Goal: Communication & Community: Answer question/provide support

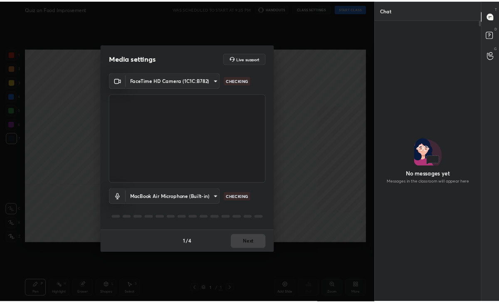
scroll to position [313, 125]
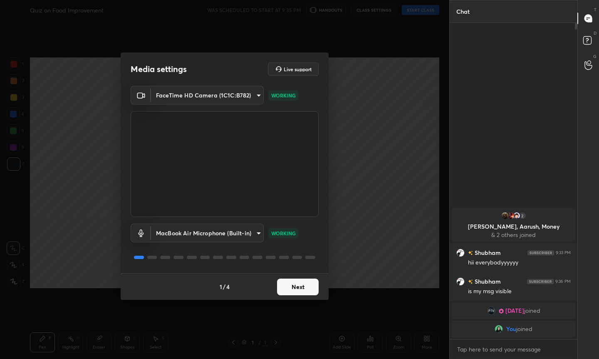
click at [288, 288] on button "Next" at bounding box center [298, 286] width 42 height 17
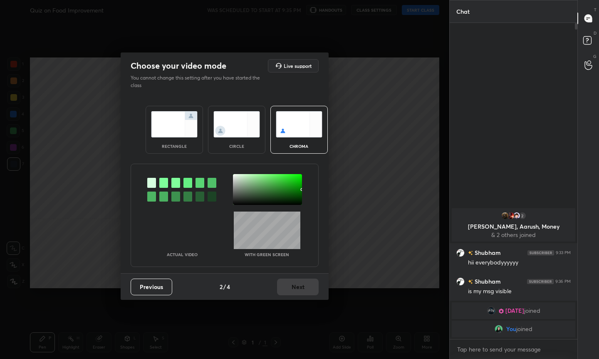
click at [238, 122] on img at bounding box center [237, 124] width 47 height 26
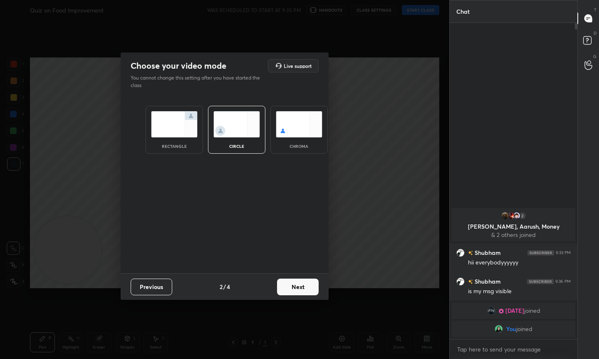
click at [288, 288] on button "Next" at bounding box center [298, 286] width 42 height 17
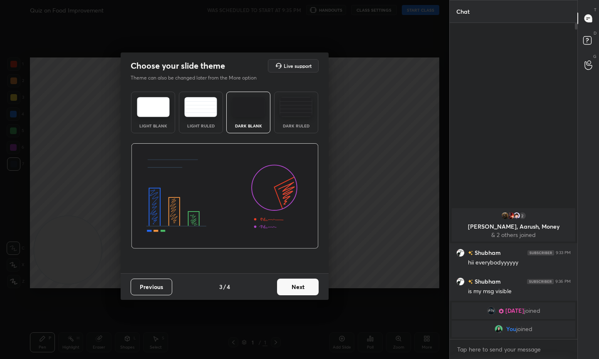
click at [298, 288] on button "Next" at bounding box center [298, 286] width 42 height 17
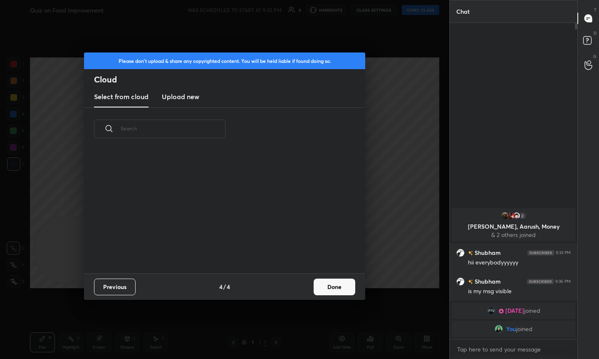
click at [304, 289] on div "Previous 4 / 4 Done" at bounding box center [224, 286] width 281 height 27
click at [328, 291] on button "Done" at bounding box center [335, 286] width 42 height 17
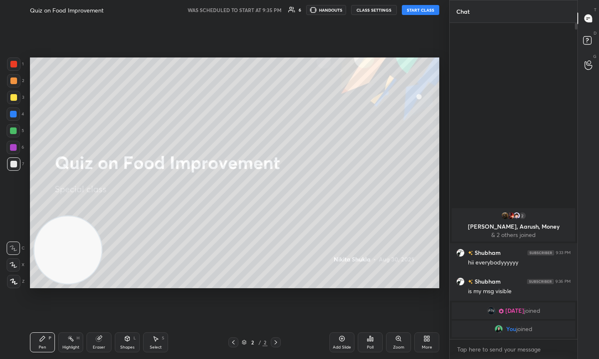
click at [414, 11] on button "START CLASS" at bounding box center [420, 10] width 37 height 10
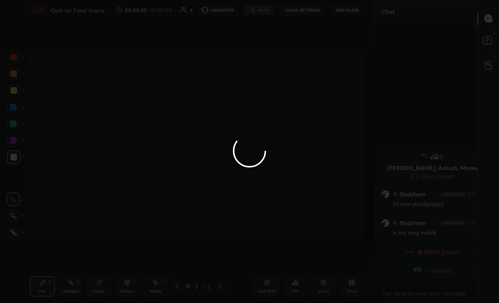
scroll to position [0, 0]
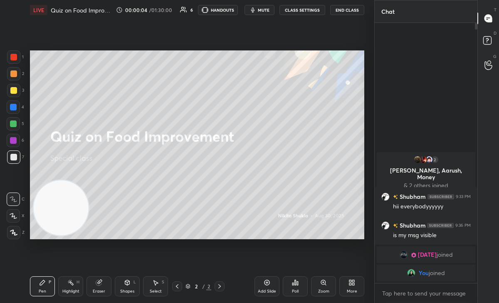
click at [299, 286] on div "Poll" at bounding box center [295, 286] width 25 height 20
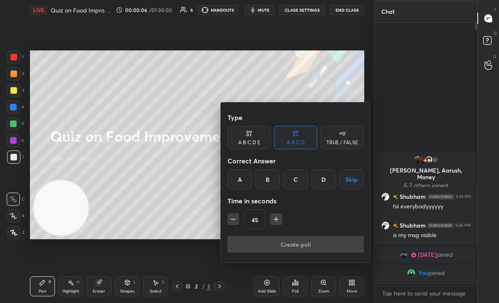
click at [333, 139] on div "TRUE / FALSE" at bounding box center [342, 137] width 43 height 23
click at [260, 175] on div "True" at bounding box center [249, 179] width 43 height 20
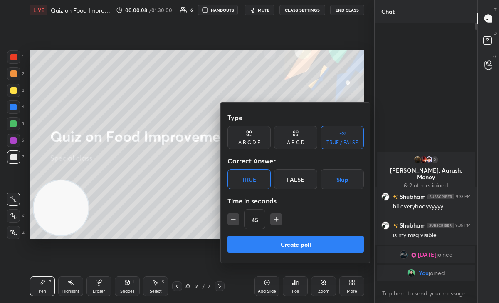
click at [269, 238] on button "Create poll" at bounding box center [296, 244] width 137 height 17
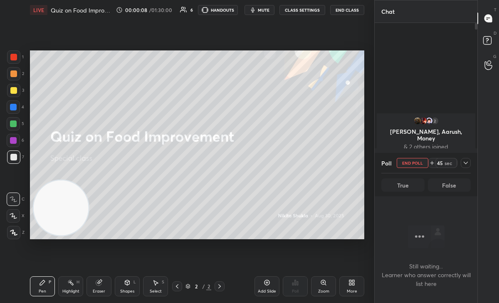
scroll to position [234, 100]
click at [348, 283] on div "More" at bounding box center [352, 286] width 25 height 20
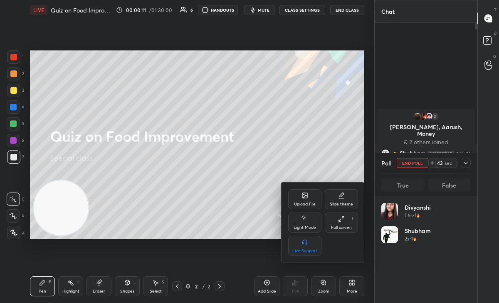
click at [296, 197] on div "Upload File" at bounding box center [304, 199] width 33 height 20
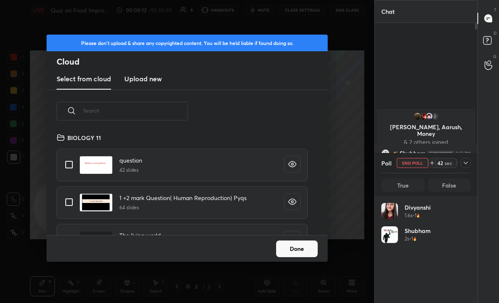
click at [131, 76] on h3 "Upload new" at bounding box center [142, 79] width 37 height 10
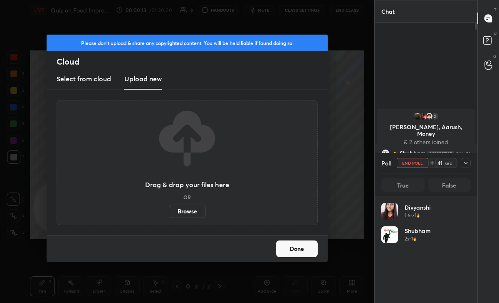
click at [183, 211] on label "Browse" at bounding box center [187, 210] width 37 height 13
click at [169, 211] on input "Browse" at bounding box center [169, 210] width 0 height 13
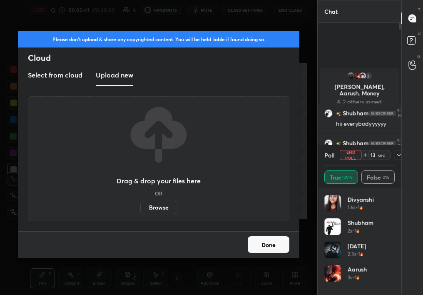
click at [267, 236] on button "Done" at bounding box center [269, 244] width 42 height 17
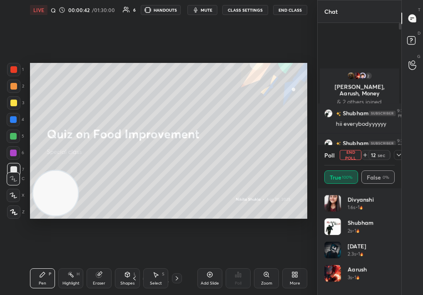
click at [346, 156] on button "End Poll" at bounding box center [351, 155] width 22 height 10
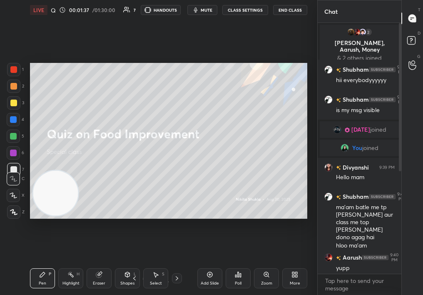
click at [293, 276] on icon at bounding box center [294, 274] width 7 height 7
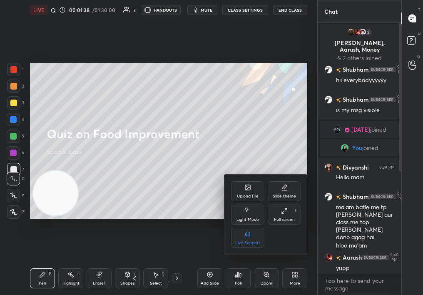
click at [285, 214] on div "Full screen F" at bounding box center [284, 214] width 33 height 20
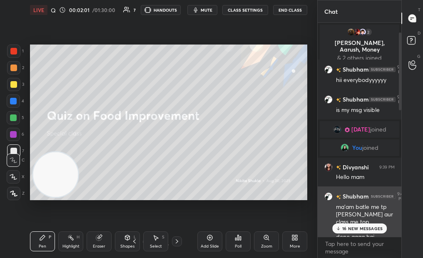
scroll to position [406, 0]
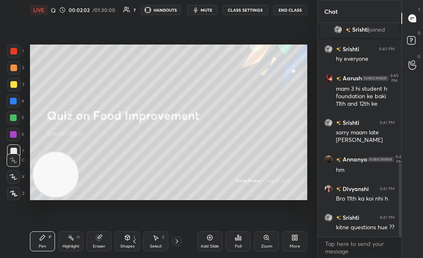
click at [309, 238] on div "LIVE Quiz on Food Improvement 00:02:02 / 01:30:00 7 HANDOUTS mute CLASS SETTING…" at bounding box center [169, 129] width 284 height 258
click at [275, 247] on div "Zoom" at bounding box center [266, 241] width 25 height 20
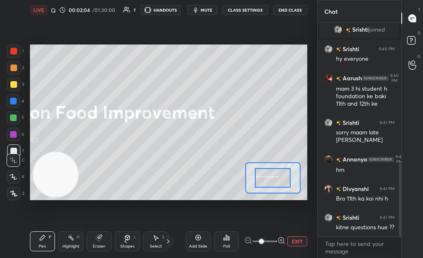
click at [298, 244] on button "EXIT" at bounding box center [297, 241] width 20 height 10
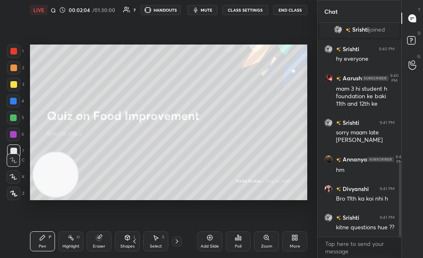
click at [292, 232] on div "More" at bounding box center [294, 241] width 25 height 20
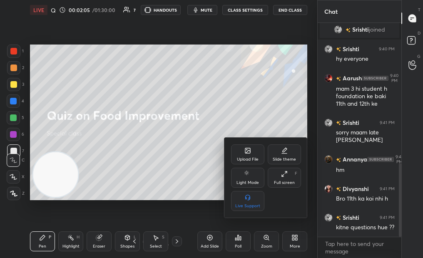
click at [244, 157] on div "Upload File" at bounding box center [248, 159] width 22 height 4
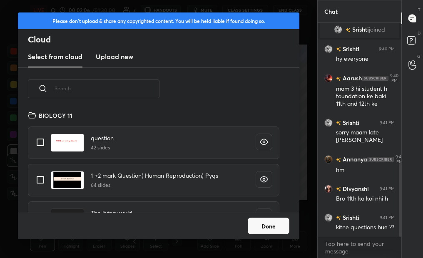
scroll to position [3, 5]
click at [105, 59] on h3 "Upload new" at bounding box center [114, 57] width 37 height 10
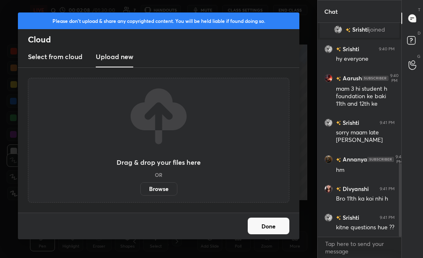
click at [163, 189] on label "Browse" at bounding box center [158, 188] width 37 height 13
click at [140, 189] on input "Browse" at bounding box center [140, 188] width 0 height 13
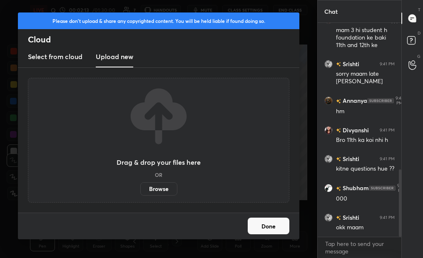
scroll to position [473, 0]
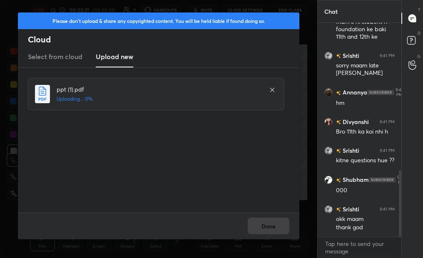
click at [270, 229] on div "Done" at bounding box center [158, 226] width 281 height 27
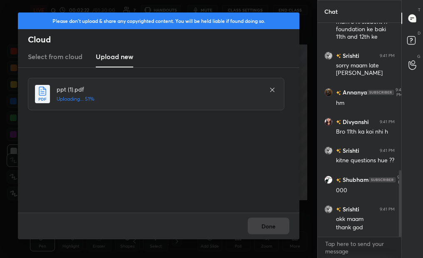
click at [270, 228] on div "Done" at bounding box center [158, 226] width 281 height 27
click at [270, 227] on div "Done" at bounding box center [158, 226] width 281 height 27
click at [270, 227] on button "Done" at bounding box center [269, 226] width 42 height 17
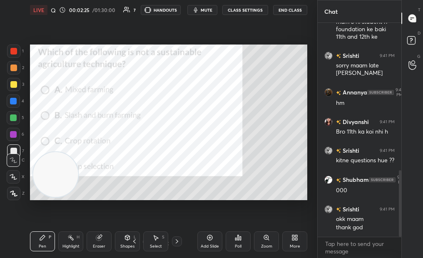
click at [202, 5] on button "mute" at bounding box center [202, 10] width 30 height 10
drag, startPoint x: 100, startPoint y: 1, endPoint x: 285, endPoint y: -11, distance: 185.6
click at [285, 0] on html "1 2 3 4 5 6 7 C X Z C X Z E E Erase all H H LIVE Quiz on Food Improvement 00:02…" at bounding box center [211, 0] width 423 height 0
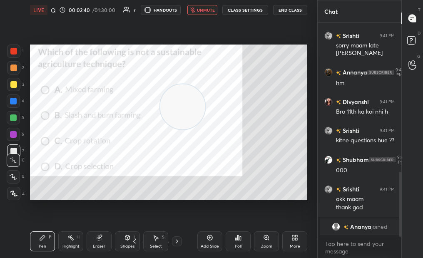
drag, startPoint x: 56, startPoint y: 180, endPoint x: 187, endPoint y: 105, distance: 151.0
click at [187, 106] on video at bounding box center [182, 106] width 45 height 45
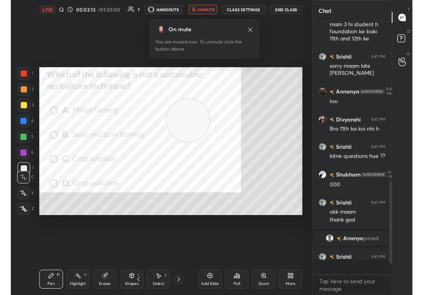
scroll to position [269, 81]
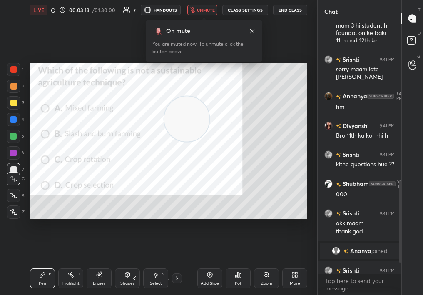
click at [204, 14] on button "unmute" at bounding box center [202, 10] width 30 height 10
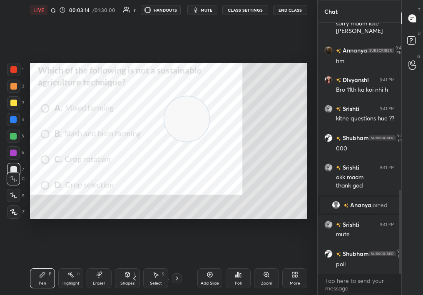
click at [240, 273] on icon at bounding box center [240, 275] width 1 height 4
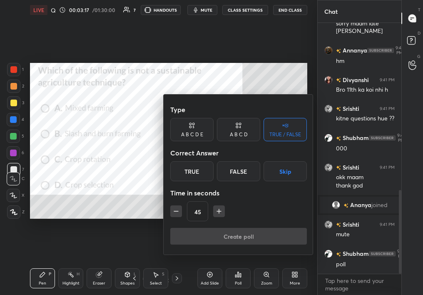
click at [244, 127] on div "A B C D" at bounding box center [238, 129] width 43 height 23
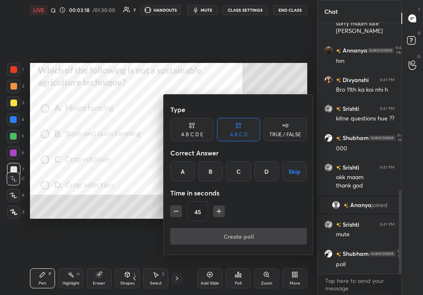
click at [207, 173] on div "B" at bounding box center [210, 171] width 25 height 20
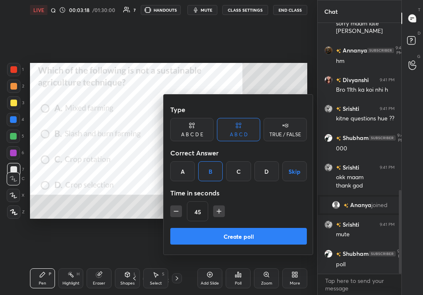
click at [209, 227] on div "Type A B C D E A B C D TRUE / FALSE Correct Answer A B C D Skip Time in seconds…" at bounding box center [238, 164] width 137 height 127
click at [183, 241] on button "Create poll" at bounding box center [238, 236] width 137 height 17
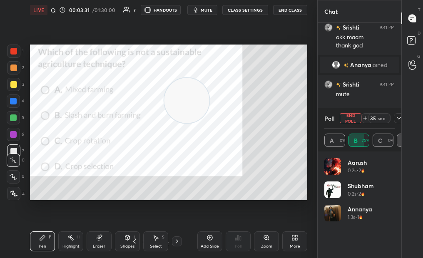
scroll to position [669, 0]
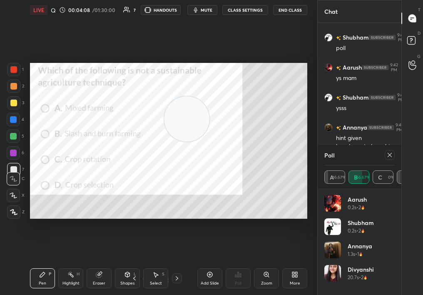
click at [392, 155] on div at bounding box center [390, 155] width 10 height 10
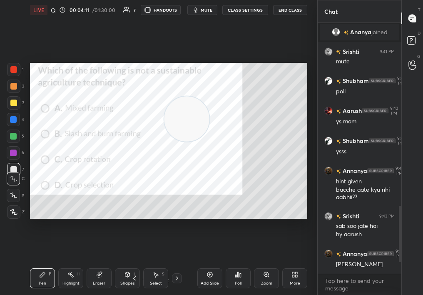
click at [177, 276] on icon at bounding box center [177, 278] width 7 height 7
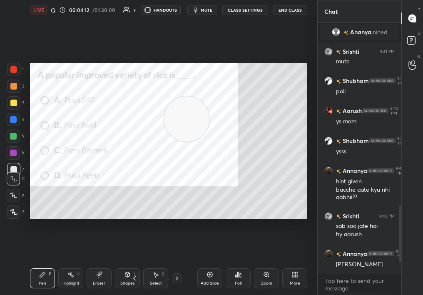
click at [12, 68] on div at bounding box center [13, 69] width 7 height 7
click at [10, 70] on div at bounding box center [13, 69] width 7 height 7
click at [15, 73] on div at bounding box center [13, 69] width 13 height 13
click at [171, 275] on div "4 / 16" at bounding box center [155, 278] width 52 height 10
click at [179, 276] on div at bounding box center [177, 278] width 10 height 10
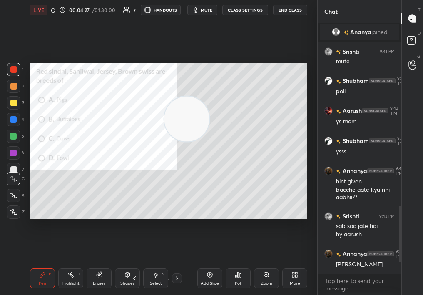
click at [242, 282] on div "Poll" at bounding box center [238, 278] width 25 height 20
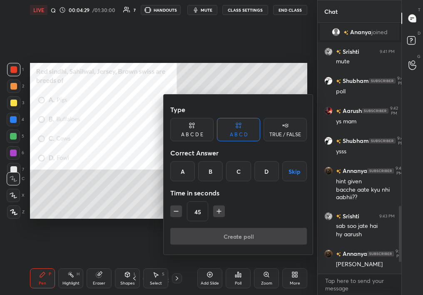
click at [125, 220] on div at bounding box center [211, 147] width 423 height 295
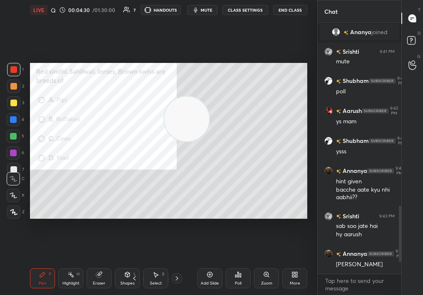
click at [289, 280] on div "More" at bounding box center [294, 278] width 25 height 20
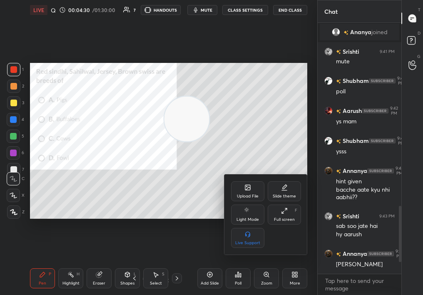
click at [245, 191] on div "Upload File" at bounding box center [247, 191] width 33 height 20
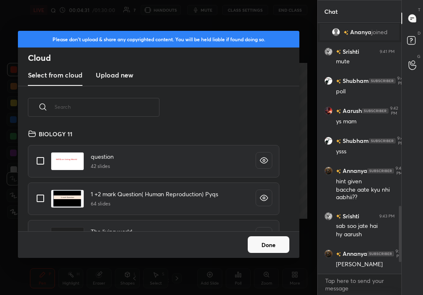
click at [127, 79] on new "Upload new" at bounding box center [114, 75] width 37 height 21
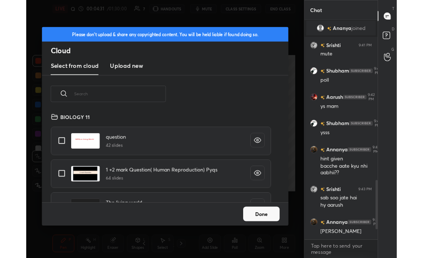
scroll to position [0, 0]
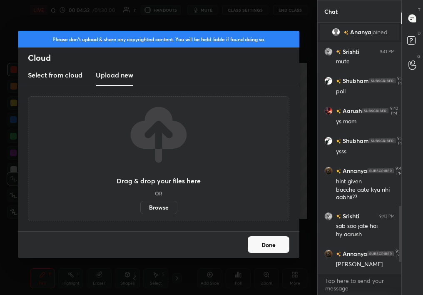
click at [164, 208] on label "Browse" at bounding box center [158, 207] width 37 height 13
click at [140, 208] on input "Browse" at bounding box center [140, 207] width 0 height 13
click at [283, 241] on button "Done" at bounding box center [269, 244] width 42 height 17
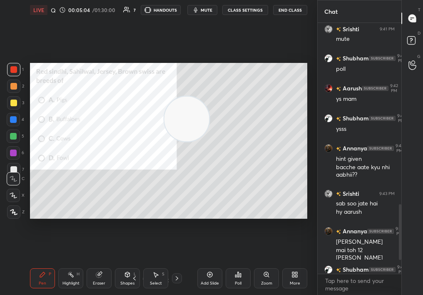
click at [295, 278] on div "More" at bounding box center [294, 278] width 25 height 20
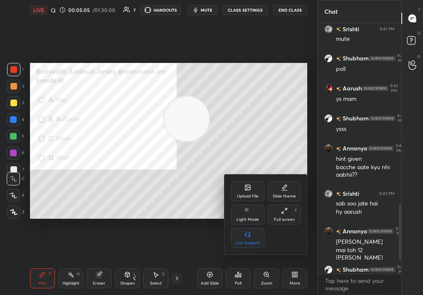
click at [238, 194] on div "Upload File" at bounding box center [248, 196] width 22 height 4
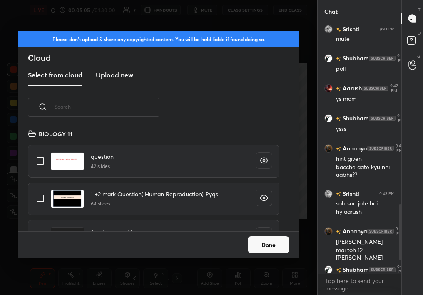
click at [114, 81] on new "Upload new" at bounding box center [114, 75] width 37 height 21
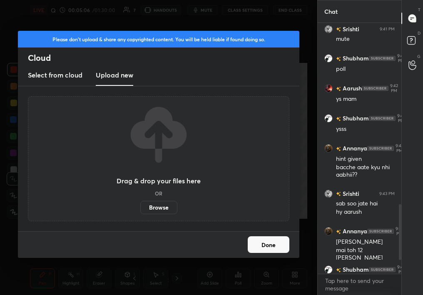
click at [164, 201] on label "Browse" at bounding box center [158, 207] width 37 height 13
click at [140, 201] on input "Browse" at bounding box center [140, 207] width 0 height 13
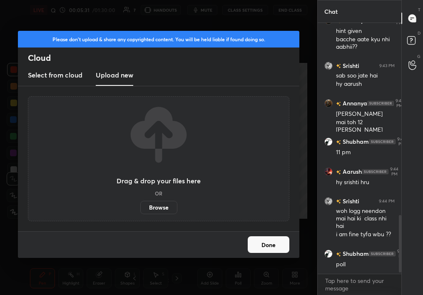
scroll to position [866, 0]
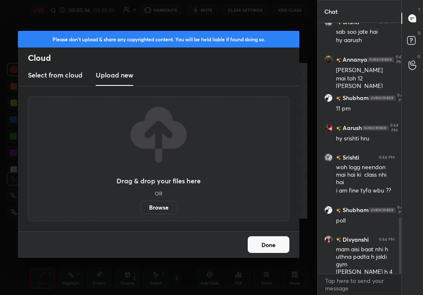
click at [279, 242] on button "Done" at bounding box center [269, 244] width 42 height 17
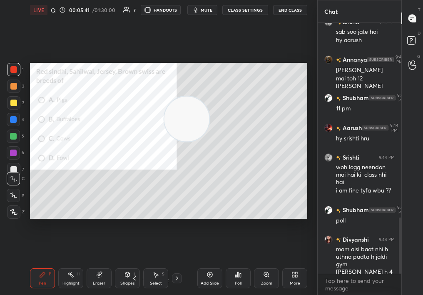
click at [7, 76] on div "1" at bounding box center [15, 71] width 17 height 17
click at [7, 82] on div "2" at bounding box center [15, 85] width 17 height 13
click at [240, 283] on div "Poll" at bounding box center [238, 283] width 7 height 4
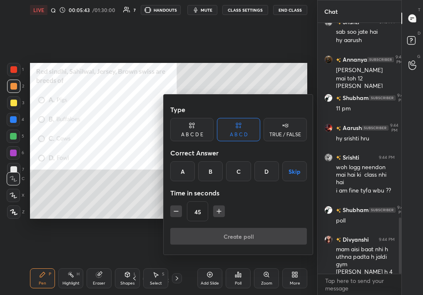
click at [221, 178] on div "B" at bounding box center [210, 171] width 25 height 20
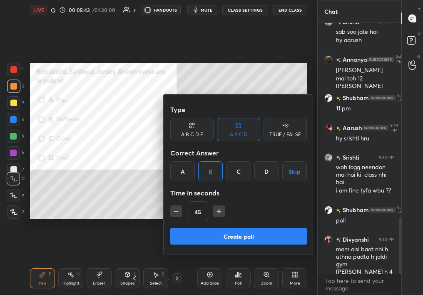
click at [239, 168] on div "C" at bounding box center [238, 171] width 25 height 20
click at [246, 243] on button "Create poll" at bounding box center [238, 236] width 137 height 17
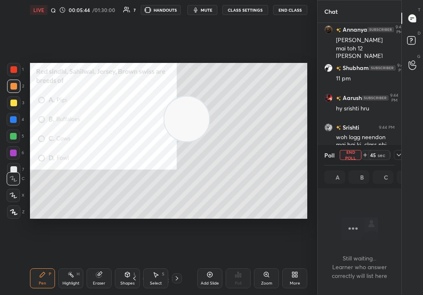
scroll to position [3, 3]
click at [400, 152] on div "Chat Srishti 9:43 PM [PERSON_NAME] jate hai hy aarush Annanya 9:43 PM itna jald…" at bounding box center [370, 147] width 106 height 295
click at [400, 156] on div "Chat Srishti 9:43 PM [PERSON_NAME] jate hai hy aarush Annanya 9:43 PM itna jald…" at bounding box center [370, 147] width 106 height 295
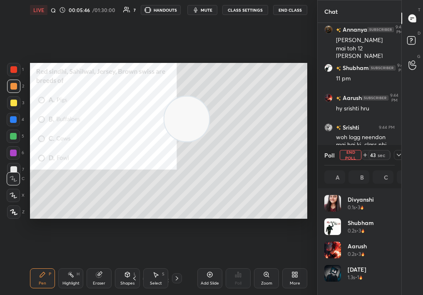
scroll to position [97, 68]
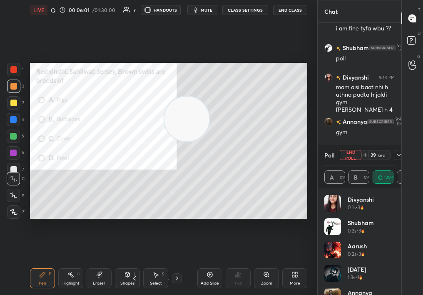
click at [347, 153] on button "End Poll" at bounding box center [351, 155] width 22 height 10
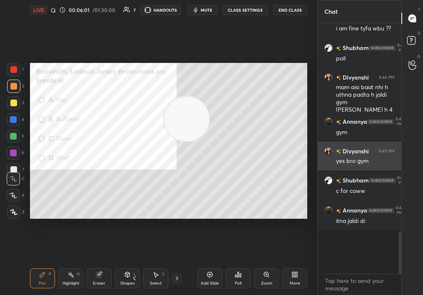
click at [350, 154] on div "Divyanshi 9:45 PM yes [GEOGRAPHIC_DATA]" at bounding box center [360, 156] width 84 height 29
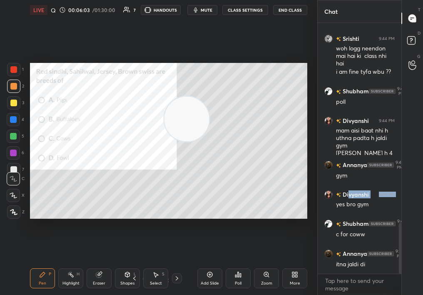
click at [177, 278] on icon at bounding box center [177, 278] width 7 height 7
click at [15, 69] on div at bounding box center [13, 69] width 7 height 7
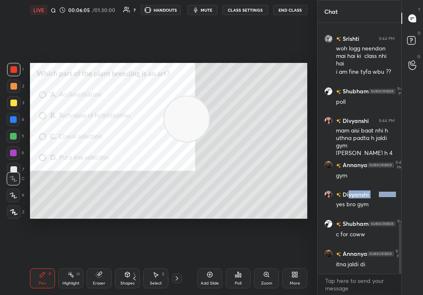
click at [15, 71] on div at bounding box center [13, 69] width 7 height 7
click at [182, 280] on div "6 / 16" at bounding box center [156, 278] width 84 height 10
click at [178, 277] on icon at bounding box center [177, 278] width 7 height 7
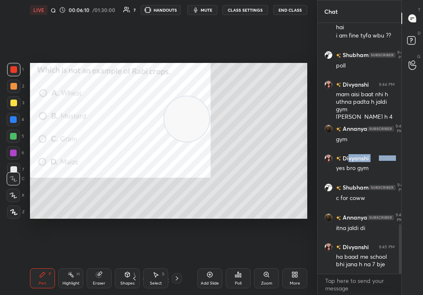
click at [14, 72] on div at bounding box center [13, 69] width 7 height 7
click at [15, 73] on div at bounding box center [13, 69] width 13 height 13
click at [13, 213] on div at bounding box center [13, 211] width 13 height 13
click at [13, 211] on icon at bounding box center [13, 212] width 7 height 6
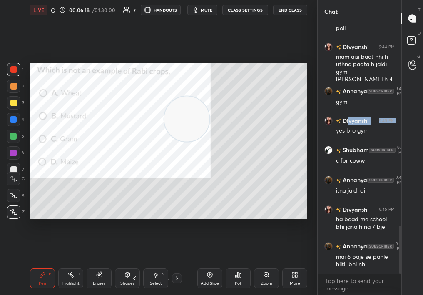
click at [210, 10] on span "mute" at bounding box center [207, 10] width 12 height 6
click at [204, 11] on div "LIVE Quiz on Food Improvement 00:06:26 / 01:30:00 7 HANDOUTS unmute CLASS SETTI…" at bounding box center [168, 10] width 277 height 20
click at [209, 8] on span "unmute" at bounding box center [206, 10] width 18 height 6
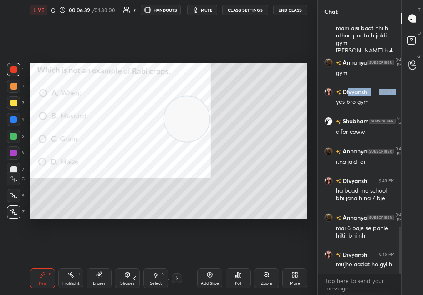
click at [238, 277] on icon at bounding box center [238, 274] width 7 height 7
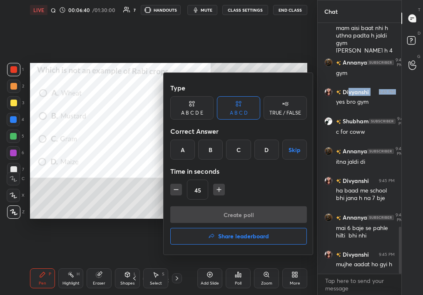
drag, startPoint x: 283, startPoint y: 148, endPoint x: 279, endPoint y: 147, distance: 4.6
click at [280, 147] on div "A B C D Skip" at bounding box center [238, 149] width 137 height 20
click at [299, 149] on button "Skip" at bounding box center [294, 149] width 25 height 20
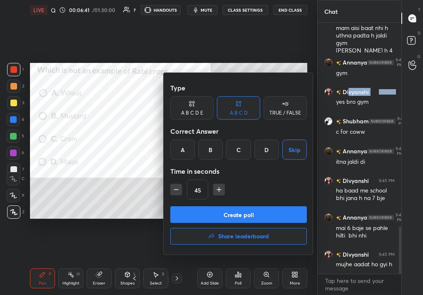
click at [300, 216] on button "Create poll" at bounding box center [238, 214] width 137 height 17
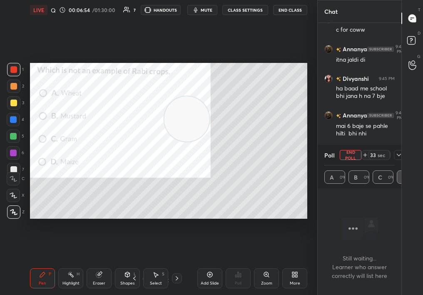
scroll to position [1218, 0]
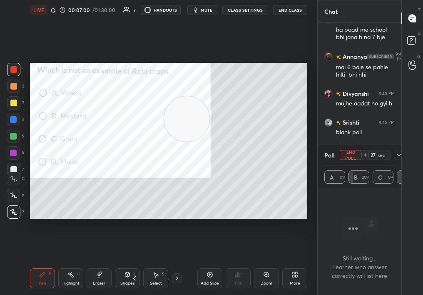
click at [207, 9] on span "mute" at bounding box center [207, 10] width 12 height 6
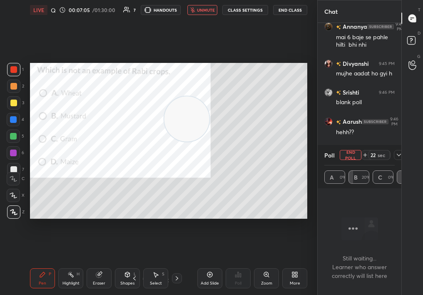
click at [206, 8] on span "unmute" at bounding box center [206, 10] width 18 height 6
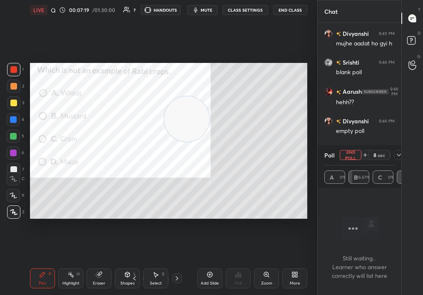
click at [353, 152] on button "End Poll" at bounding box center [351, 155] width 22 height 10
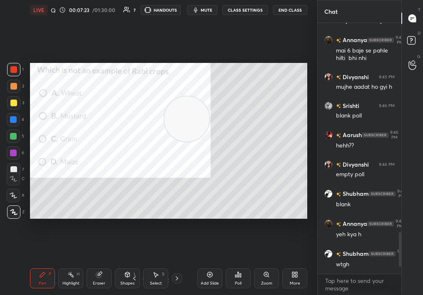
scroll to position [1293, 0]
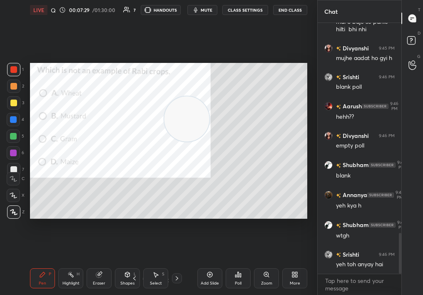
click at [179, 277] on icon at bounding box center [177, 278] width 7 height 7
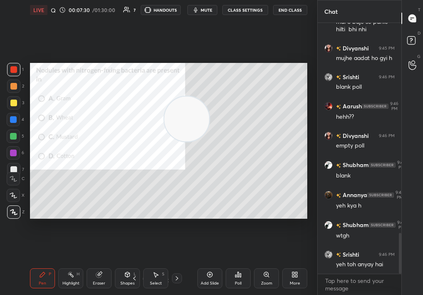
click at [135, 278] on icon at bounding box center [134, 278] width 7 height 7
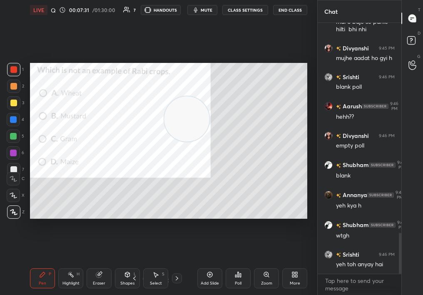
click at [239, 276] on icon at bounding box center [238, 274] width 7 height 7
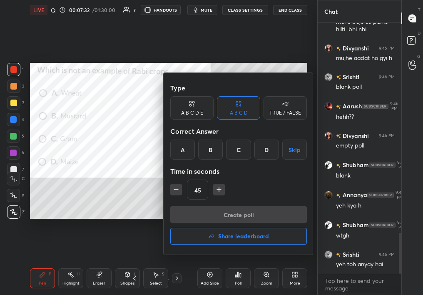
click at [295, 150] on button "Skip" at bounding box center [294, 149] width 25 height 20
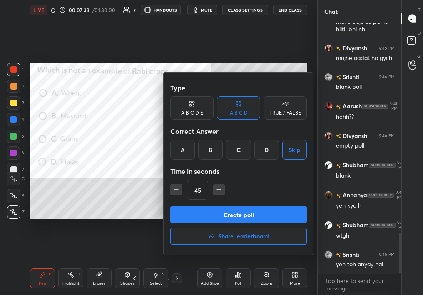
scroll to position [1323, 0]
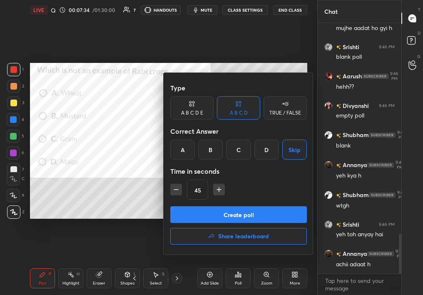
click at [262, 151] on div "D" at bounding box center [266, 149] width 25 height 20
click at [270, 215] on button "Create poll" at bounding box center [238, 214] width 137 height 17
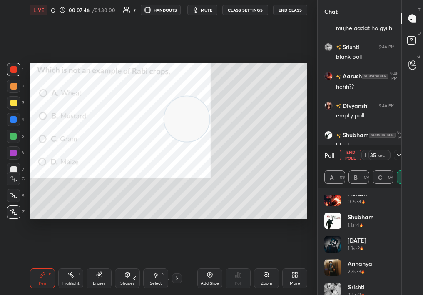
scroll to position [40, 0]
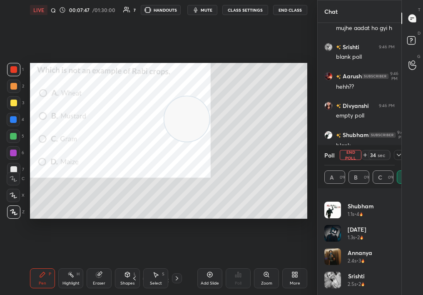
click at [401, 153] on icon at bounding box center [398, 154] width 7 height 7
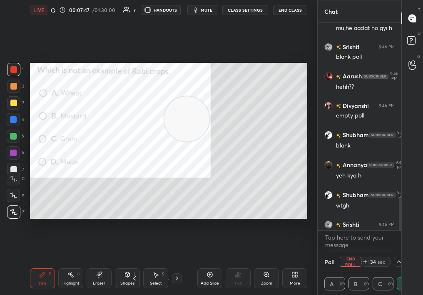
scroll to position [34, 68]
drag, startPoint x: 400, startPoint y: 228, endPoint x: 400, endPoint y: 235, distance: 7.5
click at [400, 235] on div "Annanya 9:45 PM mai 6 baje se pahle hilti bhi nhi Divyanshi 9:45 PM mujhe aadat…" at bounding box center [360, 137] width 84 height 228
drag, startPoint x: 400, startPoint y: 193, endPoint x: 402, endPoint y: 164, distance: 29.3
click at [402, 164] on div "Chat Annanya 9:45 PM mai 6 baje se pahle hilti bhi nhi Divyanshi 9:45 PM mujhe …" at bounding box center [370, 147] width 106 height 295
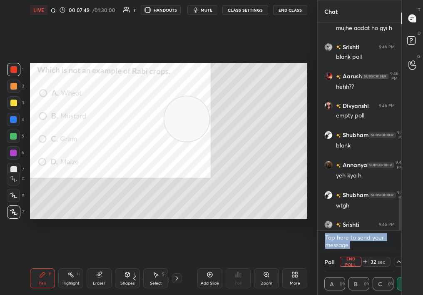
click at [400, 177] on div at bounding box center [398, 126] width 5 height 207
click at [400, 205] on div at bounding box center [400, 213] width 2 height 33
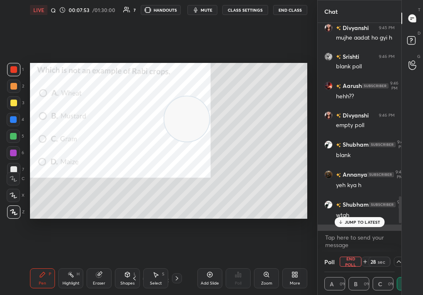
click at [368, 227] on div "Srishti 9:46 PM yeh toh anyay hai" at bounding box center [360, 238] width 84 height 29
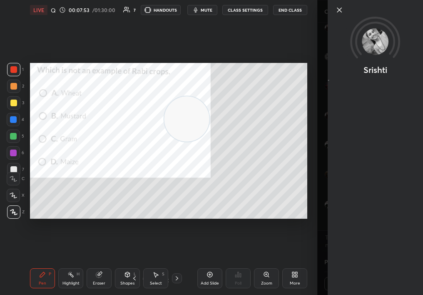
click at [366, 224] on div "Srishti" at bounding box center [370, 147] width 106 height 295
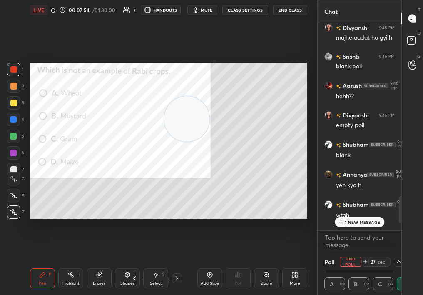
click at [367, 220] on p "1 NEW MESSAGE" at bounding box center [362, 221] width 35 height 5
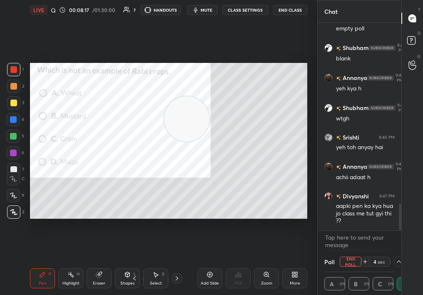
click at [353, 259] on button "End Poll" at bounding box center [351, 261] width 22 height 10
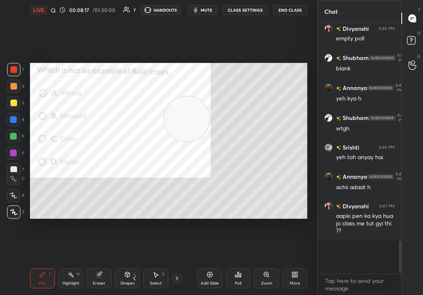
scroll to position [3, 3]
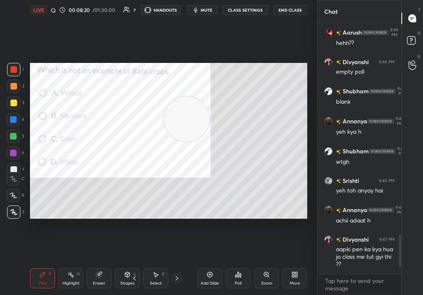
click at [179, 279] on icon at bounding box center [177, 278] width 7 height 7
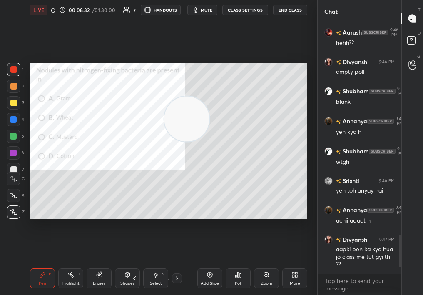
click at [236, 275] on icon at bounding box center [238, 274] width 7 height 7
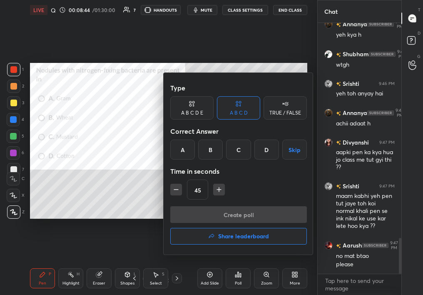
scroll to position [1500, 0]
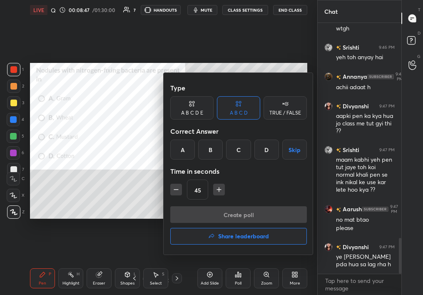
click at [184, 143] on div "A" at bounding box center [182, 149] width 25 height 20
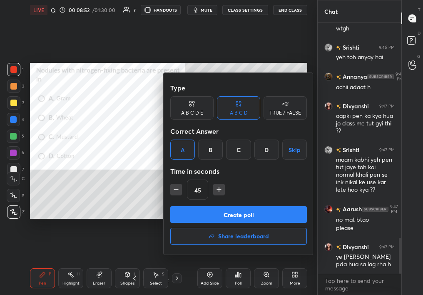
click at [222, 213] on button "Create poll" at bounding box center [238, 214] width 137 height 17
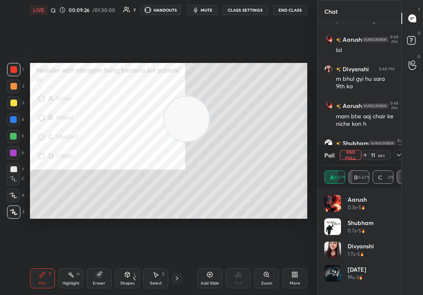
scroll to position [1780, 0]
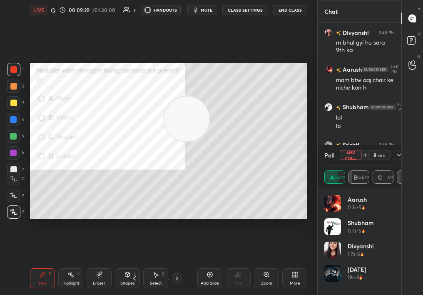
click at [355, 155] on button "End Poll" at bounding box center [351, 155] width 22 height 10
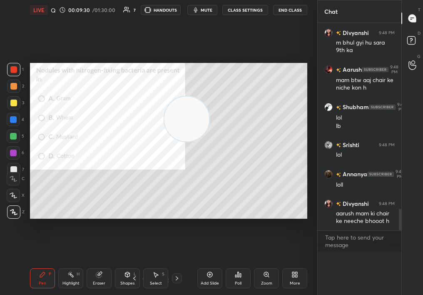
scroll to position [1754, 0]
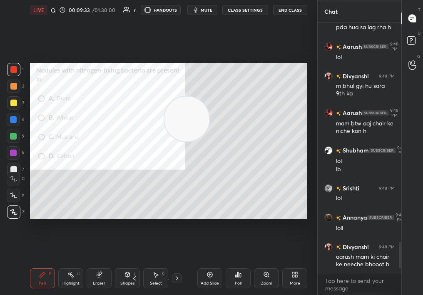
click at [176, 276] on icon at bounding box center [177, 278] width 2 height 4
click at [7, 70] on div at bounding box center [13, 69] width 13 height 13
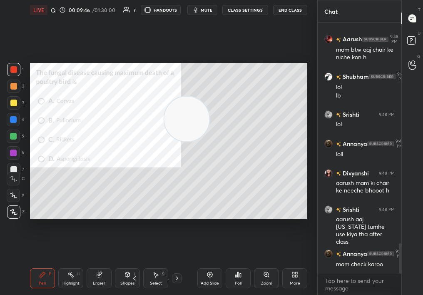
click at [176, 279] on icon at bounding box center [177, 278] width 7 height 7
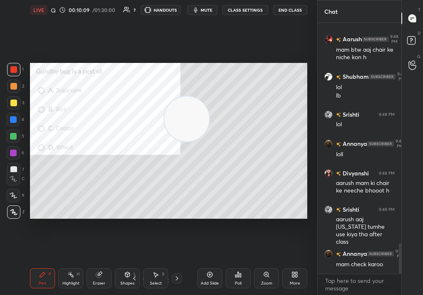
click at [268, 277] on icon at bounding box center [266, 274] width 7 height 7
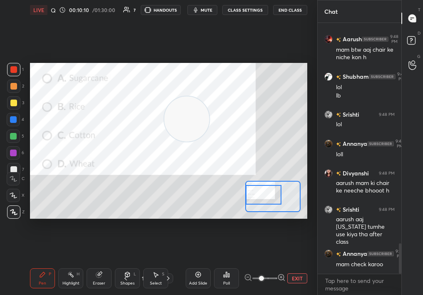
drag, startPoint x: 266, startPoint y: 197, endPoint x: 258, endPoint y: 196, distance: 7.5
click at [258, 196] on div at bounding box center [264, 195] width 36 height 20
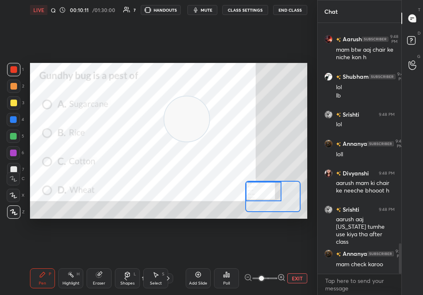
click at [264, 186] on div at bounding box center [264, 191] width 36 height 20
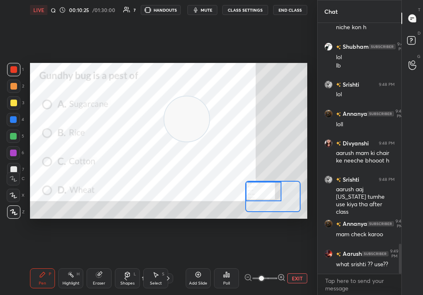
click at [205, 10] on span "mute" at bounding box center [207, 10] width 12 height 6
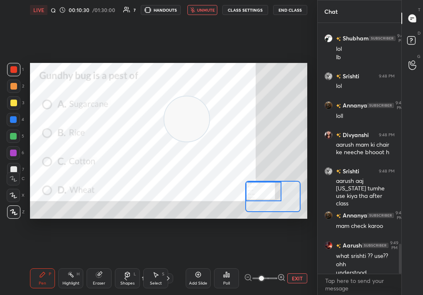
scroll to position [1857, 0]
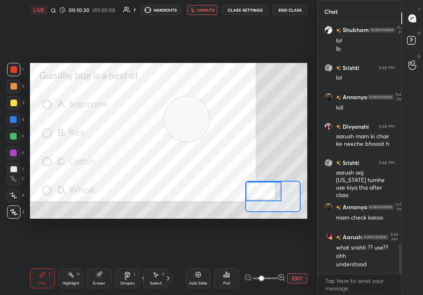
click at [216, 13] on button "unmute" at bounding box center [202, 10] width 30 height 10
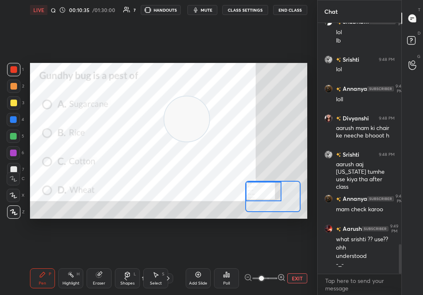
click at [220, 275] on div "Poll" at bounding box center [226, 278] width 25 height 20
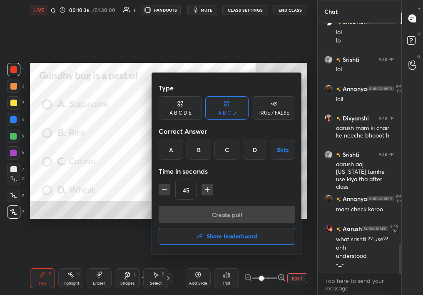
click at [219, 150] on div "C" at bounding box center [226, 149] width 25 height 20
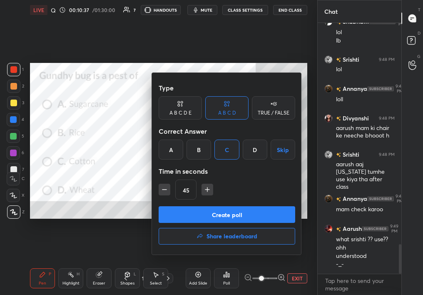
click at [229, 210] on button "Create poll" at bounding box center [227, 214] width 137 height 17
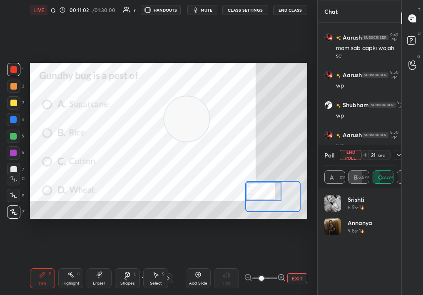
scroll to position [2170, 0]
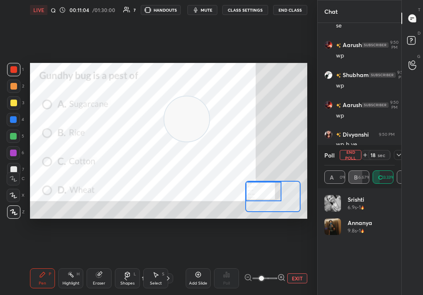
click at [398, 154] on icon at bounding box center [398, 154] width 7 height 7
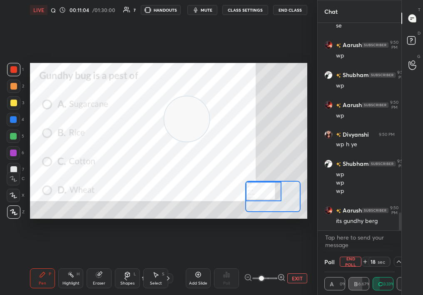
scroll to position [0, 0]
click at [356, 263] on div "Poll End Poll 15 sec" at bounding box center [359, 261] width 70 height 20
click at [350, 260] on button "End Poll" at bounding box center [351, 261] width 22 height 10
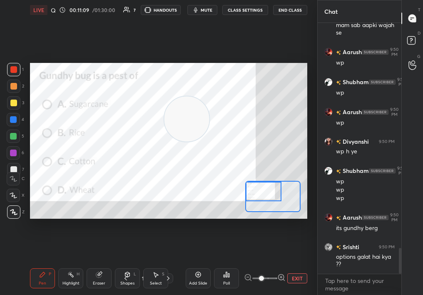
click at [169, 281] on icon at bounding box center [168, 278] width 7 height 7
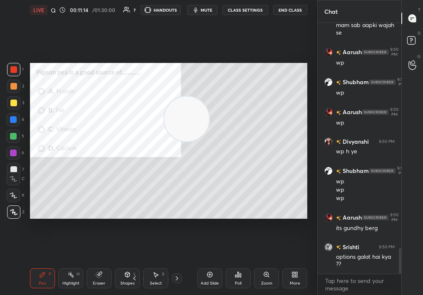
click at [238, 278] on div "Poll" at bounding box center [238, 278] width 25 height 20
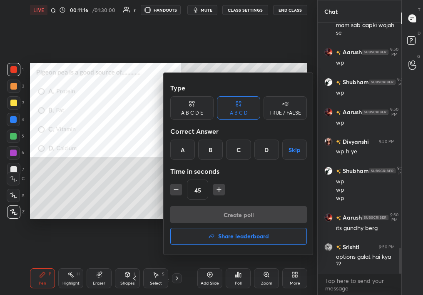
click at [182, 150] on div "A" at bounding box center [182, 149] width 25 height 20
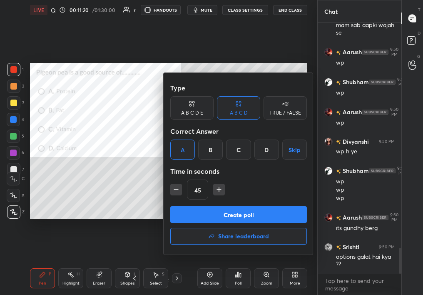
click at [220, 214] on button "Create poll" at bounding box center [238, 214] width 137 height 17
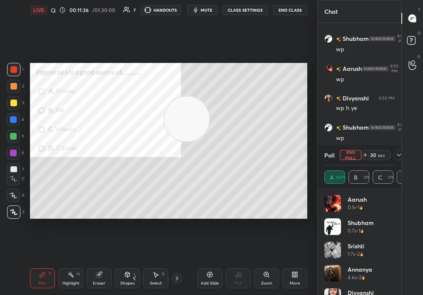
click at [400, 156] on icon at bounding box center [398, 154] width 7 height 7
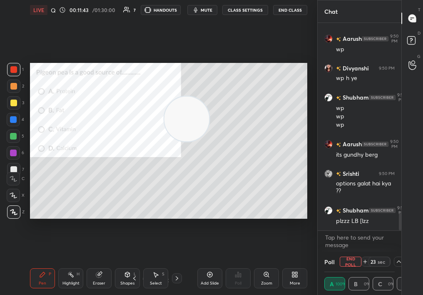
click at [351, 257] on button "End Poll" at bounding box center [351, 261] width 22 height 10
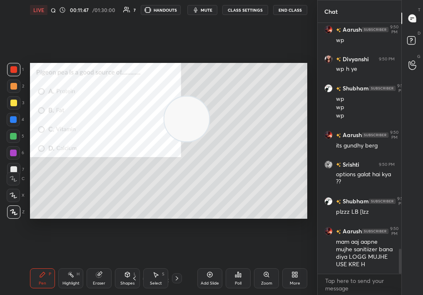
click at [177, 280] on icon at bounding box center [177, 278] width 7 height 7
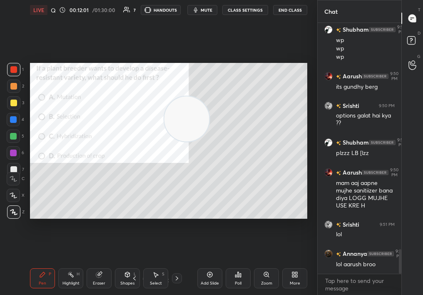
drag, startPoint x: 201, startPoint y: 119, endPoint x: 270, endPoint y: 113, distance: 69.3
click at [209, 112] on video at bounding box center [186, 118] width 45 height 45
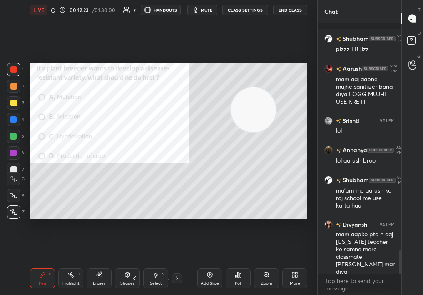
scroll to position [2445, 0]
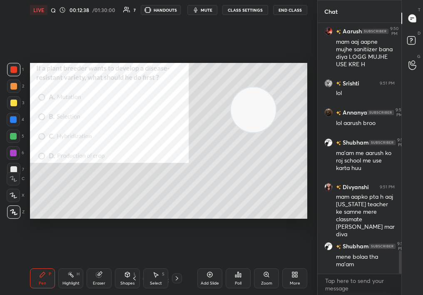
click at [154, 281] on div "Select" at bounding box center [156, 283] width 12 height 4
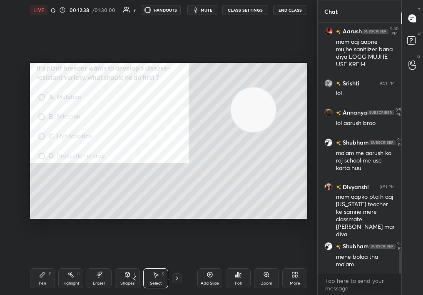
click at [152, 278] on div "Select S" at bounding box center [155, 278] width 25 height 20
drag, startPoint x: 70, startPoint y: 72, endPoint x: 228, endPoint y: 226, distance: 221.6
click at [226, 227] on div "0 ° Undo Copy Duplicate Duplicate to new slide Delete Setting up your live clas…" at bounding box center [169, 140] width 284 height 241
click at [66, 157] on div "0 ° Undo Copy Duplicate Duplicate to new slide Delete" at bounding box center [168, 141] width 277 height 156
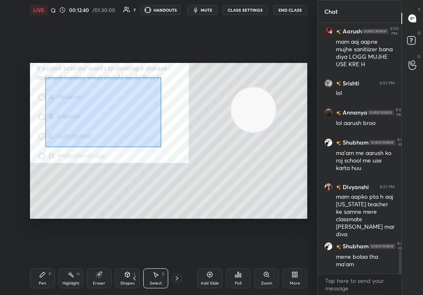
drag, startPoint x: 52, startPoint y: 83, endPoint x: 264, endPoint y: 216, distance: 250.8
click at [263, 215] on div "0 ° Undo Copy Duplicate Duplicate to new slide Delete" at bounding box center [168, 141] width 277 height 156
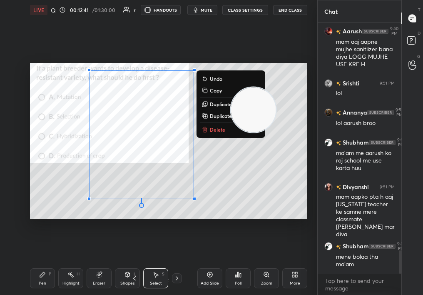
click at [211, 125] on div "0 ° Undo Copy Duplicate Duplicate to new slide Delete" at bounding box center [168, 141] width 277 height 156
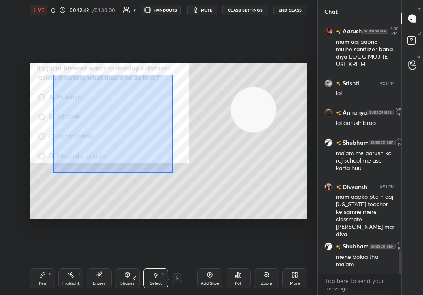
drag, startPoint x: 67, startPoint y: 82, endPoint x: 260, endPoint y: 218, distance: 235.7
click at [260, 218] on div "0 ° Undo Copy Duplicate Duplicate to new slide Delete" at bounding box center [168, 141] width 277 height 156
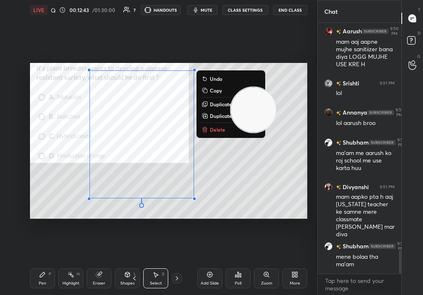
click at [221, 130] on p "Delete" at bounding box center [217, 129] width 15 height 7
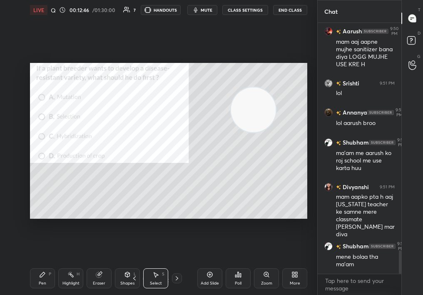
click at [237, 282] on div "Poll" at bounding box center [238, 283] width 7 height 4
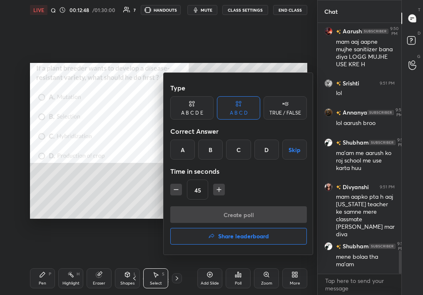
click at [214, 149] on div "B" at bounding box center [210, 149] width 25 height 20
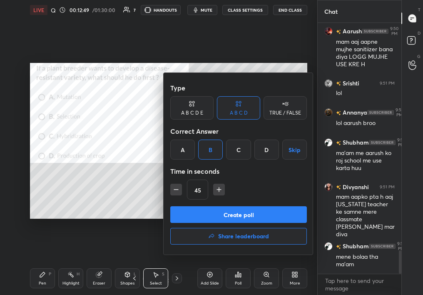
click at [214, 214] on button "Create poll" at bounding box center [238, 214] width 137 height 17
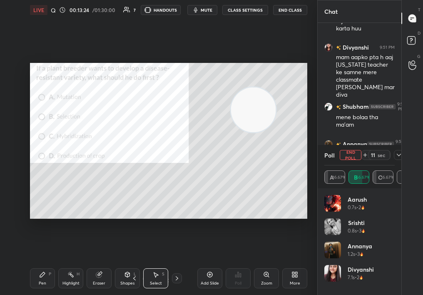
scroll to position [2615, 0]
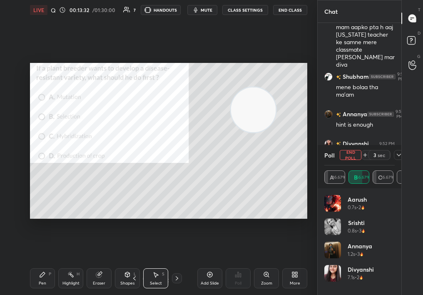
click at [350, 153] on button "End Poll" at bounding box center [351, 155] width 22 height 10
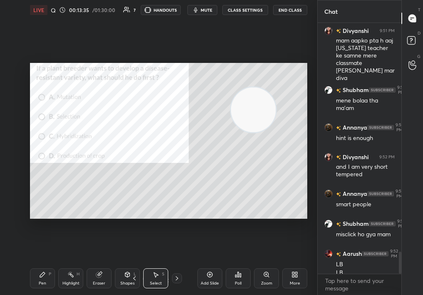
scroll to position [2610, 0]
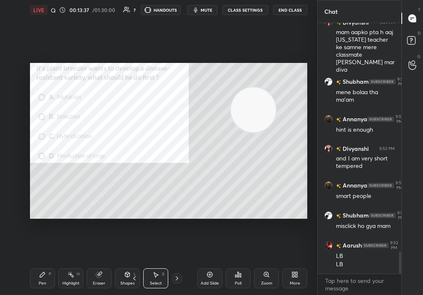
drag, startPoint x: 30, startPoint y: 117, endPoint x: 29, endPoint y: 113, distance: 4.2
click at [28, 114] on div "0 ° Undo Copy Duplicate Duplicate to new slide Delete Setting up your live clas…" at bounding box center [169, 140] width 284 height 241
click at [46, 272] on div "Pen P" at bounding box center [42, 278] width 25 height 20
click at [45, 276] on div "Pen P" at bounding box center [42, 278] width 25 height 20
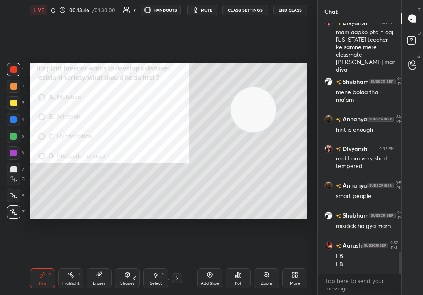
click at [179, 277] on icon at bounding box center [177, 278] width 7 height 7
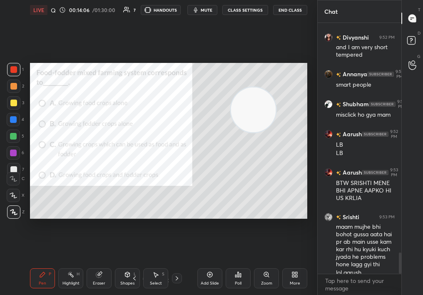
scroll to position [2729, 0]
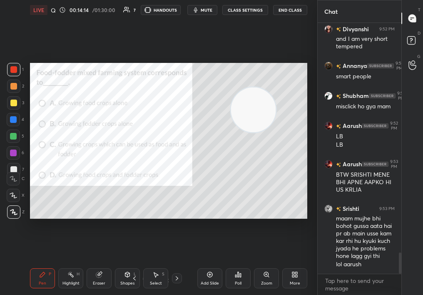
drag, startPoint x: 162, startPoint y: 277, endPoint x: 161, endPoint y: 286, distance: 9.7
click at [161, 286] on div "Select S" at bounding box center [155, 278] width 25 height 20
click at [161, 281] on div "Select S" at bounding box center [155, 278] width 25 height 20
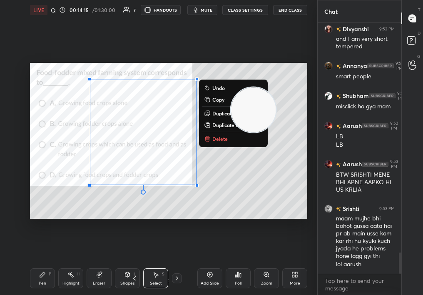
drag, startPoint x: 115, startPoint y: 88, endPoint x: 245, endPoint y: 224, distance: 187.2
click at [245, 222] on div "0 ° Undo Copy Duplicate Duplicate to new slide Delete Setting up your live clas…" at bounding box center [169, 140] width 284 height 241
click at [212, 136] on button "Delete" at bounding box center [233, 139] width 62 height 10
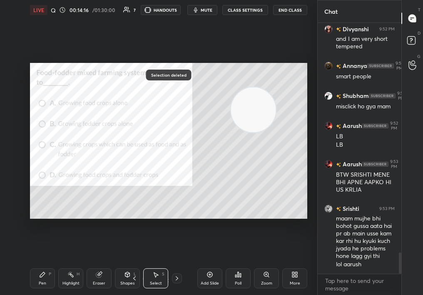
click at [45, 278] on div "Pen P" at bounding box center [42, 278] width 25 height 20
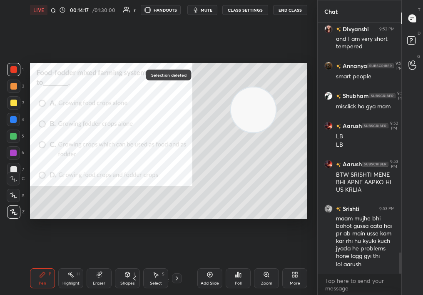
click at [38, 74] on div "Selection deleted Setting up your live class Poll for secs No correct answer St…" at bounding box center [169, 140] width 284 height 241
click at [10, 86] on div at bounding box center [13, 85] width 13 height 13
click at [10, 87] on div at bounding box center [13, 85] width 13 height 13
click at [16, 216] on div at bounding box center [13, 211] width 13 height 13
click at [16, 211] on div at bounding box center [13, 211] width 13 height 13
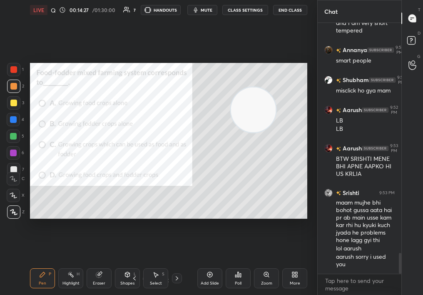
scroll to position [2789, 0]
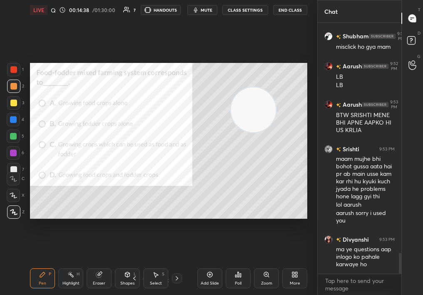
click at [209, 8] on span "mute" at bounding box center [207, 10] width 12 height 6
click at [194, 10] on button "unmute" at bounding box center [202, 10] width 30 height 10
click at [238, 278] on div "Poll" at bounding box center [238, 278] width 25 height 20
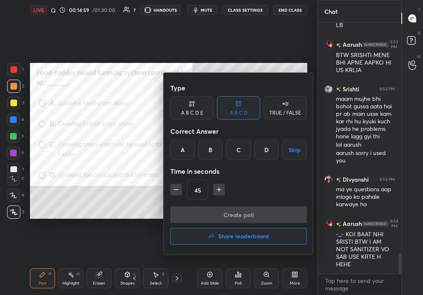
click at [267, 149] on div "D" at bounding box center [266, 149] width 25 height 20
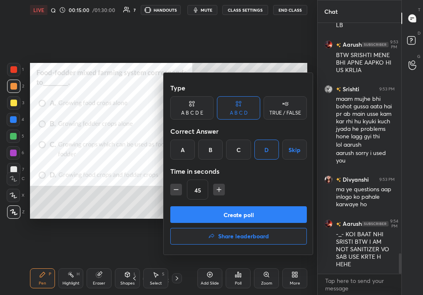
click at [257, 208] on button "Create poll" at bounding box center [238, 214] width 137 height 17
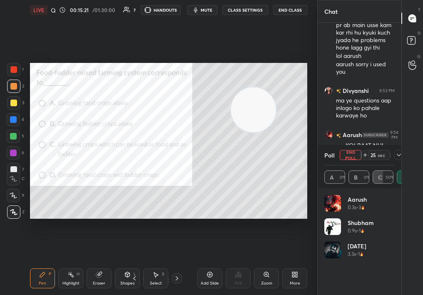
scroll to position [2967, 0]
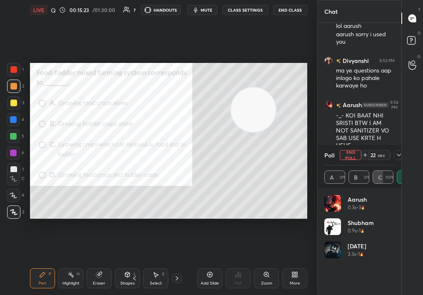
click at [293, 276] on div "More" at bounding box center [294, 278] width 25 height 20
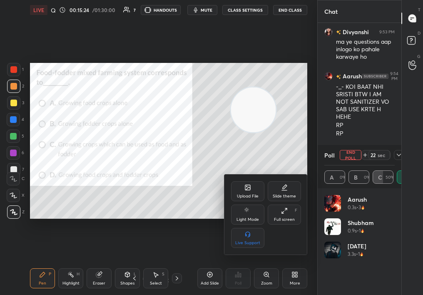
click at [237, 192] on div "Upload File" at bounding box center [247, 191] width 33 height 20
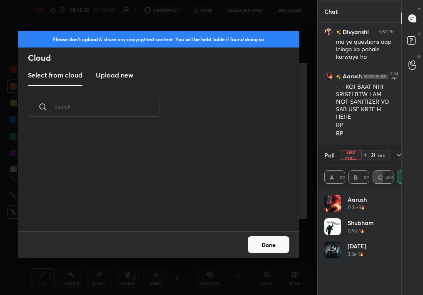
scroll to position [3, 5]
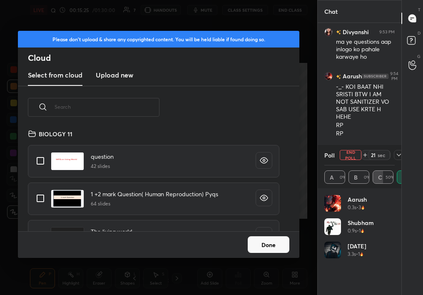
click at [125, 71] on h3 "Upload new" at bounding box center [114, 75] width 37 height 10
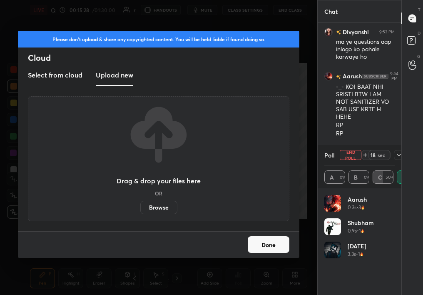
click at [163, 207] on label "Browse" at bounding box center [158, 207] width 37 height 13
click at [140, 207] on input "Browse" at bounding box center [140, 207] width 0 height 13
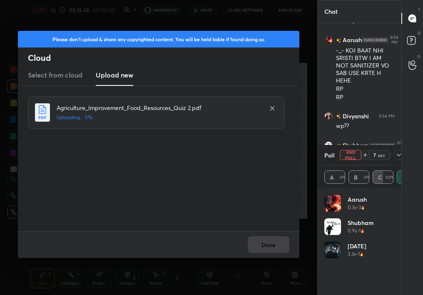
click at [287, 244] on div "Done" at bounding box center [158, 244] width 281 height 27
click at [279, 246] on div "Done" at bounding box center [158, 244] width 281 height 27
click at [266, 245] on div "Done" at bounding box center [158, 244] width 281 height 27
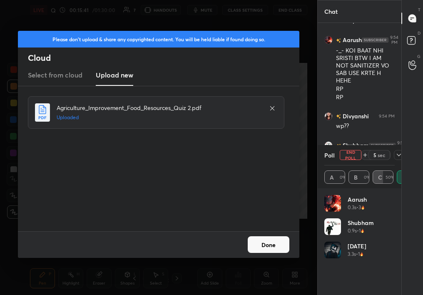
click at [266, 245] on button "Done" at bounding box center [269, 244] width 42 height 17
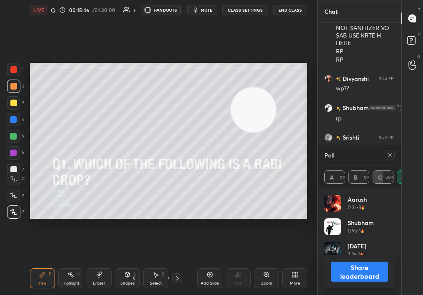
scroll to position [3099, 0]
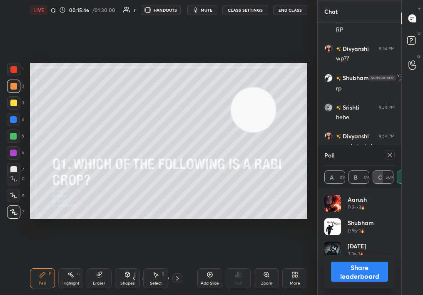
click at [391, 154] on icon at bounding box center [389, 154] width 7 height 7
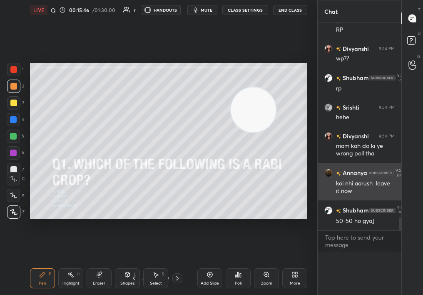
scroll to position [0, 0]
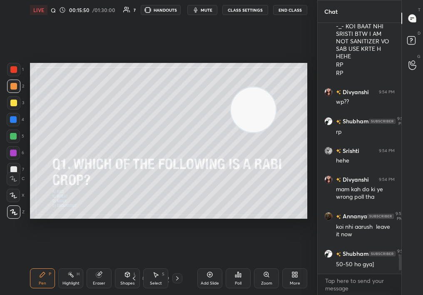
click at [265, 281] on div "Zoom" at bounding box center [266, 283] width 11 height 4
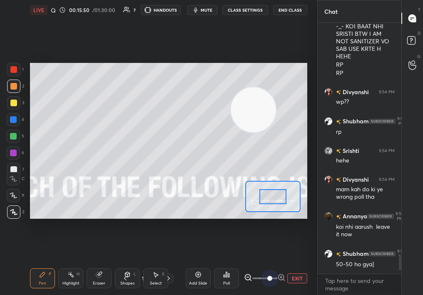
click at [270, 279] on span at bounding box center [269, 278] width 5 height 5
click at [270, 281] on span at bounding box center [269, 278] width 5 height 5
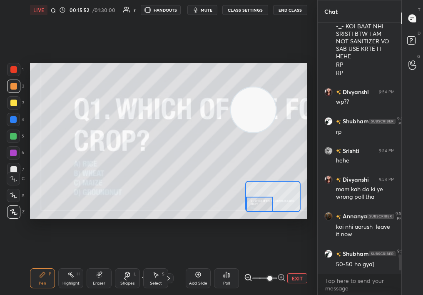
drag, startPoint x: 260, startPoint y: 211, endPoint x: 236, endPoint y: 226, distance: 27.5
click at [236, 226] on div "Setting up your live class Poll for secs No correct answer Start poll" at bounding box center [169, 140] width 284 height 241
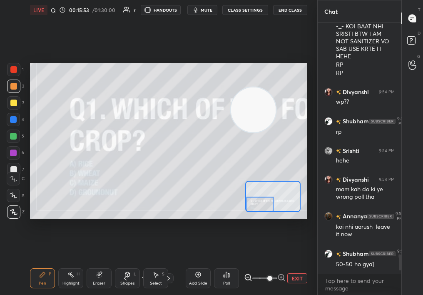
drag, startPoint x: 263, startPoint y: 204, endPoint x: 276, endPoint y: 208, distance: 13.6
click at [273, 209] on div at bounding box center [259, 203] width 27 height 15
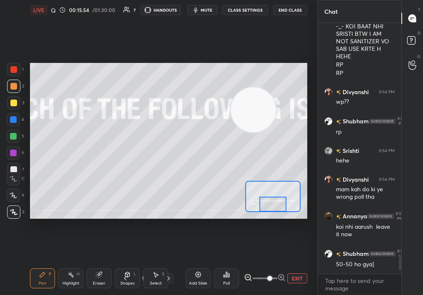
click at [295, 283] on div "Add Slide Poll EXIT" at bounding box center [247, 278] width 122 height 47
click at [300, 282] on button "EXIT" at bounding box center [297, 278] width 20 height 10
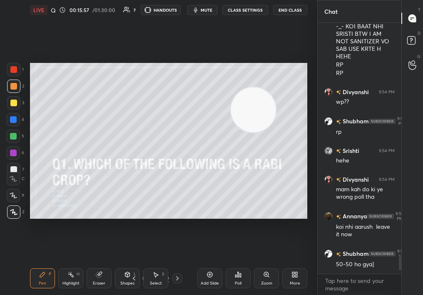
click at [144, 278] on div "Select S" at bounding box center [155, 278] width 25 height 20
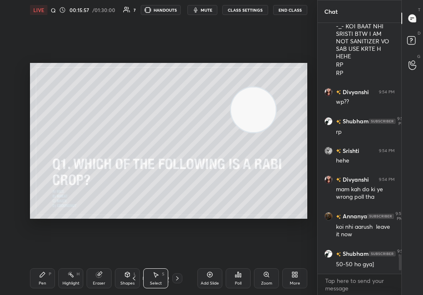
click at [142, 276] on div "Pen P Highlight H Eraser Shapes L Select S 14 / 49 Add Slide Poll Zoom More" at bounding box center [168, 277] width 277 height 33
click at [141, 278] on div "14 / 49" at bounding box center [155, 278] width 53 height 10
click at [141, 280] on div "14 / 49" at bounding box center [155, 278] width 53 height 10
click at [144, 276] on div "Select S" at bounding box center [155, 278] width 25 height 20
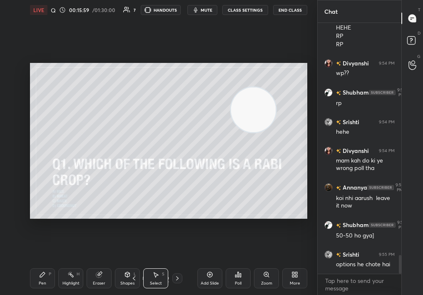
click at [142, 277] on div "14 / 49" at bounding box center [155, 278] width 53 height 10
click at [143, 278] on icon at bounding box center [145, 278] width 4 height 1
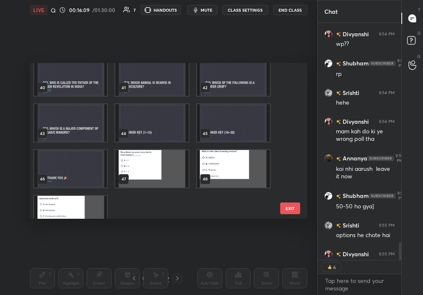
click at [291, 209] on button "EXIT" at bounding box center [290, 208] width 20 height 12
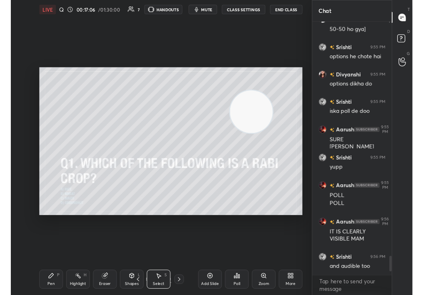
scroll to position [269, 81]
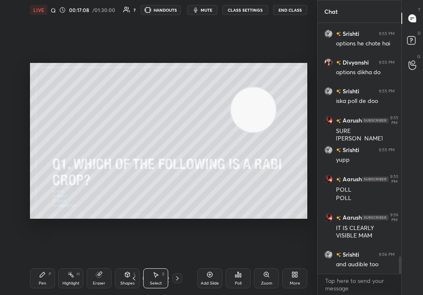
click at [295, 268] on div "More" at bounding box center [294, 278] width 25 height 20
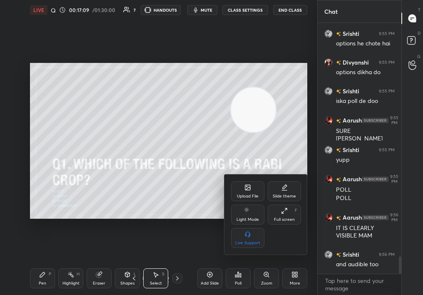
click at [243, 196] on div "Upload File" at bounding box center [248, 196] width 22 height 4
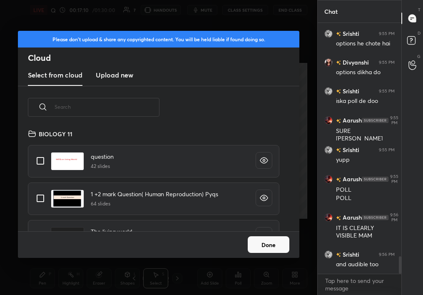
scroll to position [102, 267]
click at [113, 75] on h3 "Upload new" at bounding box center [114, 75] width 37 height 10
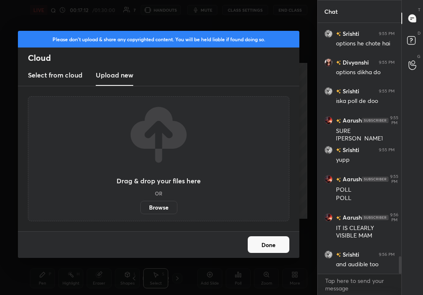
click at [155, 210] on label "Browse" at bounding box center [158, 207] width 37 height 13
click at [140, 210] on input "Browse" at bounding box center [140, 207] width 0 height 13
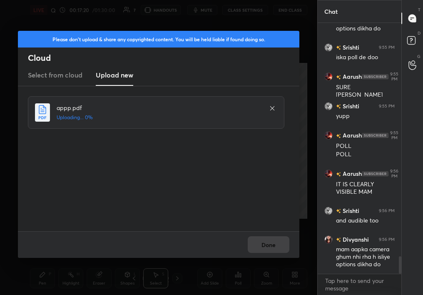
click at [257, 235] on div "Done" at bounding box center [158, 244] width 281 height 27
click at [260, 240] on div "Done" at bounding box center [158, 244] width 281 height 27
click at [260, 240] on button "Done" at bounding box center [269, 244] width 42 height 17
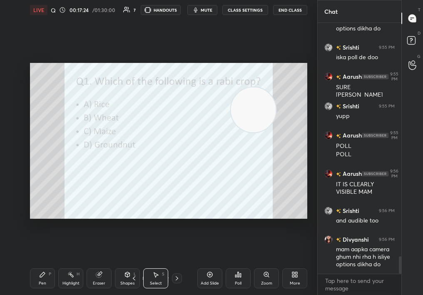
drag, startPoint x: 250, startPoint y: 111, endPoint x: 285, endPoint y: 161, distance: 61.0
click at [276, 132] on video at bounding box center [253, 109] width 45 height 45
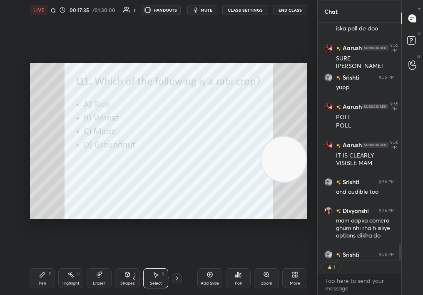
scroll to position [3, 3]
click at [236, 270] on div "Poll" at bounding box center [238, 278] width 25 height 20
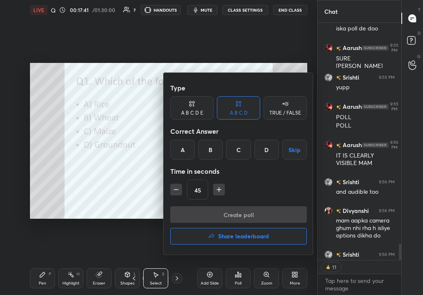
click at [209, 147] on div "B" at bounding box center [210, 149] width 25 height 20
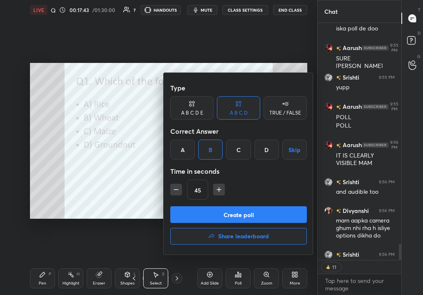
click at [218, 214] on button "Create poll" at bounding box center [238, 214] width 137 height 17
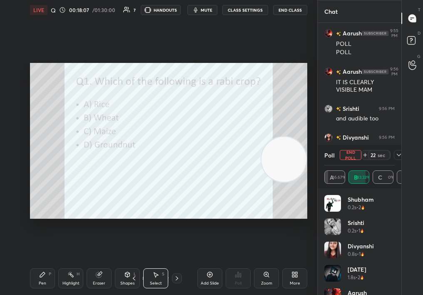
click at [42, 275] on icon at bounding box center [42, 274] width 7 height 7
click at [46, 272] on div "Pen P" at bounding box center [42, 278] width 25 height 20
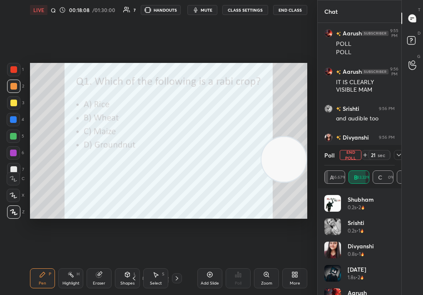
click at [12, 67] on div at bounding box center [13, 69] width 7 height 7
click at [14, 69] on div at bounding box center [13, 69] width 7 height 7
click at [400, 154] on icon at bounding box center [398, 154] width 7 height 7
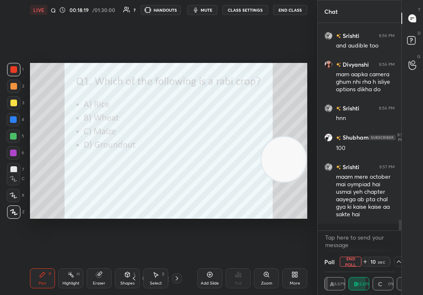
scroll to position [205, 81]
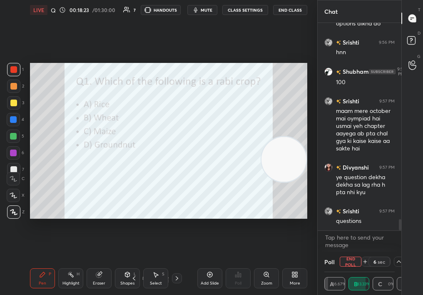
click at [351, 261] on button "End Poll" at bounding box center [351, 261] width 22 height 10
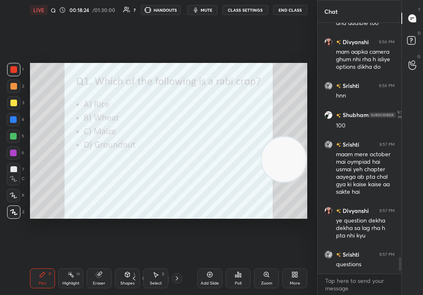
click at [178, 278] on icon at bounding box center [177, 278] width 7 height 7
click at [237, 272] on icon at bounding box center [238, 274] width 7 height 7
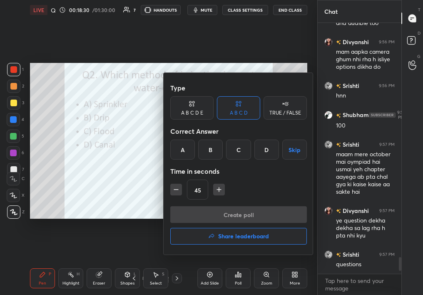
click at [210, 144] on div "B" at bounding box center [210, 149] width 25 height 20
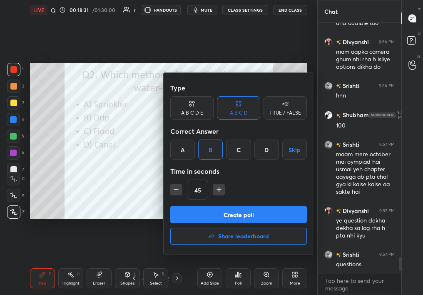
click at [221, 213] on button "Create poll" at bounding box center [238, 214] width 137 height 17
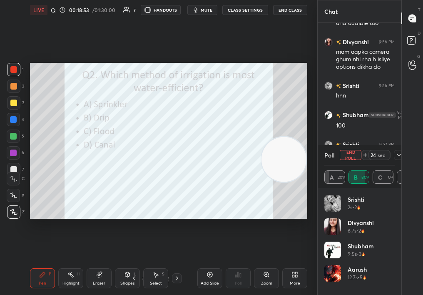
click at [398, 156] on icon at bounding box center [398, 154] width 7 height 7
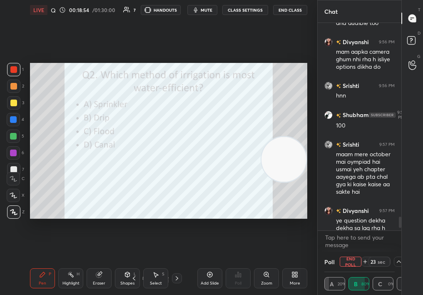
drag, startPoint x: 396, startPoint y: 226, endPoint x: 400, endPoint y: 247, distance: 22.0
click at [401, 247] on div "Divyanshi 9:54 PM mam kah do ki ye wrong poll tha Annanya 9:54 PM koi nhi aarus…" at bounding box center [360, 137] width 84 height 228
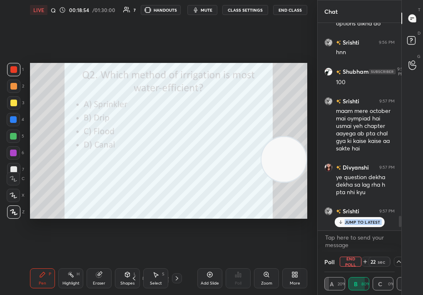
drag, startPoint x: 398, startPoint y: 222, endPoint x: 401, endPoint y: 242, distance: 20.6
click at [400, 241] on div "Divyanshi 9:54 PM mam kah do ki ye wrong poll tha Annanya 9:54 PM koi nhi aarus…" at bounding box center [360, 137] width 84 height 228
click at [357, 257] on button "End Poll" at bounding box center [351, 261] width 22 height 10
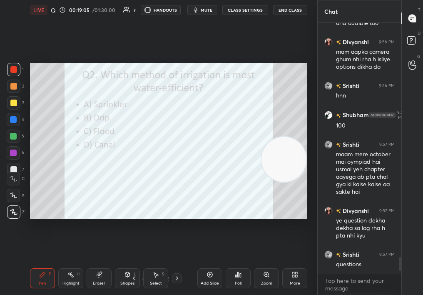
click at [179, 279] on icon at bounding box center [177, 278] width 7 height 7
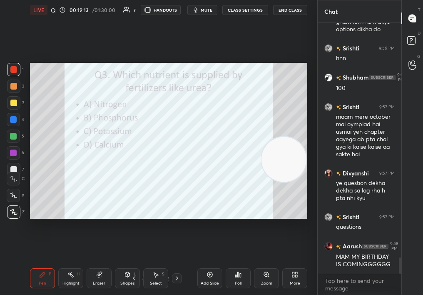
click at [238, 273] on icon at bounding box center [238, 274] width 1 height 5
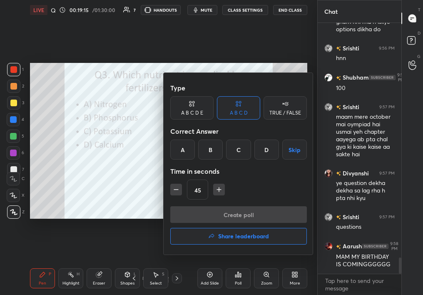
click at [181, 156] on div "A" at bounding box center [182, 149] width 25 height 20
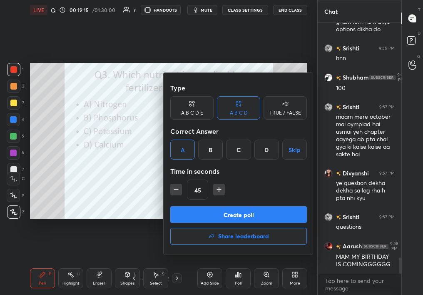
click at [206, 214] on button "Create poll" at bounding box center [238, 214] width 137 height 17
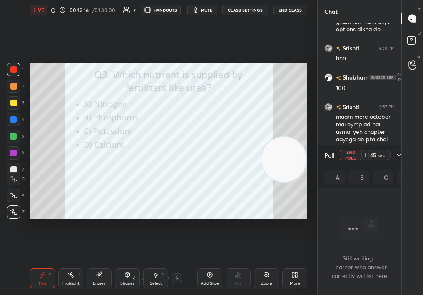
click at [399, 152] on icon at bounding box center [398, 154] width 7 height 7
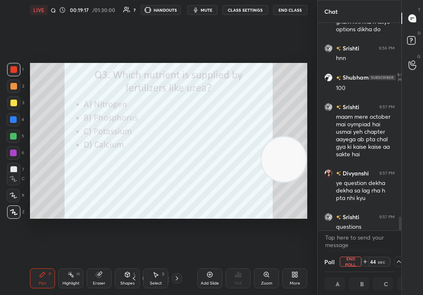
drag, startPoint x: 399, startPoint y: 235, endPoint x: 400, endPoint y: 250, distance: 15.0
click at [400, 249] on div "Chat Srishti 9:56 PM and audible too Divyanshi 9:56 PM mam aapka camera ghum nh…" at bounding box center [370, 147] width 106 height 295
drag, startPoint x: 398, startPoint y: 234, endPoint x: 402, endPoint y: 246, distance: 12.1
click at [402, 246] on div "Chat Srishti 9:56 PM and audible too Divyanshi 9:56 PM mam aapka camera ghum nh…" at bounding box center [370, 147] width 106 height 295
drag, startPoint x: 400, startPoint y: 243, endPoint x: 402, endPoint y: 248, distance: 5.4
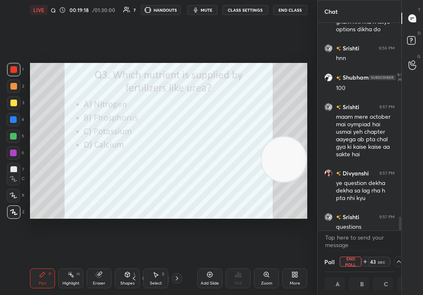
click at [402, 248] on div "Chat Srishti 9:56 PM and audible too Divyanshi 9:56 PM mam aapka camera ghum nh…" at bounding box center [370, 147] width 106 height 295
click at [388, 239] on body "1 2 3 4 5 6 7 C X Z C X Z E E Erase all H H LIVE Quiz on Food Improvement 00:19…" at bounding box center [211, 147] width 423 height 295
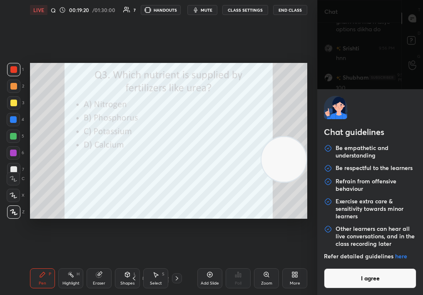
click at [374, 272] on button "I agree" at bounding box center [370, 278] width 92 height 20
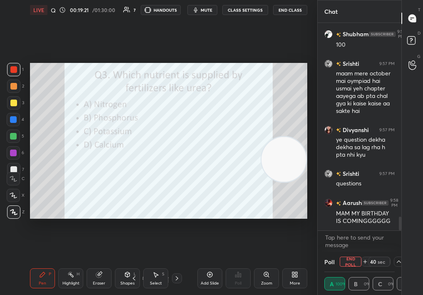
drag, startPoint x: 400, startPoint y: 241, endPoint x: 401, endPoint y: 249, distance: 8.5
click at [401, 250] on div "Chat Srishti 9:56 PM and audible too Divyanshi 9:56 PM mam aapka camera ghum nh…" at bounding box center [370, 147] width 106 height 295
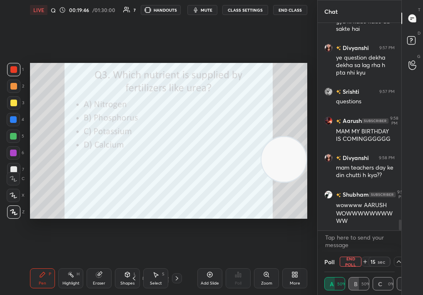
scroll to position [3745, 0]
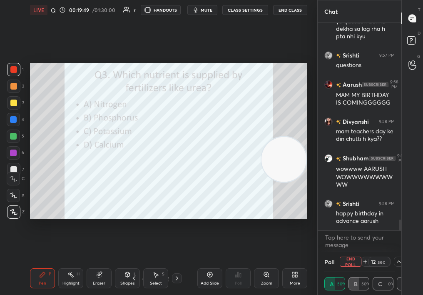
click at [355, 262] on button "End Poll" at bounding box center [351, 261] width 22 height 10
type textarea "x"
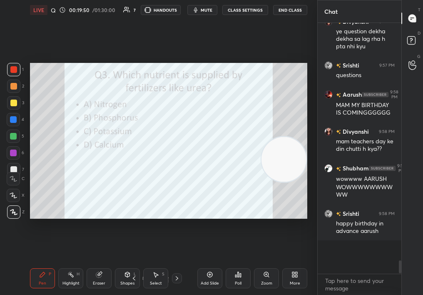
scroll to position [3, 3]
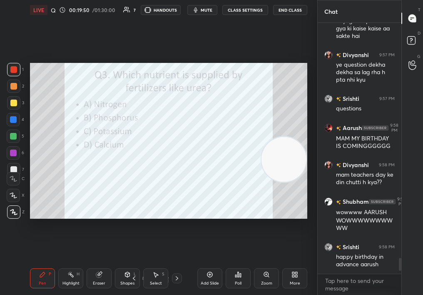
click at [176, 279] on icon at bounding box center [177, 278] width 7 height 7
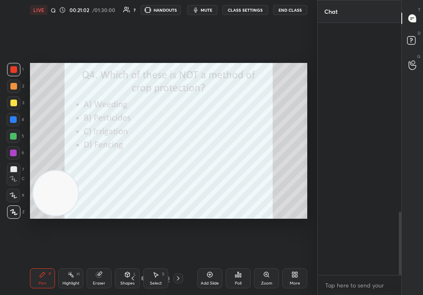
scroll to position [3, 3]
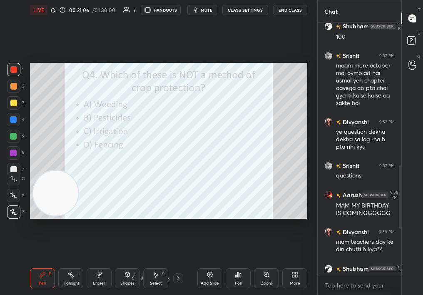
click at [234, 279] on div "Poll" at bounding box center [238, 278] width 25 height 20
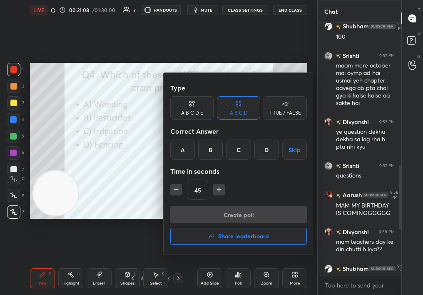
click at [138, 151] on div at bounding box center [211, 147] width 423 height 295
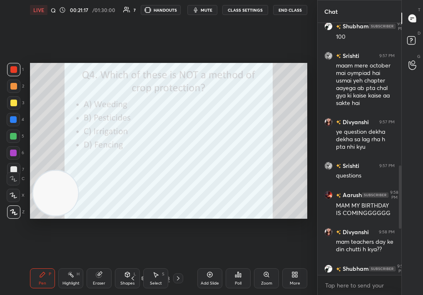
click at [228, 277] on div "Poll" at bounding box center [238, 278] width 25 height 20
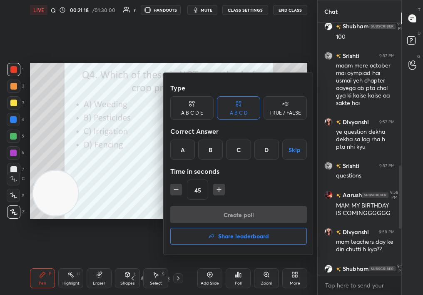
click at [236, 149] on div "C" at bounding box center [238, 149] width 25 height 20
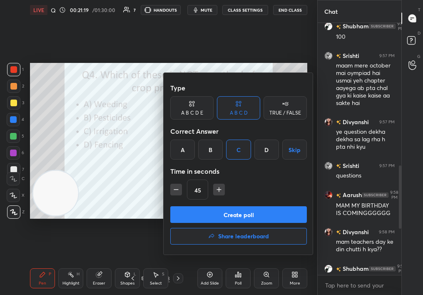
click at [238, 209] on button "Create poll" at bounding box center [238, 214] width 137 height 17
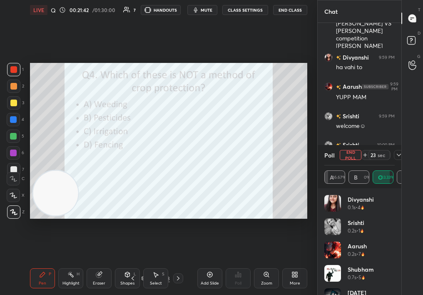
scroll to position [1092, 0]
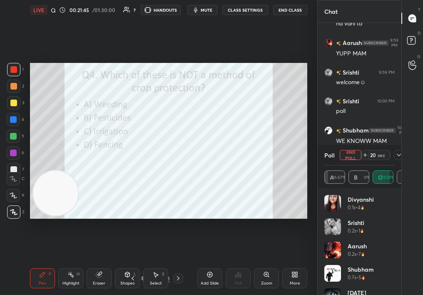
click at [351, 154] on button "End Poll" at bounding box center [351, 155] width 22 height 10
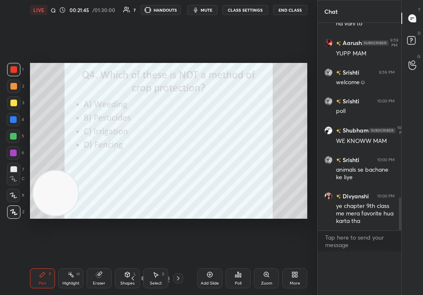
scroll to position [219, 81]
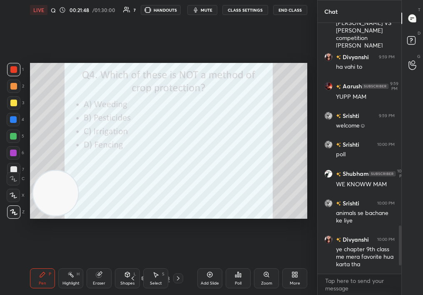
click at [179, 278] on icon at bounding box center [178, 278] width 7 height 7
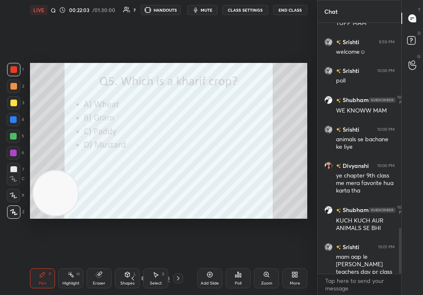
click at [236, 278] on div "Poll" at bounding box center [238, 278] width 25 height 20
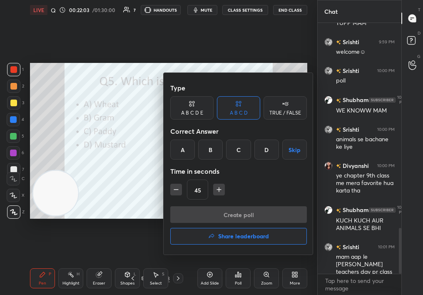
click at [238, 149] on div "C" at bounding box center [238, 149] width 25 height 20
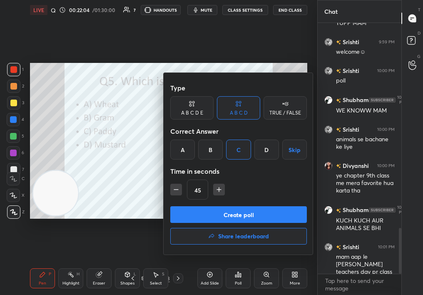
click at [260, 211] on button "Create poll" at bounding box center [238, 214] width 137 height 17
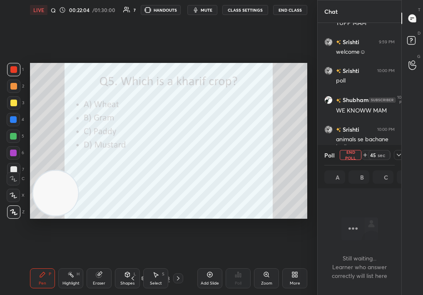
scroll to position [207, 81]
click at [394, 157] on div at bounding box center [399, 155] width 10 height 10
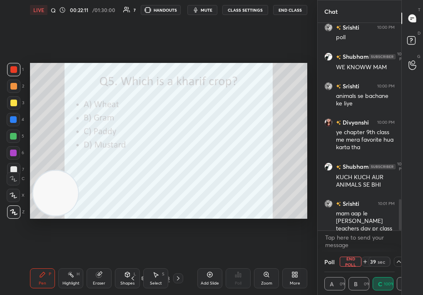
drag, startPoint x: 397, startPoint y: 235, endPoint x: 397, endPoint y: 248, distance: 13.7
click at [397, 248] on div "Srishti 9:59 PM welcome☺ Srishti 10:00 PM poll Shubham 10:00 PM WE KNOWW MAM Sr…" at bounding box center [360, 137] width 84 height 228
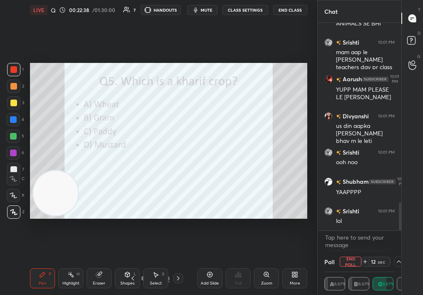
click at [343, 260] on button "End Poll" at bounding box center [351, 261] width 22 height 10
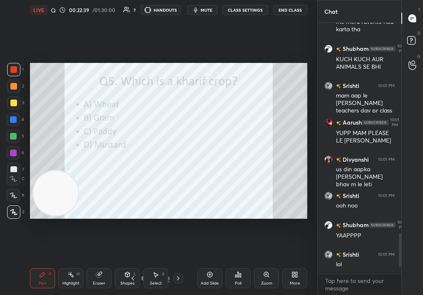
click at [177, 277] on icon at bounding box center [178, 278] width 7 height 7
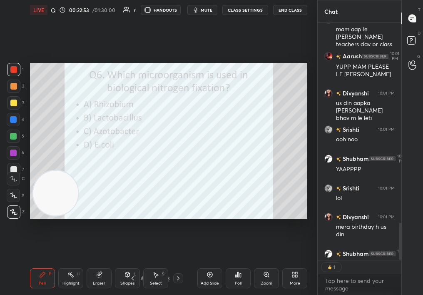
scroll to position [3, 3]
click at [241, 275] on icon at bounding box center [240, 275] width 1 height 4
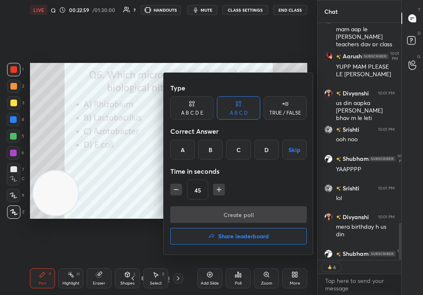
click at [186, 146] on div "A" at bounding box center [182, 149] width 25 height 20
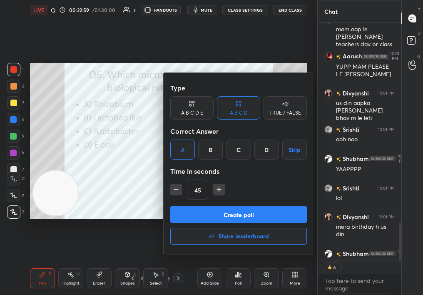
click at [213, 206] on div "Type A B C D E A B C D TRUE / FALSE Correct Answer A B C D Skip Time in seconds…" at bounding box center [239, 163] width 150 height 181
click at [235, 216] on button "Create poll" at bounding box center [238, 214] width 137 height 17
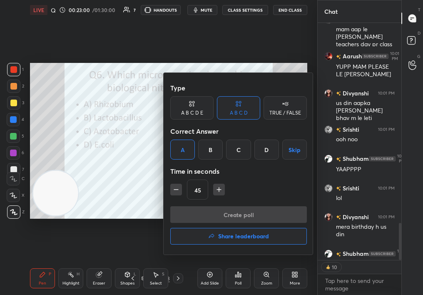
scroll to position [252, 81]
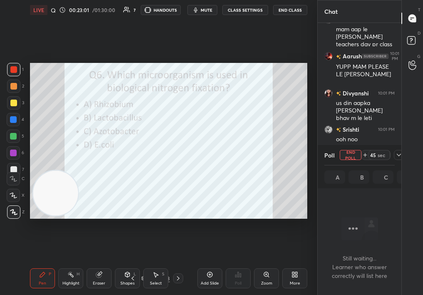
click at [392, 156] on div "45 sec" at bounding box center [382, 155] width 42 height 10
click at [396, 156] on icon at bounding box center [398, 154] width 7 height 7
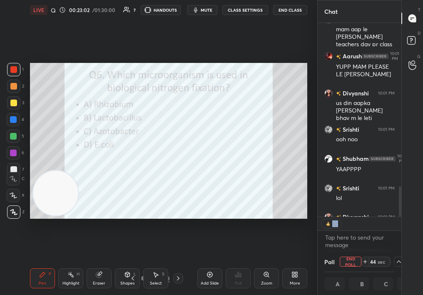
drag, startPoint x: 401, startPoint y: 216, endPoint x: 396, endPoint y: 246, distance: 29.9
click at [396, 246] on div "Shubham 10:01 PM KUCH KUCH AUR ANIMALS SE BHI Srishti 10:01 PM mam aap le lena …" at bounding box center [360, 137] width 84 height 228
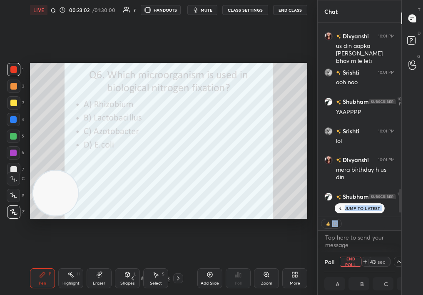
drag, startPoint x: 401, startPoint y: 212, endPoint x: 398, endPoint y: 239, distance: 27.2
click at [399, 238] on div "Srishti 10:01 PM mam aap le lena teachers day pr class Aarush 10:01 PM YUPP MAM…" at bounding box center [360, 137] width 84 height 228
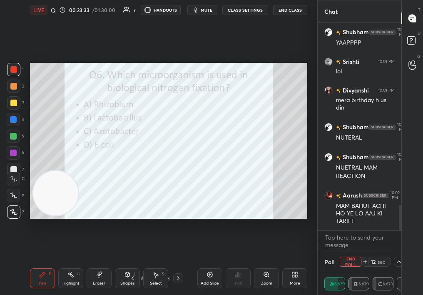
click at [350, 259] on button "End Poll" at bounding box center [351, 261] width 22 height 10
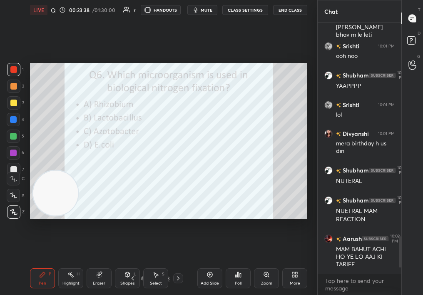
click at [180, 278] on icon at bounding box center [178, 278] width 7 height 7
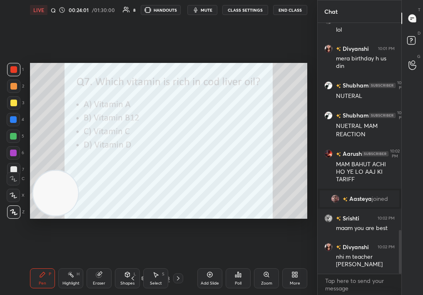
scroll to position [1182, 0]
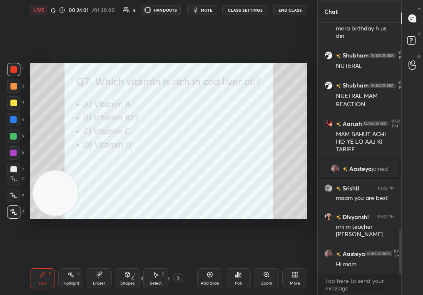
click at [235, 281] on div "Poll" at bounding box center [238, 283] width 7 height 4
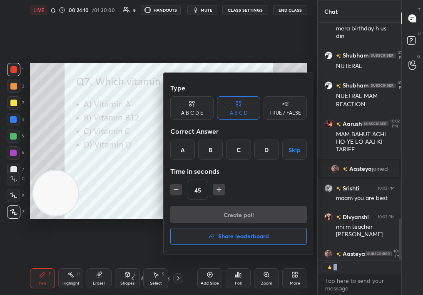
scroll to position [234, 81]
click at [264, 151] on div "D" at bounding box center [266, 149] width 25 height 20
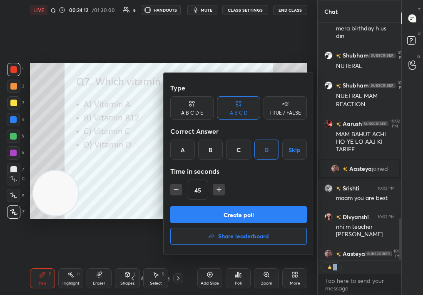
click at [259, 213] on button "Create poll" at bounding box center [238, 214] width 137 height 17
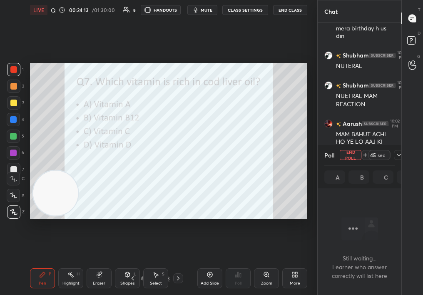
scroll to position [191, 81]
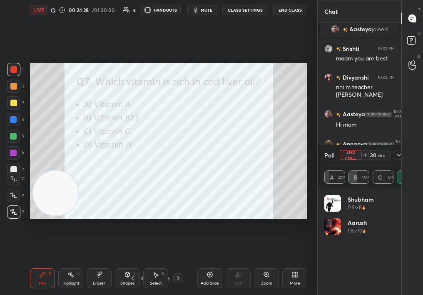
click at [351, 159] on button "End Poll" at bounding box center [351, 155] width 22 height 10
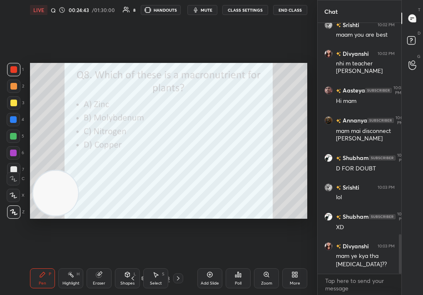
click at [207, 9] on span "mute" at bounding box center [207, 10] width 12 height 6
click at [229, 275] on div "Poll" at bounding box center [238, 278] width 25 height 20
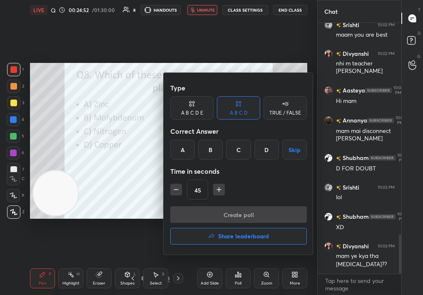
click at [237, 146] on div "C" at bounding box center [238, 149] width 25 height 20
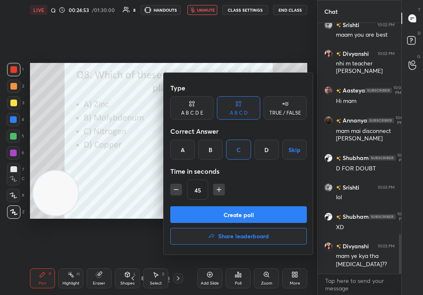
click at [232, 225] on div "Create poll Share leaderboard" at bounding box center [238, 227] width 137 height 42
click at [229, 219] on button "Create poll" at bounding box center [238, 214] width 137 height 17
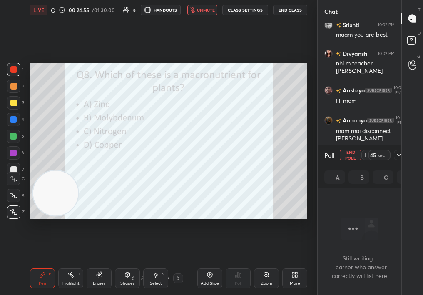
click at [202, 5] on button "unmute" at bounding box center [202, 10] width 30 height 10
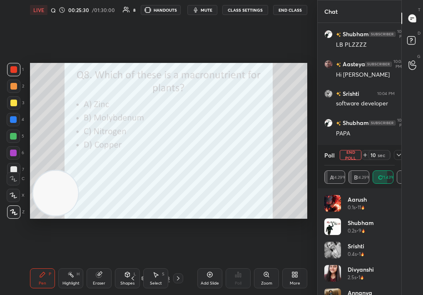
click at [395, 159] on div at bounding box center [399, 155] width 10 height 10
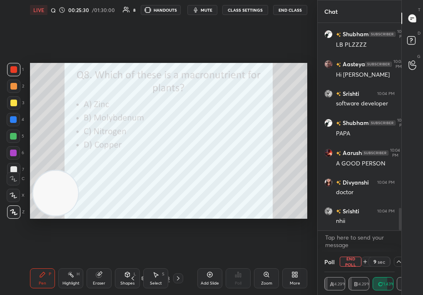
scroll to position [0, 0]
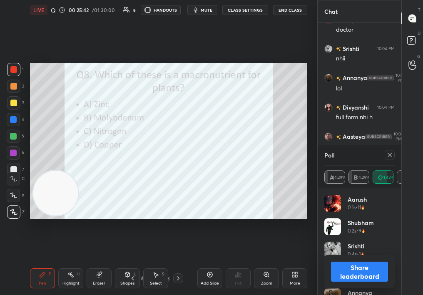
click at [387, 155] on icon at bounding box center [389, 154] width 7 height 7
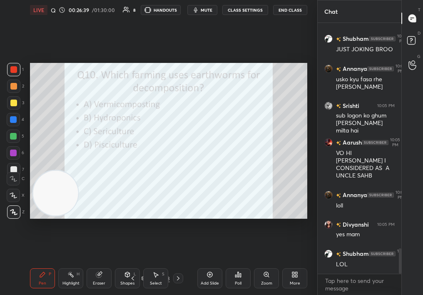
click at [237, 278] on div "Poll" at bounding box center [238, 278] width 25 height 20
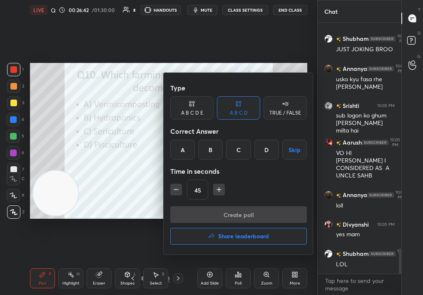
click at [197, 155] on div "A B C D Skip" at bounding box center [238, 149] width 137 height 20
click at [184, 155] on div "A" at bounding box center [182, 149] width 25 height 20
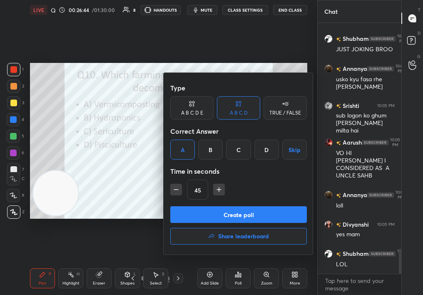
click at [232, 209] on button "Create poll" at bounding box center [238, 214] width 137 height 17
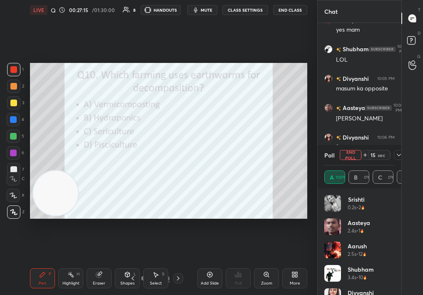
scroll to position [40, 0]
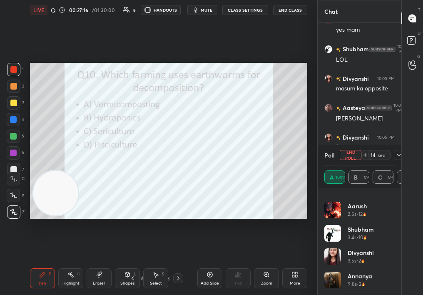
click at [345, 149] on div "Poll End Poll 14 sec" at bounding box center [359, 155] width 70 height 20
click at [350, 154] on button "End Poll" at bounding box center [351, 155] width 22 height 10
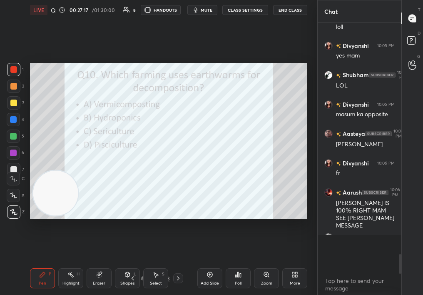
scroll to position [248, 81]
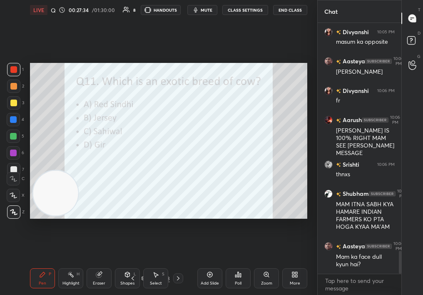
click at [236, 281] on div "Poll" at bounding box center [238, 283] width 7 height 4
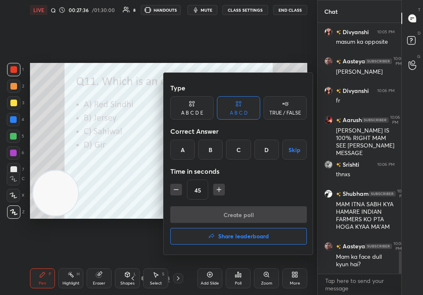
click at [206, 155] on div "B" at bounding box center [210, 149] width 25 height 20
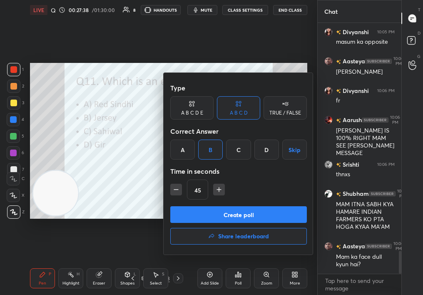
click at [222, 214] on button "Create poll" at bounding box center [238, 214] width 137 height 17
type textarea "x"
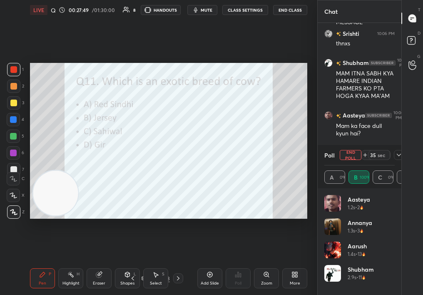
click at [208, 10] on span "mute" at bounding box center [207, 10] width 12 height 6
click at [398, 158] on div at bounding box center [399, 155] width 10 height 10
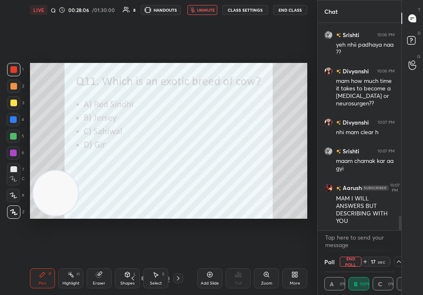
click at [203, 17] on div "LIVE Quiz on Food Improvement 00:28:06 / 01:30:00 8 HANDOUTS unmute CLASS SETTI…" at bounding box center [168, 10] width 277 height 20
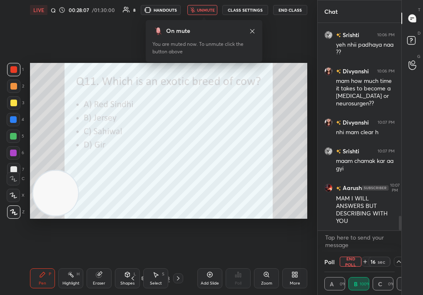
click at [201, 10] on span "unmute" at bounding box center [206, 10] width 18 height 6
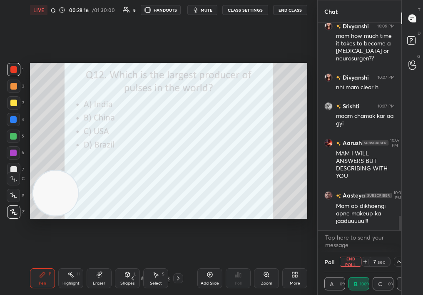
click at [204, 5] on button "mute" at bounding box center [202, 10] width 30 height 10
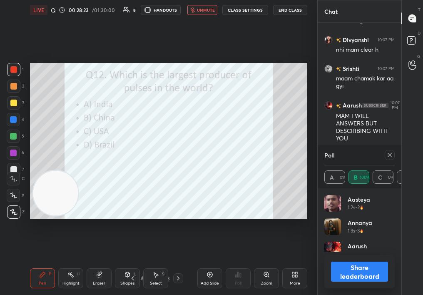
scroll to position [97, 68]
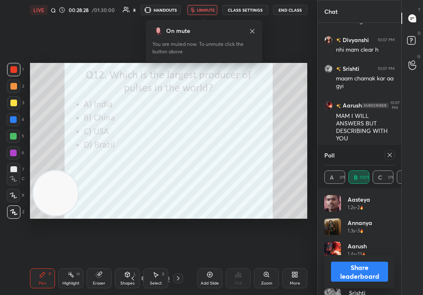
click at [204, 5] on button "unmute" at bounding box center [202, 10] width 30 height 10
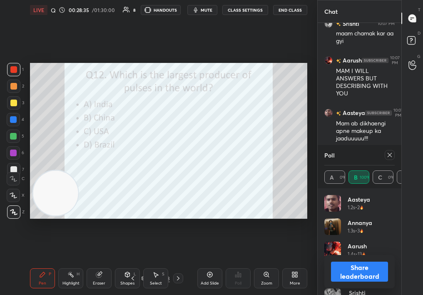
scroll to position [2889, 0]
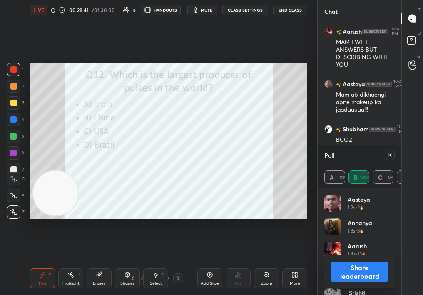
click at [386, 156] on icon at bounding box center [389, 154] width 7 height 7
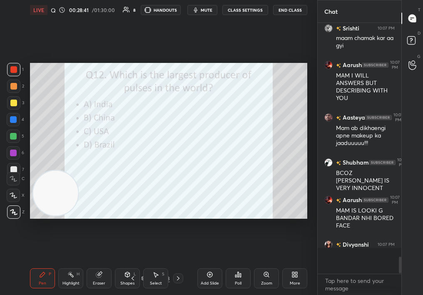
scroll to position [248, 81]
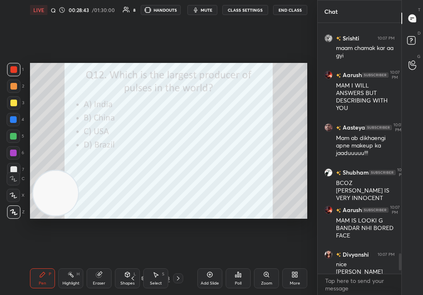
click at [243, 278] on div "Poll" at bounding box center [238, 278] width 25 height 20
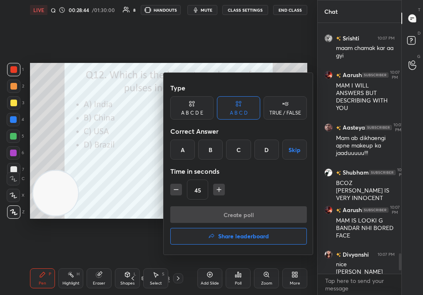
click at [179, 153] on div "A" at bounding box center [182, 149] width 25 height 20
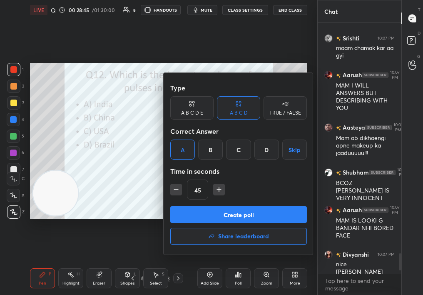
click at [195, 214] on button "Create poll" at bounding box center [238, 214] width 137 height 17
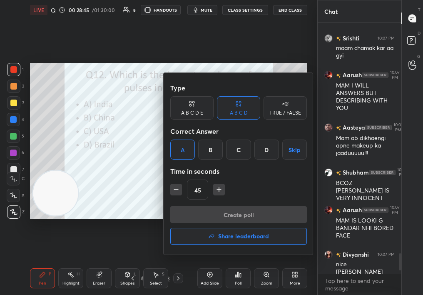
scroll to position [215, 81]
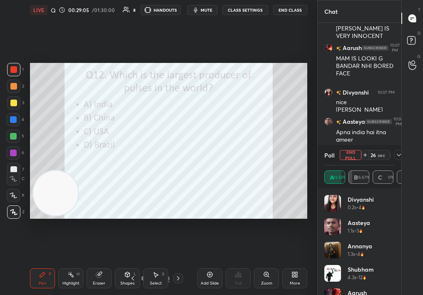
click at [399, 154] on icon at bounding box center [398, 154] width 7 height 7
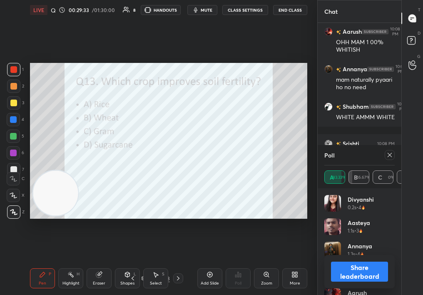
click at [393, 159] on div at bounding box center [387, 155] width 13 height 10
click at [392, 159] on div at bounding box center [390, 155] width 10 height 10
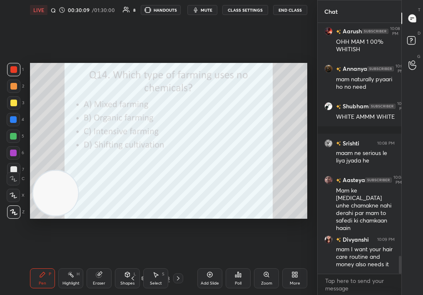
click at [231, 274] on div "Poll" at bounding box center [238, 278] width 25 height 20
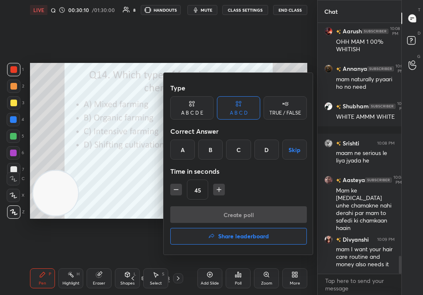
click at [196, 151] on div "A B C D Skip" at bounding box center [238, 149] width 137 height 20
click at [206, 150] on div "B" at bounding box center [210, 149] width 25 height 20
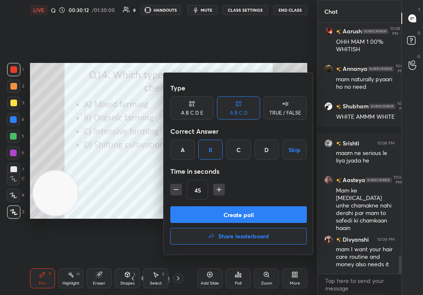
click at [216, 203] on div "Type A B C D E A B C D TRUE / FALSE Correct Answer A B C D Skip Time in seconds…" at bounding box center [238, 142] width 137 height 127
click at [221, 218] on button "Create poll" at bounding box center [238, 214] width 137 height 17
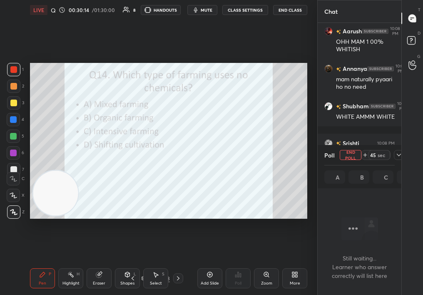
scroll to position [3, 3]
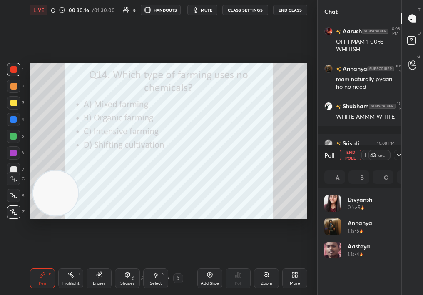
click at [398, 155] on icon at bounding box center [398, 154] width 7 height 7
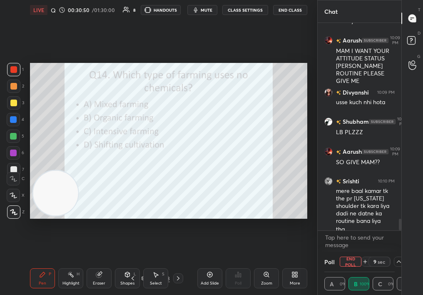
scroll to position [3504, 0]
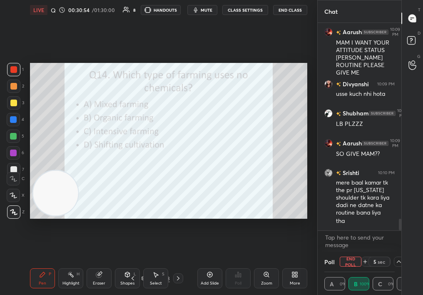
click at [354, 256] on button "End Poll" at bounding box center [351, 261] width 22 height 10
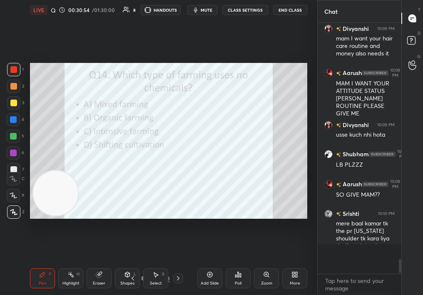
scroll to position [3, 3]
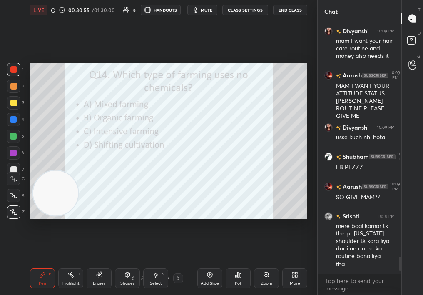
click at [233, 281] on div "Poll" at bounding box center [238, 278] width 25 height 20
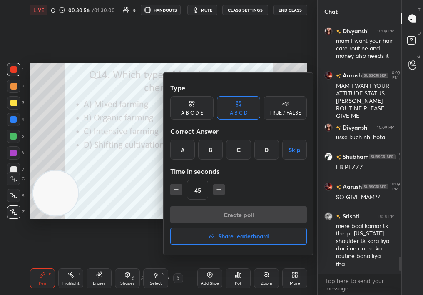
click at [231, 233] on h4 "Share leaderboard" at bounding box center [243, 236] width 51 height 6
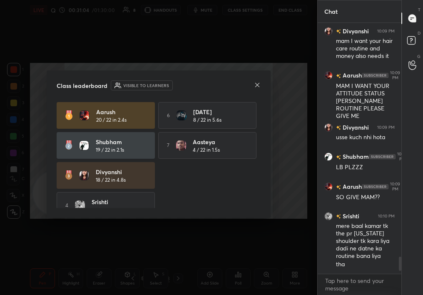
drag, startPoint x: 256, startPoint y: 151, endPoint x: 256, endPoint y: 208, distance: 57.4
click at [256, 207] on div "Aarush 20 / 22 in 2.4s 6 KARTIK 8 / 22 in 5.6s Shubham 19 / 22 in 2.1s 7 Aastey…" at bounding box center [159, 155] width 204 height 106
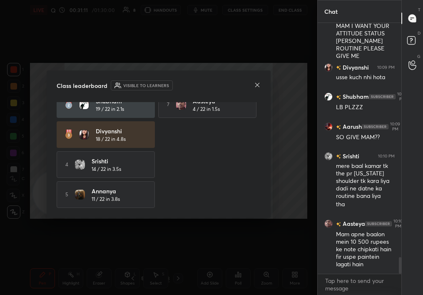
click at [258, 82] on icon at bounding box center [257, 85] width 7 height 7
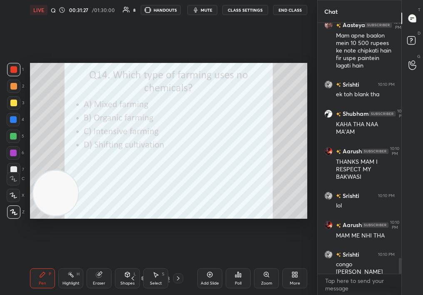
scroll to position [3778, 0]
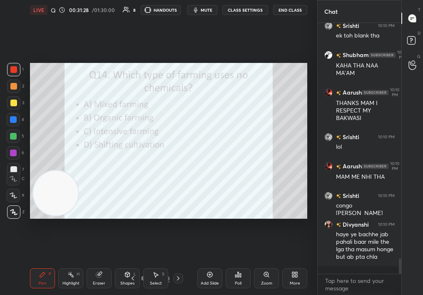
click at [176, 280] on icon at bounding box center [178, 278] width 7 height 7
click at [231, 271] on div "Poll" at bounding box center [238, 278] width 25 height 20
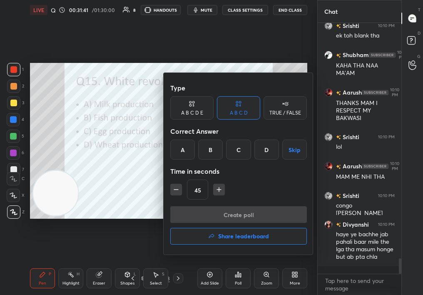
click at [186, 154] on div "A" at bounding box center [182, 149] width 25 height 20
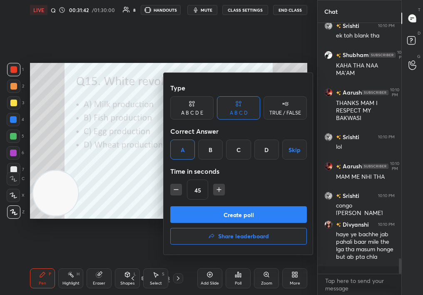
click at [219, 212] on button "Create poll" at bounding box center [238, 214] width 137 height 17
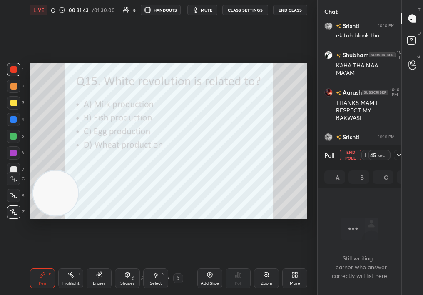
scroll to position [3, 3]
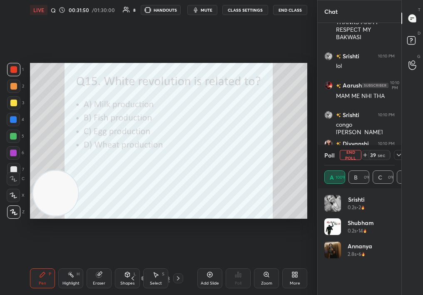
click at [212, 7] on span "mute" at bounding box center [207, 10] width 12 height 6
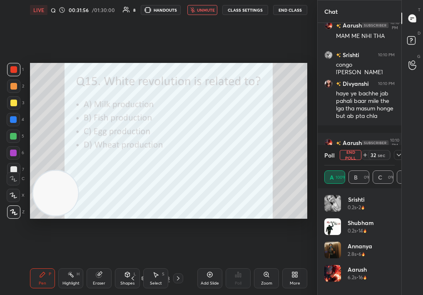
scroll to position [3956, 0]
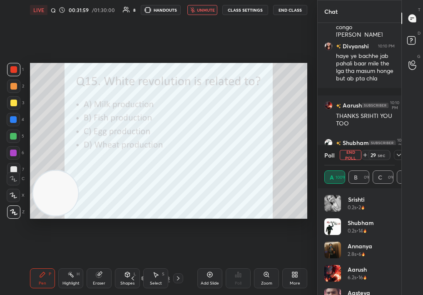
click at [204, 10] on span "unmute" at bounding box center [206, 10] width 18 height 6
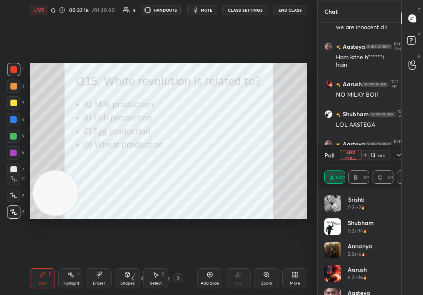
scroll to position [4150, 0]
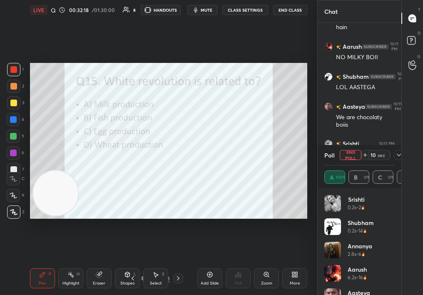
click at [348, 154] on button "End Poll" at bounding box center [351, 155] width 22 height 10
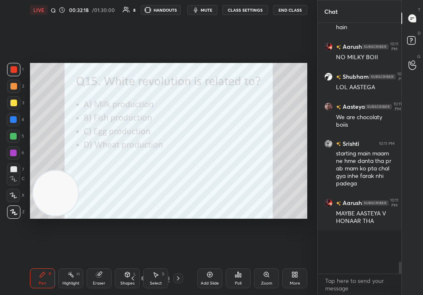
scroll to position [2, 3]
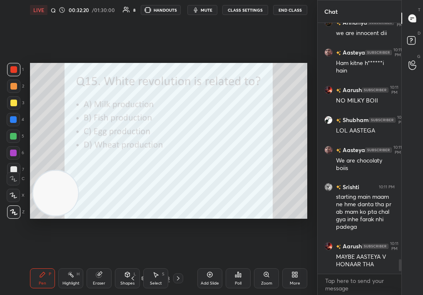
click at [179, 278] on icon at bounding box center [178, 278] width 7 height 7
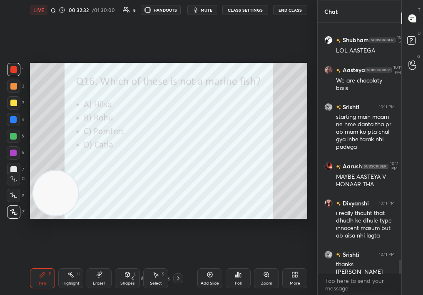
click at [238, 274] on icon at bounding box center [238, 274] width 7 height 7
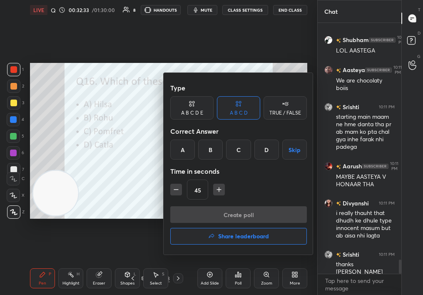
click at [140, 215] on div at bounding box center [211, 147] width 423 height 295
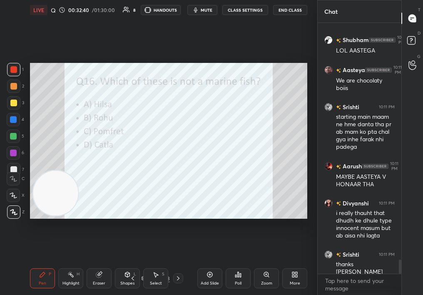
click at [240, 275] on div "Poll" at bounding box center [238, 278] width 25 height 20
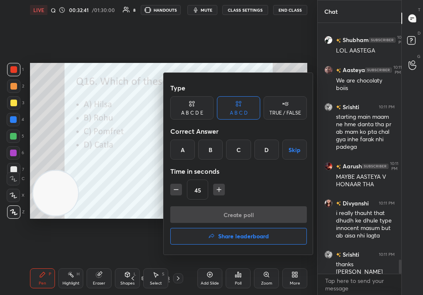
click at [206, 152] on div "B" at bounding box center [210, 149] width 25 height 20
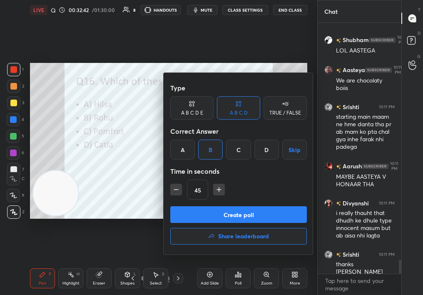
drag, startPoint x: 228, startPoint y: 200, endPoint x: 224, endPoint y: 200, distance: 4.6
click at [224, 200] on div "Type A B C D E A B C D TRUE / FALSE Correct Answer A B C D Skip Time in seconds…" at bounding box center [238, 142] width 137 height 127
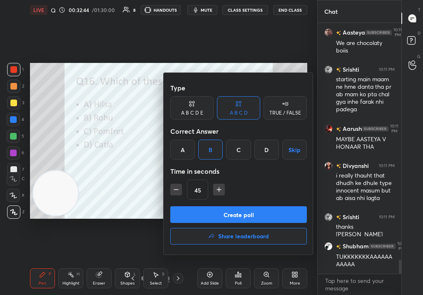
click at [227, 209] on button "Create poll" at bounding box center [238, 214] width 137 height 17
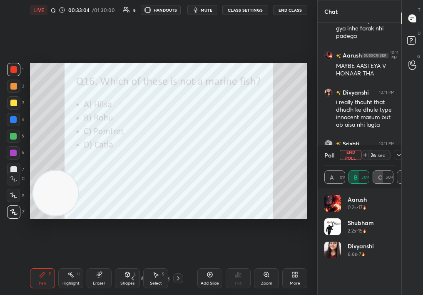
scroll to position [4334, 0]
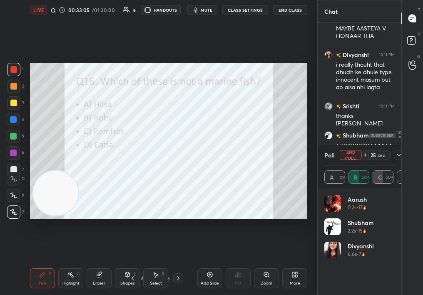
click at [351, 154] on button "End Poll" at bounding box center [351, 155] width 22 height 10
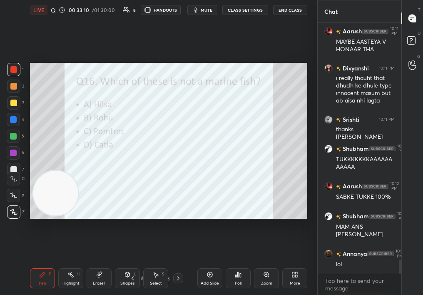
click at [181, 286] on div "Pen P Highlight H Eraser Shapes L Select S 30 / 163 Add Slide Poll Zoom More" at bounding box center [168, 277] width 277 height 33
click at [175, 280] on icon at bounding box center [178, 278] width 7 height 7
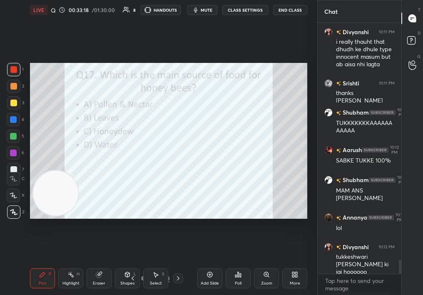
click at [239, 281] on div "Poll" at bounding box center [238, 283] width 7 height 4
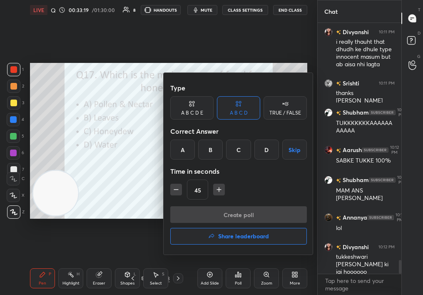
click at [191, 147] on div "A" at bounding box center [182, 149] width 25 height 20
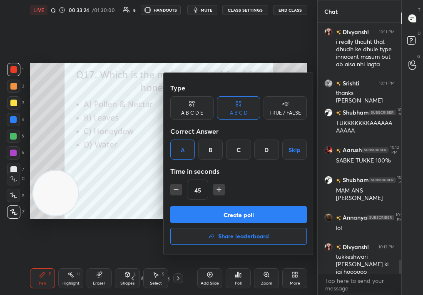
drag, startPoint x: 251, startPoint y: 214, endPoint x: 265, endPoint y: 211, distance: 14.5
click at [265, 211] on button "Create poll" at bounding box center [238, 214] width 137 height 17
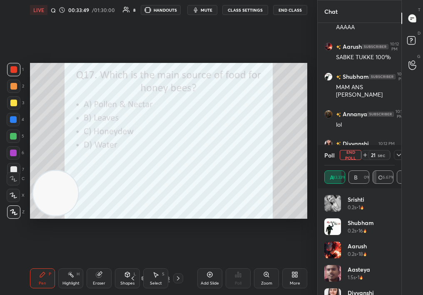
click at [351, 154] on button "End Poll" at bounding box center [351, 155] width 22 height 10
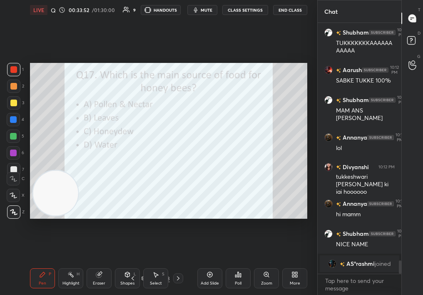
click at [175, 277] on div at bounding box center [178, 278] width 10 height 10
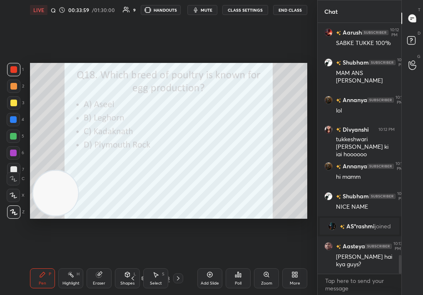
click at [176, 278] on icon at bounding box center [178, 278] width 7 height 7
click at [81, 294] on div "Pen P Highlight H Eraser Shapes L Select S 33 / 163 Add Slide Poll Zoom More" at bounding box center [168, 277] width 277 height 33
click at [239, 276] on div "Poll" at bounding box center [238, 278] width 25 height 20
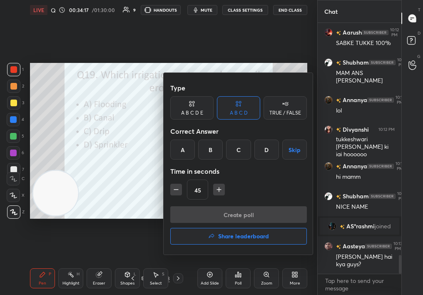
click at [268, 150] on div "D" at bounding box center [266, 149] width 25 height 20
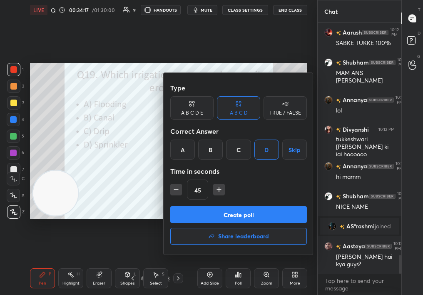
click at [253, 211] on button "Create poll" at bounding box center [238, 214] width 137 height 17
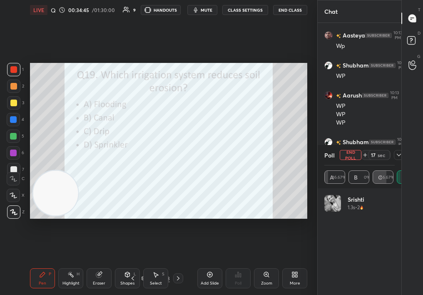
click at [396, 156] on icon at bounding box center [398, 154] width 7 height 7
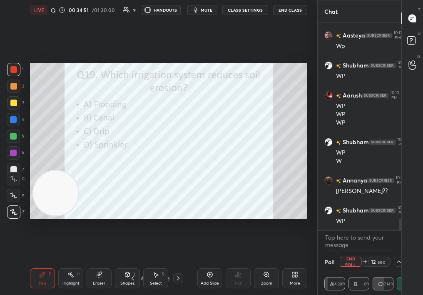
scroll to position [3477, 0]
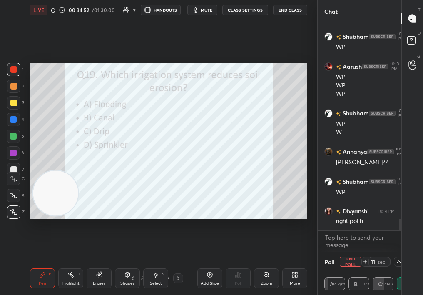
click at [351, 259] on button "End Poll" at bounding box center [351, 261] width 22 height 10
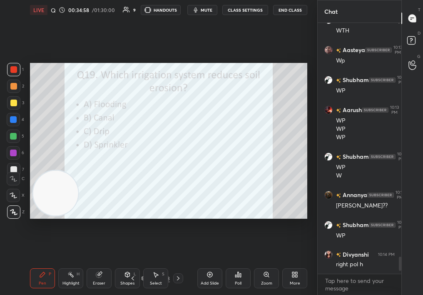
click at [177, 279] on icon at bounding box center [178, 278] width 7 height 7
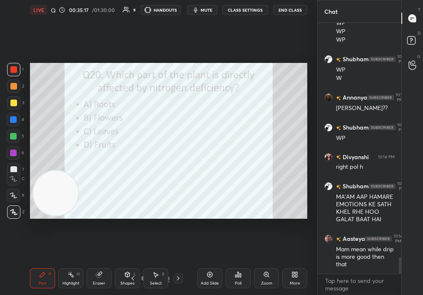
click at [235, 276] on div "Poll" at bounding box center [238, 278] width 25 height 20
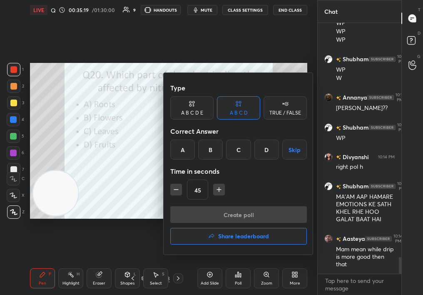
click at [233, 145] on div "C" at bounding box center [238, 149] width 25 height 20
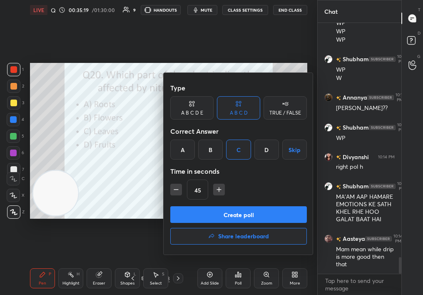
click at [232, 216] on button "Create poll" at bounding box center [238, 214] width 137 height 17
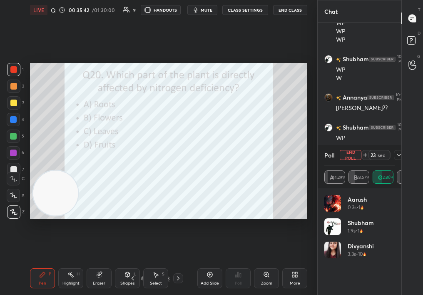
click at [345, 156] on button "End Poll" at bounding box center [351, 155] width 22 height 10
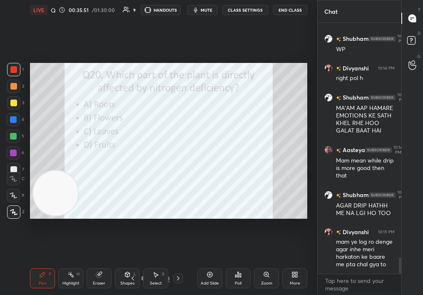
click at [176, 277] on icon at bounding box center [178, 278] width 7 height 7
click at [240, 273] on icon at bounding box center [240, 275] width 1 height 4
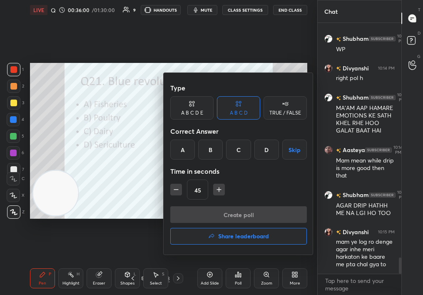
click at [179, 149] on div "A" at bounding box center [182, 149] width 25 height 20
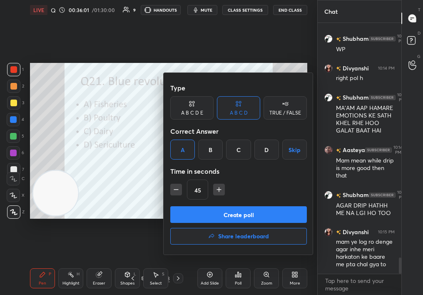
click at [202, 206] on button "Create poll" at bounding box center [238, 214] width 137 height 17
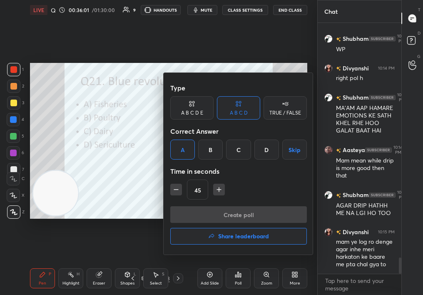
scroll to position [3, 3]
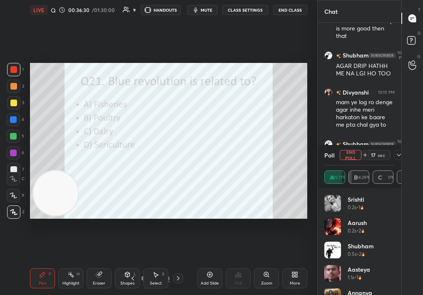
click at [351, 153] on button "End Poll" at bounding box center [351, 155] width 22 height 10
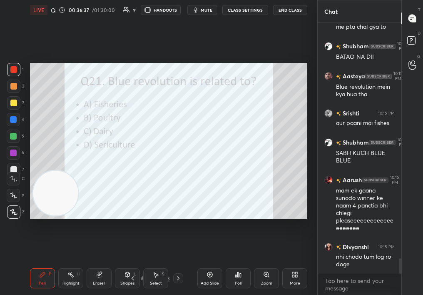
click at [177, 279] on icon at bounding box center [178, 278] width 7 height 7
click at [235, 278] on div "Poll" at bounding box center [238, 278] width 25 height 20
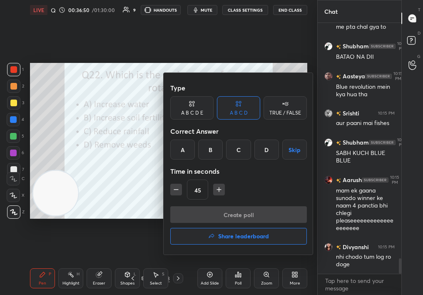
click at [204, 150] on div "B" at bounding box center [210, 149] width 25 height 20
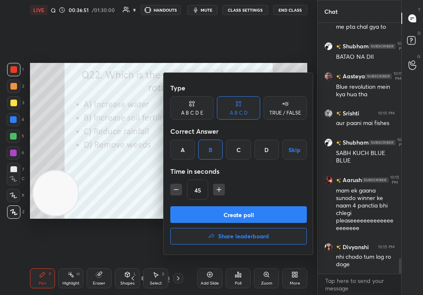
click at [227, 205] on div "Type A B C D E A B C D TRUE / FALSE Correct Answer A B C D Skip Time in seconds…" at bounding box center [239, 163] width 150 height 181
click at [231, 211] on button "Create poll" at bounding box center [238, 214] width 137 height 17
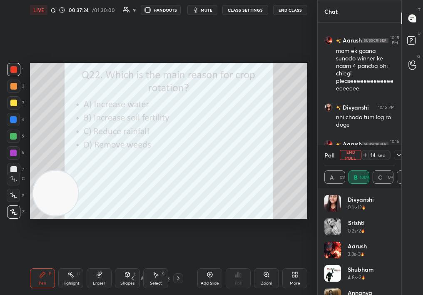
click at [368, 154] on div "14 sec" at bounding box center [379, 155] width 22 height 10
click at [344, 154] on button "End Poll" at bounding box center [351, 155] width 22 height 10
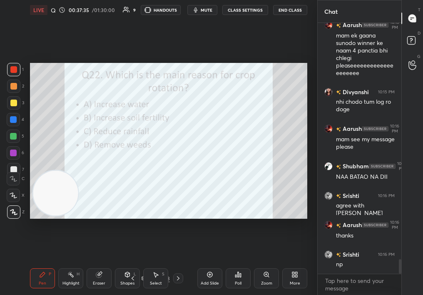
scroll to position [4055, 0]
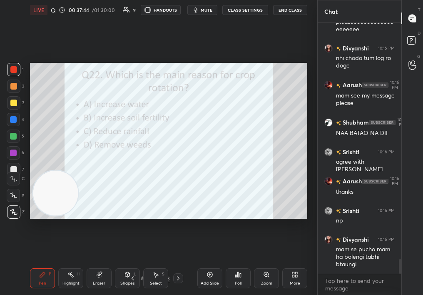
click at [177, 278] on icon at bounding box center [178, 278] width 7 height 7
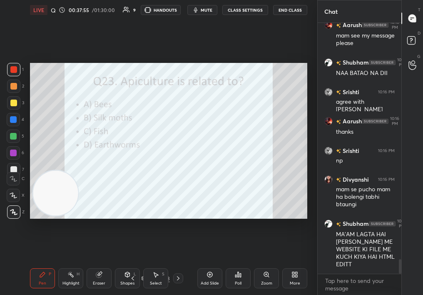
click at [259, 273] on div "Zoom" at bounding box center [266, 278] width 25 height 20
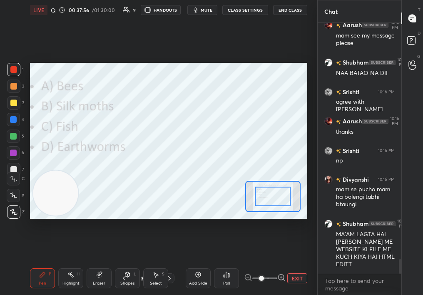
click at [234, 278] on div "Poll" at bounding box center [226, 278] width 25 height 20
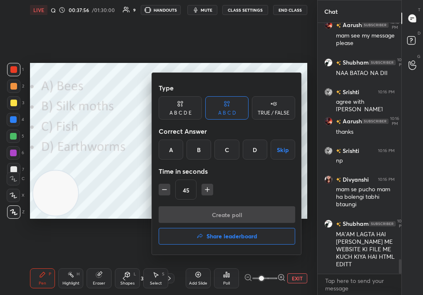
click at [298, 274] on div at bounding box center [211, 147] width 423 height 295
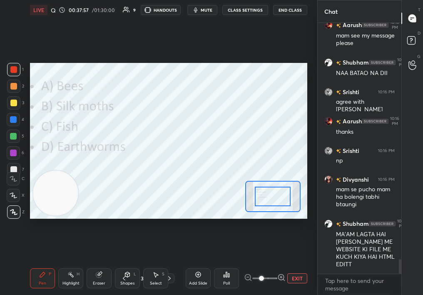
click at [300, 280] on div "Type A B C D E A B C D TRUE / FALSE Correct Answer A B C D Skip Time in seconds…" at bounding box center [211, 147] width 423 height 295
click at [298, 277] on button "EXIT" at bounding box center [297, 278] width 20 height 10
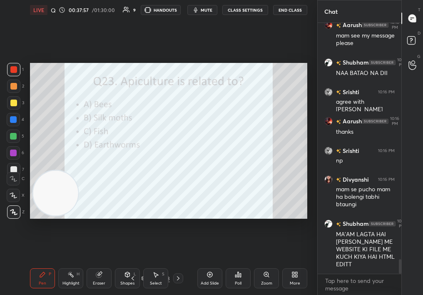
click at [237, 276] on icon at bounding box center [238, 274] width 7 height 7
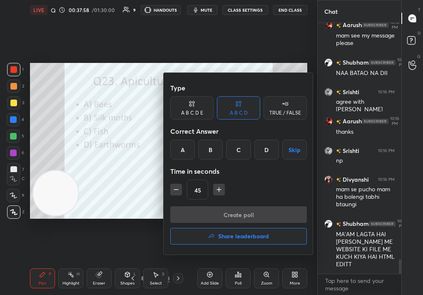
click at [184, 149] on div "A" at bounding box center [182, 149] width 25 height 20
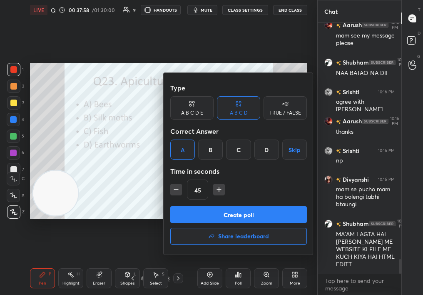
click at [211, 202] on div "Type A B C D E A B C D TRUE / FALSE Correct Answer A B C D Skip Time in seconds…" at bounding box center [238, 142] width 137 height 127
click at [221, 209] on button "Create poll" at bounding box center [238, 214] width 137 height 17
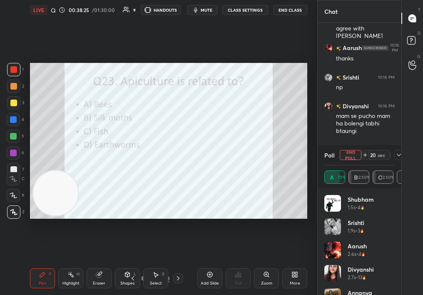
scroll to position [4240, 0]
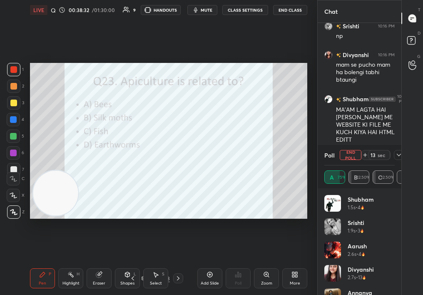
click at [353, 156] on button "End Poll" at bounding box center [351, 155] width 22 height 10
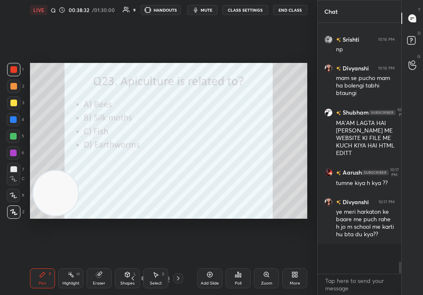
scroll to position [265, 81]
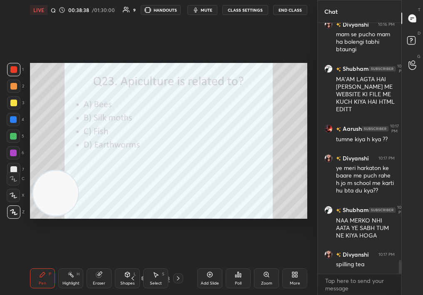
click at [177, 281] on icon at bounding box center [178, 278] width 7 height 7
click at [248, 265] on div "Poll" at bounding box center [238, 278] width 25 height 47
click at [245, 278] on div "Poll" at bounding box center [238, 278] width 25 height 20
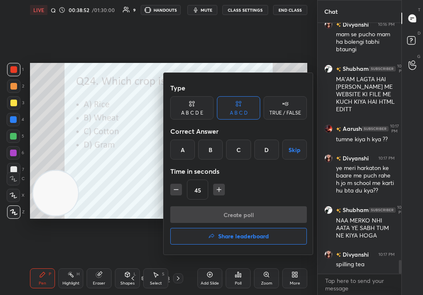
click at [233, 144] on div "C" at bounding box center [238, 149] width 25 height 20
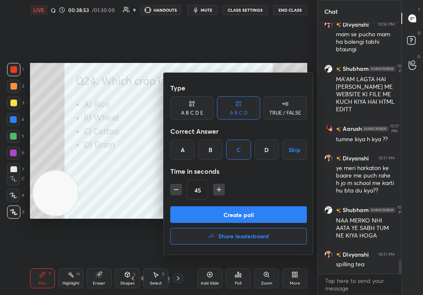
click at [215, 212] on button "Create poll" at bounding box center [238, 214] width 137 height 17
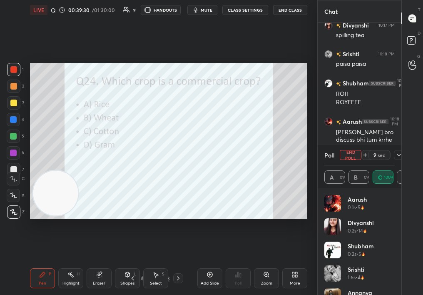
click at [353, 154] on button "End Poll" at bounding box center [351, 155] width 22 height 10
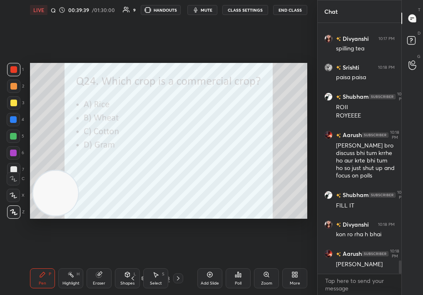
click at [174, 274] on div at bounding box center [178, 278] width 10 height 10
click at [241, 275] on div "Poll" at bounding box center [238, 278] width 25 height 20
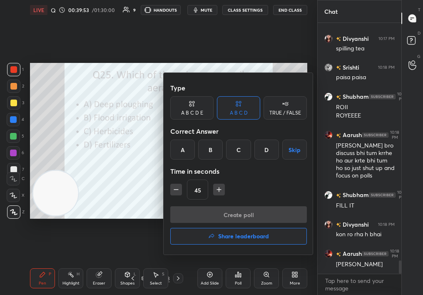
click at [187, 151] on div "A" at bounding box center [182, 149] width 25 height 20
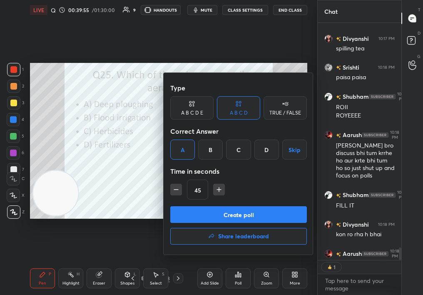
scroll to position [3, 3]
click at [206, 207] on button "Create poll" at bounding box center [238, 214] width 137 height 17
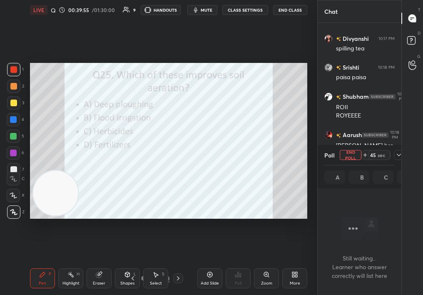
scroll to position [198, 81]
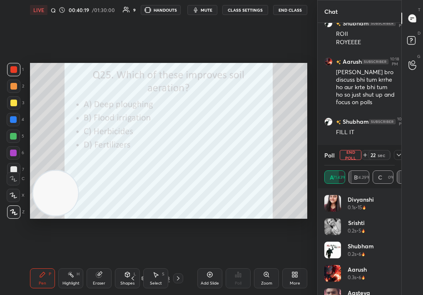
click at [354, 154] on button "End Poll" at bounding box center [351, 155] width 22 height 10
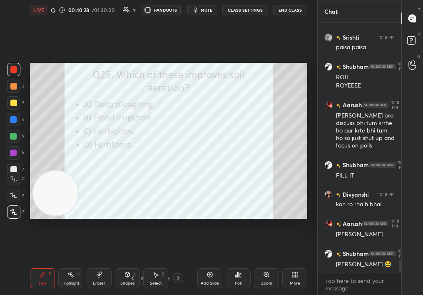
click at [177, 278] on icon at bounding box center [178, 278] width 7 height 7
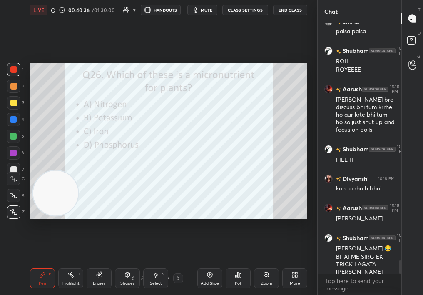
click at [237, 279] on div "Poll" at bounding box center [238, 278] width 25 height 20
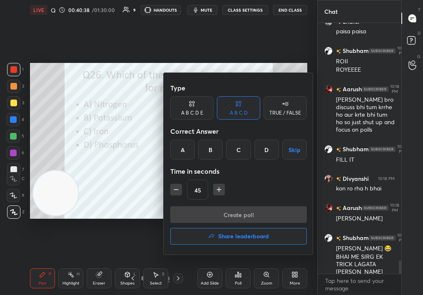
click at [242, 149] on div "C" at bounding box center [238, 149] width 25 height 20
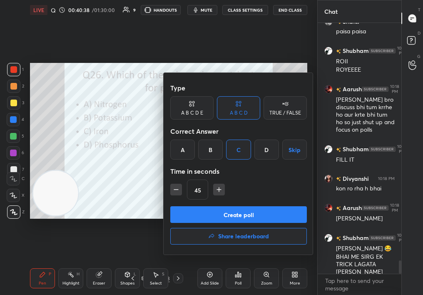
click at [243, 215] on button "Create poll" at bounding box center [238, 214] width 137 height 17
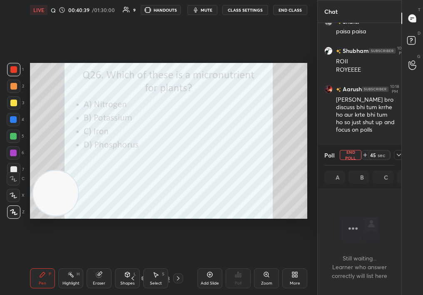
click at [397, 156] on icon at bounding box center [398, 154] width 7 height 7
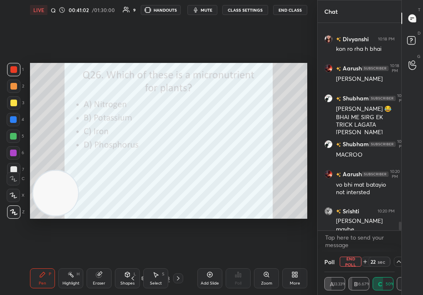
scroll to position [4679, 0]
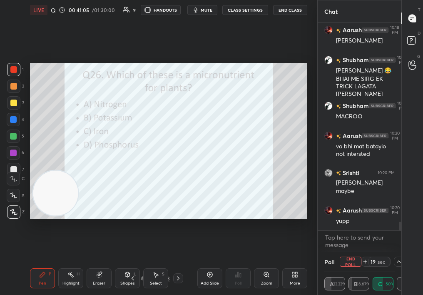
click at [347, 259] on button "End Poll" at bounding box center [351, 261] width 22 height 10
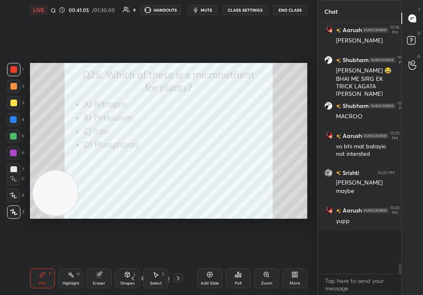
scroll to position [3, 3]
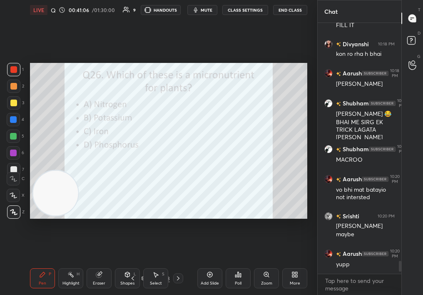
click at [177, 281] on icon at bounding box center [178, 278] width 7 height 7
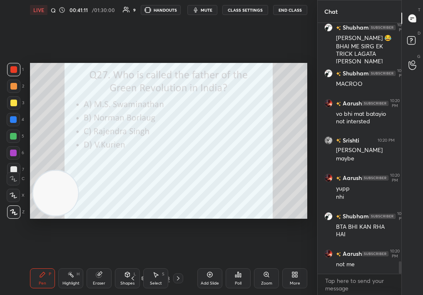
click at [241, 271] on div "Poll" at bounding box center [238, 278] width 25 height 20
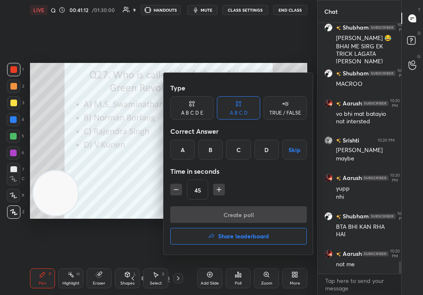
click at [175, 154] on div "A" at bounding box center [182, 149] width 25 height 20
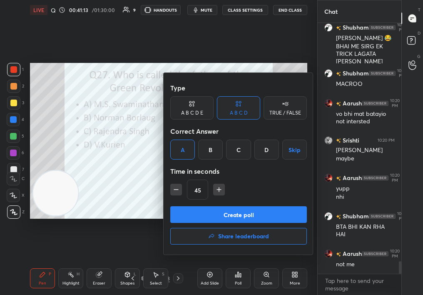
click at [209, 217] on button "Create poll" at bounding box center [238, 214] width 137 height 17
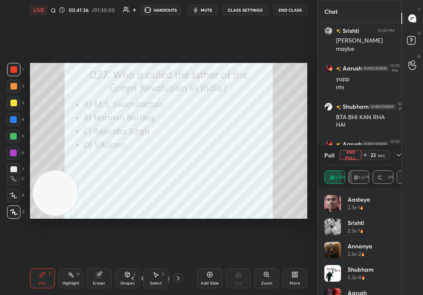
click at [397, 156] on icon at bounding box center [398, 154] width 7 height 7
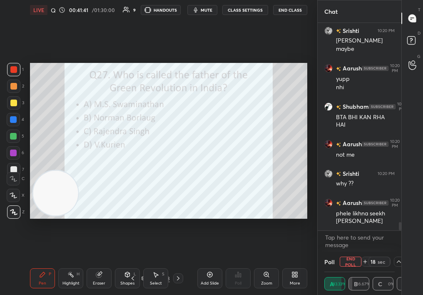
click at [353, 259] on button "End Poll" at bounding box center [351, 261] width 22 height 10
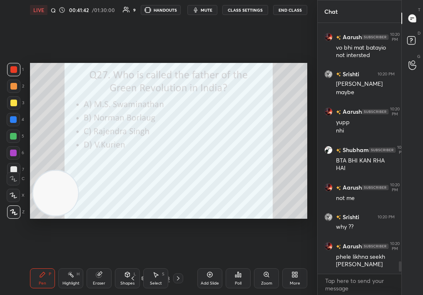
click at [175, 277] on icon at bounding box center [178, 278] width 7 height 7
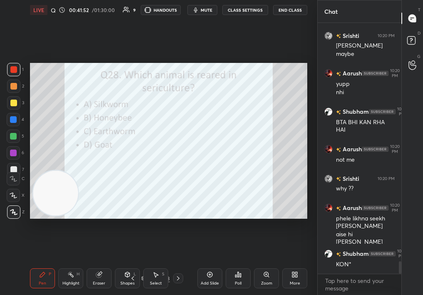
click at [235, 276] on div "Poll" at bounding box center [238, 278] width 25 height 20
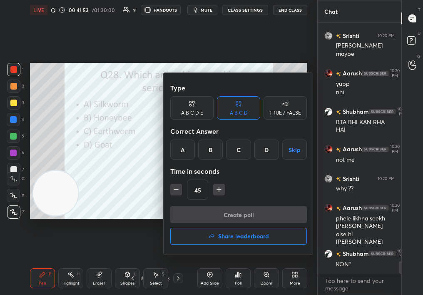
click at [184, 149] on div "A" at bounding box center [182, 149] width 25 height 20
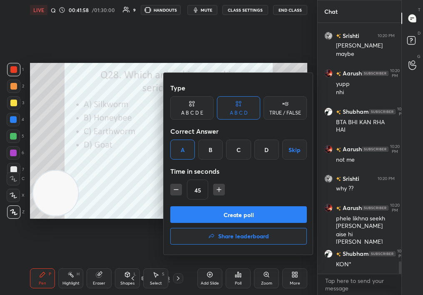
click at [201, 205] on div "Type A B C D E A B C D TRUE / FALSE Correct Answer A B C D Skip Time in seconds…" at bounding box center [238, 142] width 137 height 127
click at [212, 206] on div "Type A B C D E A B C D TRUE / FALSE Correct Answer A B C D Skip Time in seconds…" at bounding box center [239, 163] width 150 height 181
click at [265, 208] on button "Create poll" at bounding box center [238, 214] width 137 height 17
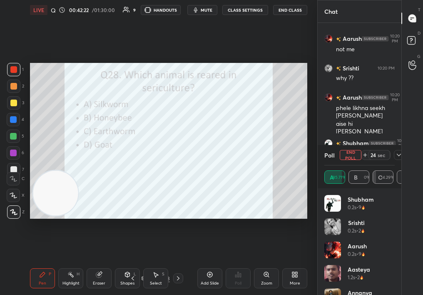
click at [350, 158] on button "End Poll" at bounding box center [351, 155] width 22 height 10
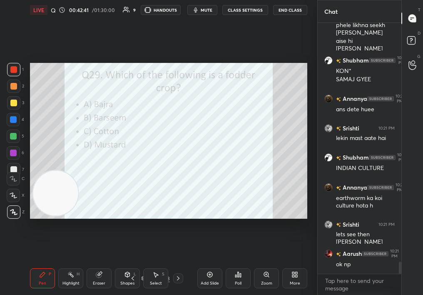
click at [241, 281] on div "Poll" at bounding box center [238, 278] width 25 height 20
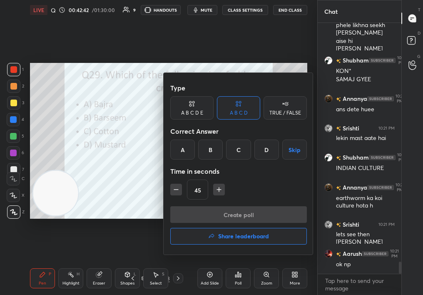
click at [212, 146] on div "B" at bounding box center [210, 149] width 25 height 20
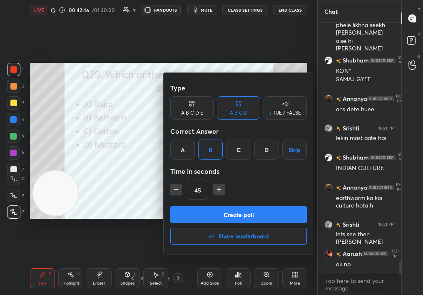
click at [214, 211] on button "Create poll" at bounding box center [238, 214] width 137 height 17
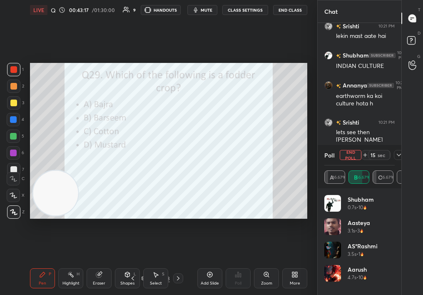
click at [352, 154] on button "End Poll" at bounding box center [351, 155] width 22 height 10
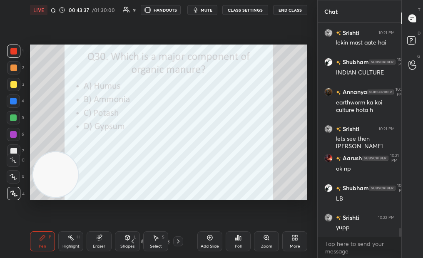
click at [236, 245] on div "Poll" at bounding box center [238, 246] width 7 height 4
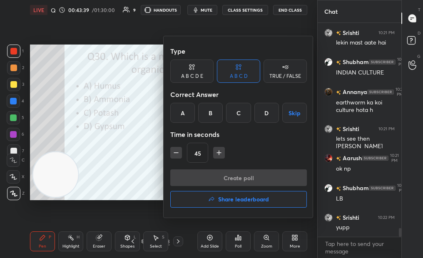
click at [156, 171] on div at bounding box center [211, 129] width 423 height 258
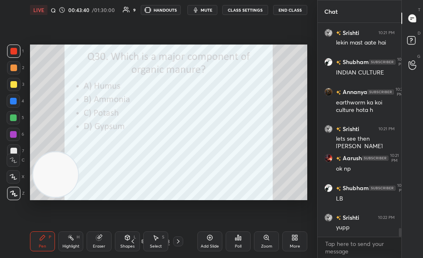
click at [296, 240] on icon at bounding box center [296, 239] width 2 height 2
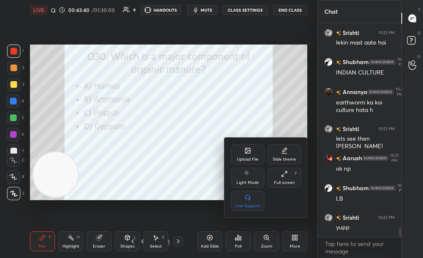
click at [284, 169] on div "Full screen F" at bounding box center [284, 178] width 33 height 20
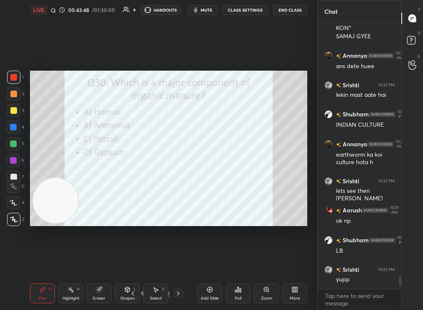
click at [43, 304] on div "Pen P Highlight H Eraser Shapes L Select S 44 / 163 Add Slide Poll Zoom More" at bounding box center [168, 293] width 277 height 33
click at [48, 300] on div "Pen P" at bounding box center [42, 294] width 25 height 20
click at [237, 295] on div "Poll" at bounding box center [238, 294] width 25 height 20
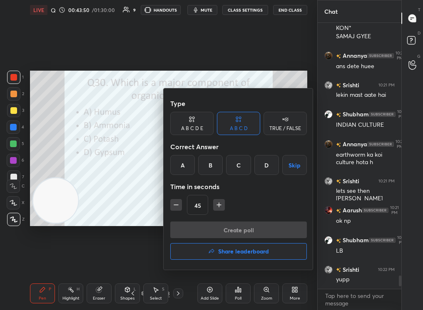
click at [189, 159] on div "A" at bounding box center [182, 165] width 25 height 20
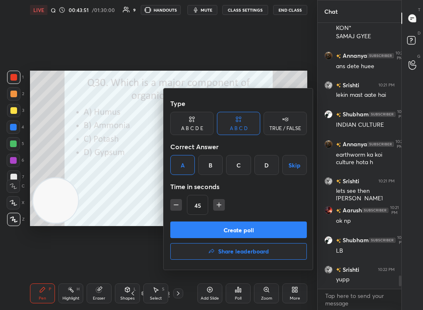
click at [214, 228] on button "Create poll" at bounding box center [238, 230] width 137 height 17
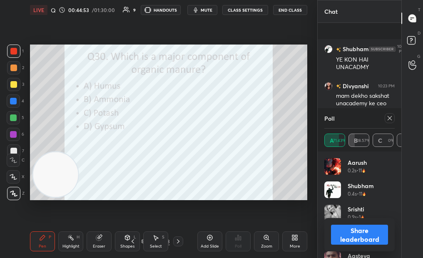
scroll to position [4610, 0]
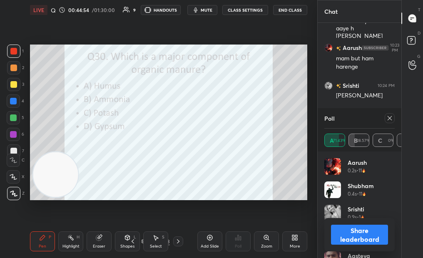
click at [231, 238] on div "Poll" at bounding box center [238, 241] width 25 height 47
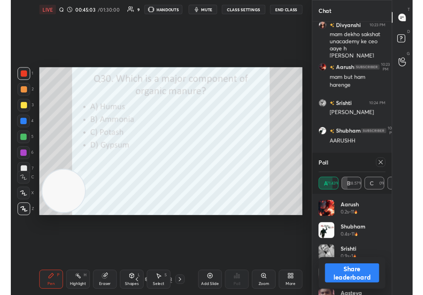
scroll to position [226, 81]
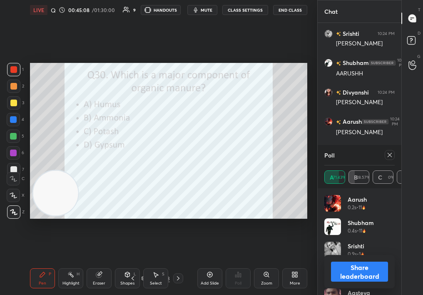
drag, startPoint x: 30, startPoint y: 3, endPoint x: 357, endPoint y: 259, distance: 415.0
click at [358, 259] on div "Share leaderboard" at bounding box center [359, 271] width 70 height 33
click at [366, 264] on button "Share leaderboard" at bounding box center [359, 271] width 57 height 20
type textarea "x"
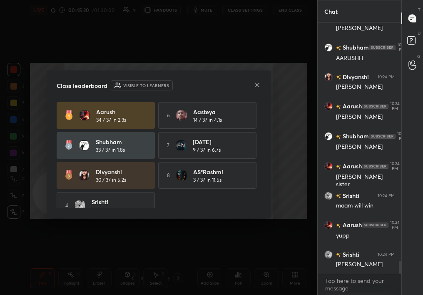
click at [255, 171] on div "Aarush 34 / 37 in 2.3s 6 Aasteya 14 / 37 in 4.1s Shubham 33 / 37 in 1.8s 7 KART…" at bounding box center [159, 175] width 204 height 147
drag, startPoint x: 262, startPoint y: 179, endPoint x: 262, endPoint y: 194, distance: 15.0
click at [262, 193] on div "Class leaderboard Visible to learners Aarush 34 / 37 in 2.3s 6 Aasteya 14 / 37 …" at bounding box center [159, 143] width 224 height 147
click at [129, 143] on h4 "Shubham" at bounding box center [122, 141] width 52 height 9
click at [128, 182] on div "Divyanshi 30 / 37 in 5.2s" at bounding box center [106, 175] width 98 height 27
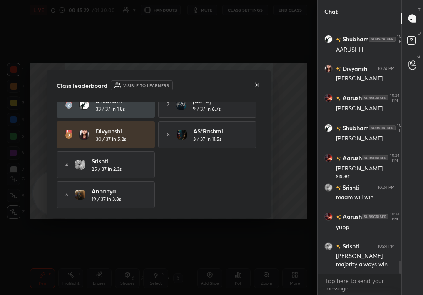
click at [259, 85] on icon at bounding box center [257, 85] width 7 height 7
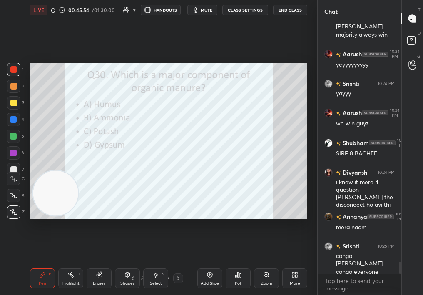
click at [232, 276] on div "Poll" at bounding box center [238, 278] width 25 height 20
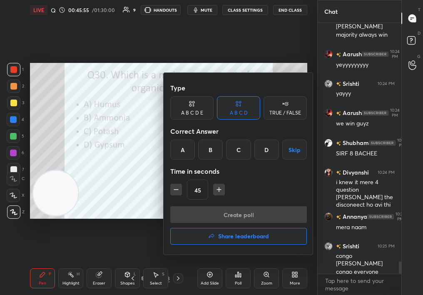
click at [228, 243] on button "Share leaderboard" at bounding box center [238, 236] width 137 height 17
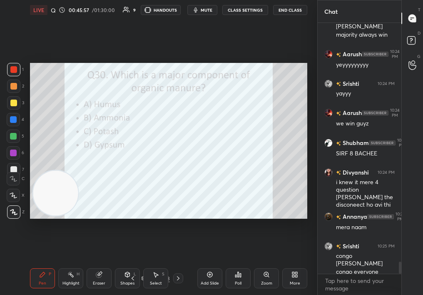
click at [291, 277] on div "More" at bounding box center [294, 278] width 25 height 20
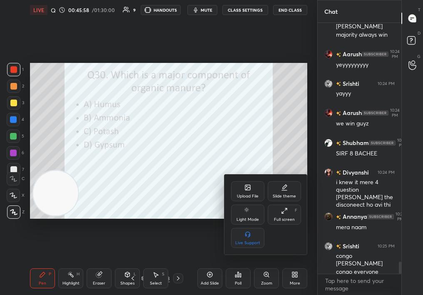
click at [197, 181] on div at bounding box center [211, 147] width 423 height 295
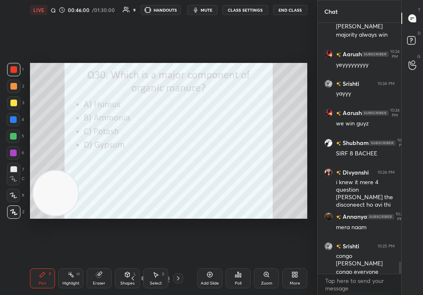
click at [240, 280] on div "Poll" at bounding box center [238, 278] width 25 height 20
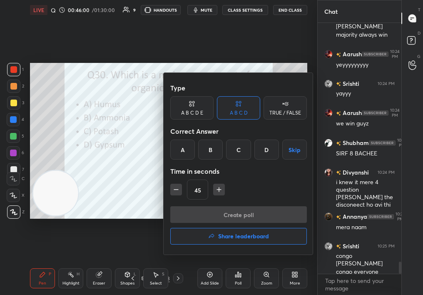
click at [223, 228] on div "Create poll Share leaderboard" at bounding box center [238, 227] width 137 height 42
click at [230, 233] on h4 "Share leaderboard" at bounding box center [243, 236] width 51 height 6
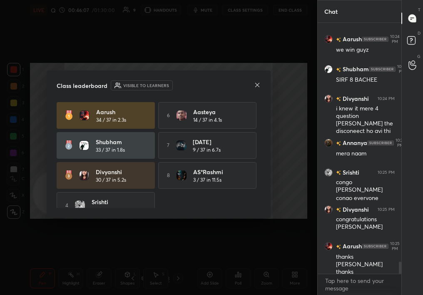
click at [253, 84] on div "Class leaderboard Visible to learners" at bounding box center [159, 85] width 204 height 10
click at [254, 80] on div "Class leaderboard Visible to learners" at bounding box center [159, 85] width 204 height 10
click at [258, 84] on icon at bounding box center [257, 85] width 7 height 7
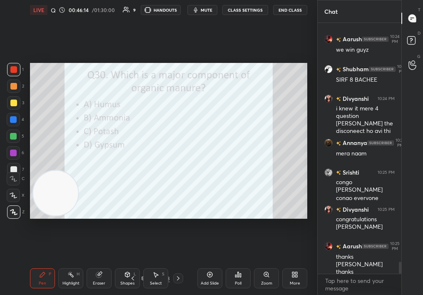
click at [288, 275] on div "More" at bounding box center [294, 278] width 25 height 20
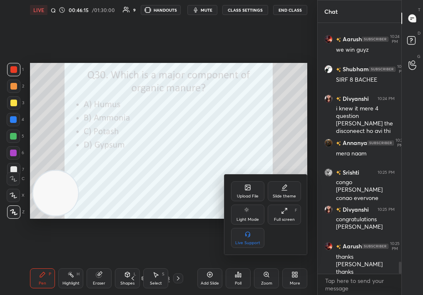
click at [234, 190] on div "Upload File" at bounding box center [247, 191] width 33 height 20
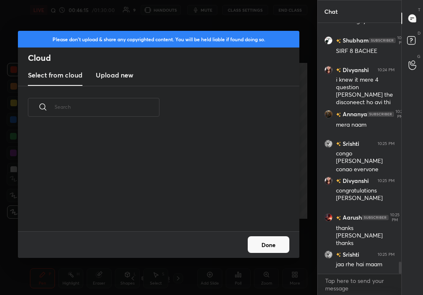
scroll to position [102, 267]
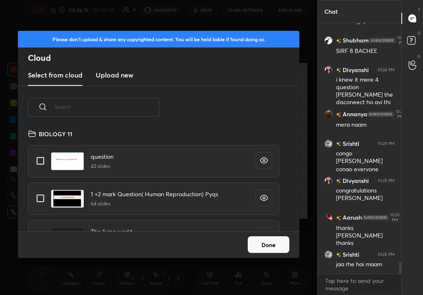
click at [122, 81] on new "Upload new" at bounding box center [114, 75] width 37 height 21
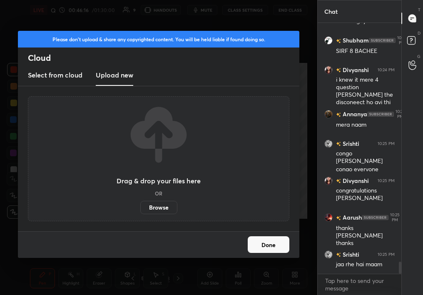
click at [166, 206] on label "Browse" at bounding box center [158, 207] width 37 height 13
click at [140, 206] on input "Browse" at bounding box center [140, 207] width 0 height 13
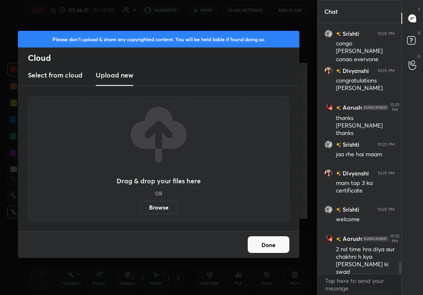
scroll to position [5156, 0]
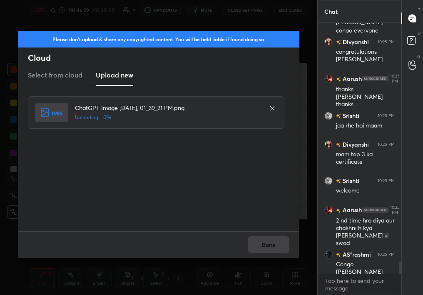
click at [285, 251] on div "Done" at bounding box center [158, 244] width 281 height 27
click at [275, 246] on div "Done" at bounding box center [158, 244] width 281 height 27
click at [270, 245] on div "Done" at bounding box center [158, 244] width 281 height 27
click at [266, 245] on div "Done" at bounding box center [158, 244] width 281 height 27
click at [261, 245] on button "Done" at bounding box center [269, 244] width 42 height 17
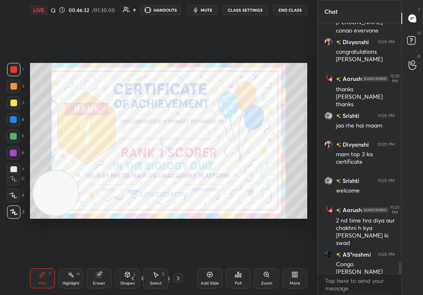
click at [235, 279] on div "Poll" at bounding box center [238, 278] width 25 height 20
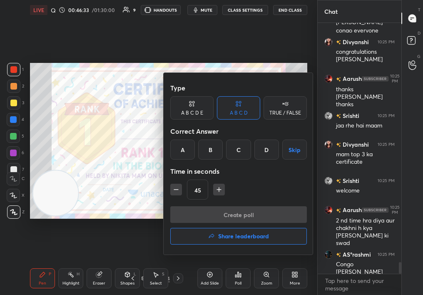
click at [228, 240] on button "Share leaderboard" at bounding box center [238, 236] width 137 height 17
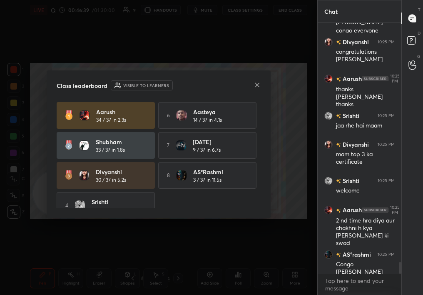
click at [253, 82] on div "Class leaderboard Visible to learners" at bounding box center [159, 85] width 204 height 10
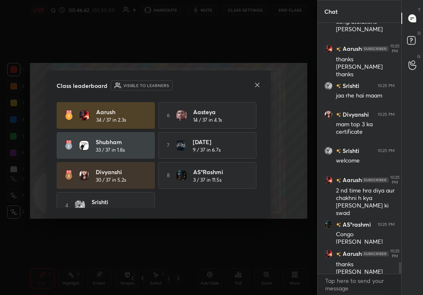
scroll to position [5216, 0]
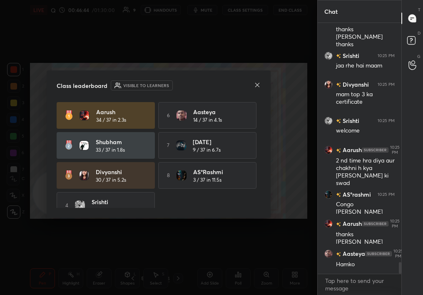
click at [257, 83] on icon at bounding box center [257, 85] width 7 height 7
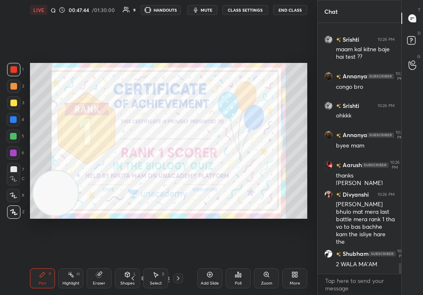
scroll to position [5490, 0]
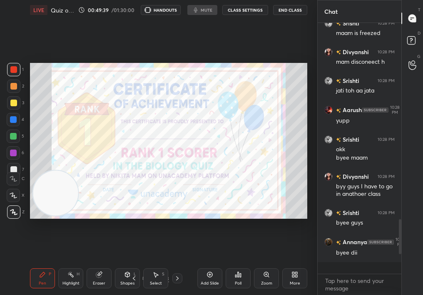
scroll to position [1123, 0]
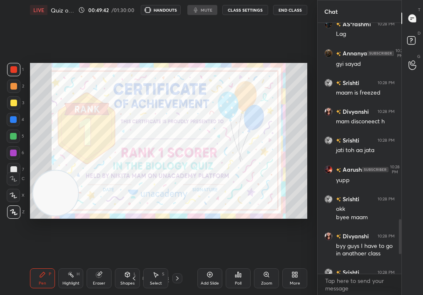
click at [291, 8] on div "1 2 3 4 5 6 7 C X Z C X Z E E Erase all H H LIVE Quiz on Food Improvement 00:49…" at bounding box center [211, 147] width 423 height 295
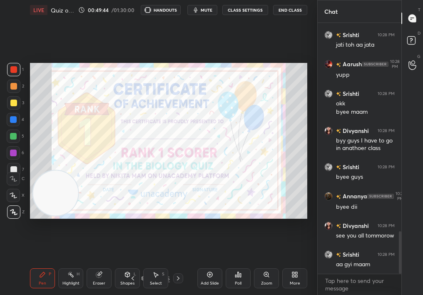
scroll to position [1258, 0]
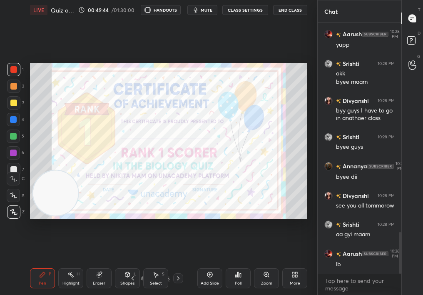
click at [245, 272] on div "Poll" at bounding box center [238, 278] width 25 height 20
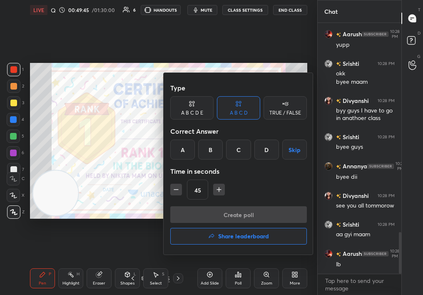
click at [241, 233] on h4 "Share leaderboard" at bounding box center [243, 236] width 51 height 6
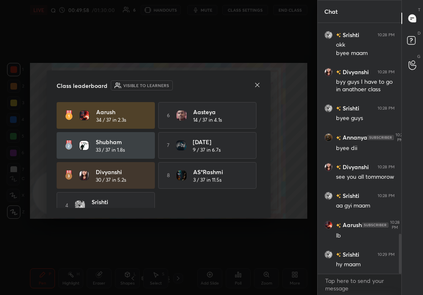
scroll to position [1324, 0]
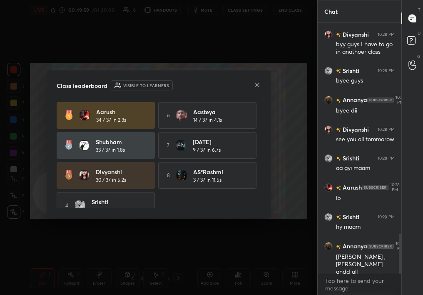
click at [257, 83] on icon at bounding box center [257, 85] width 7 height 7
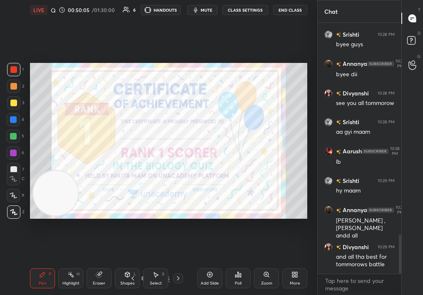
scroll to position [1389, 0]
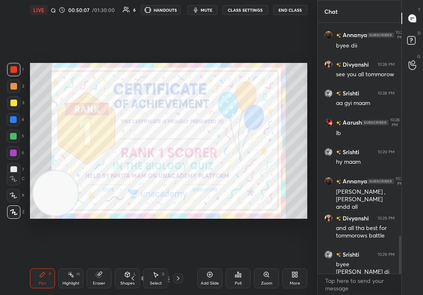
click at [240, 273] on icon at bounding box center [240, 275] width 1 height 4
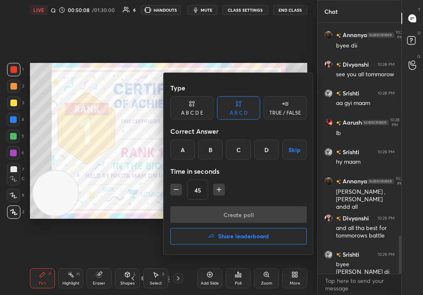
click at [230, 237] on h4 "Share leaderboard" at bounding box center [243, 236] width 51 height 6
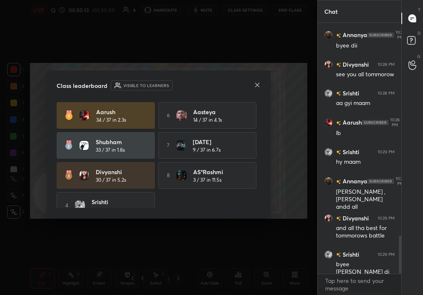
scroll to position [1419, 0]
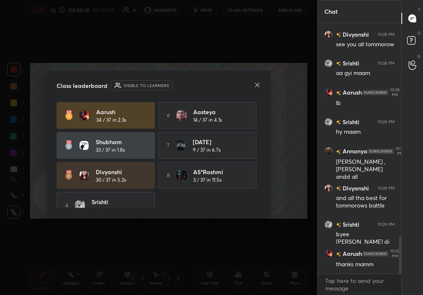
click at [252, 85] on div "Class leaderboard Visible to learners" at bounding box center [159, 85] width 204 height 10
click at [259, 85] on icon at bounding box center [257, 85] width 7 height 7
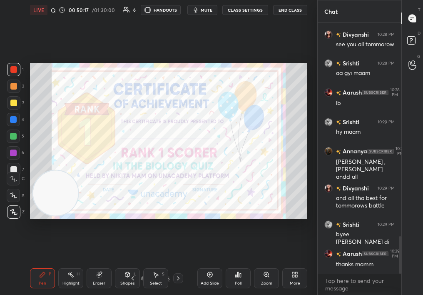
click at [292, 7] on button "End Class" at bounding box center [290, 10] width 34 height 10
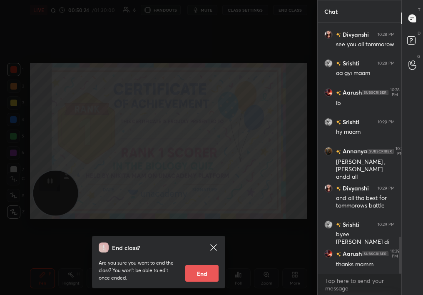
scroll to position [1448, 0]
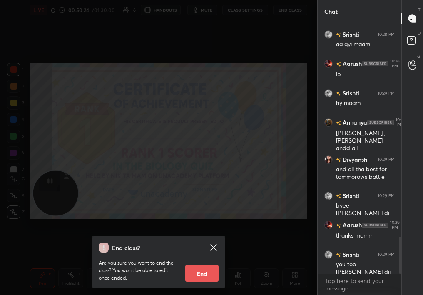
click at [194, 271] on button "End" at bounding box center [201, 273] width 33 height 17
type textarea "x"
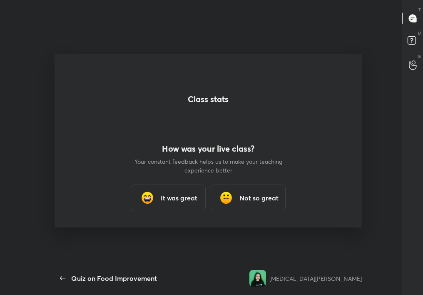
scroll to position [0, 0]
